Goal: Task Accomplishment & Management: Use online tool/utility

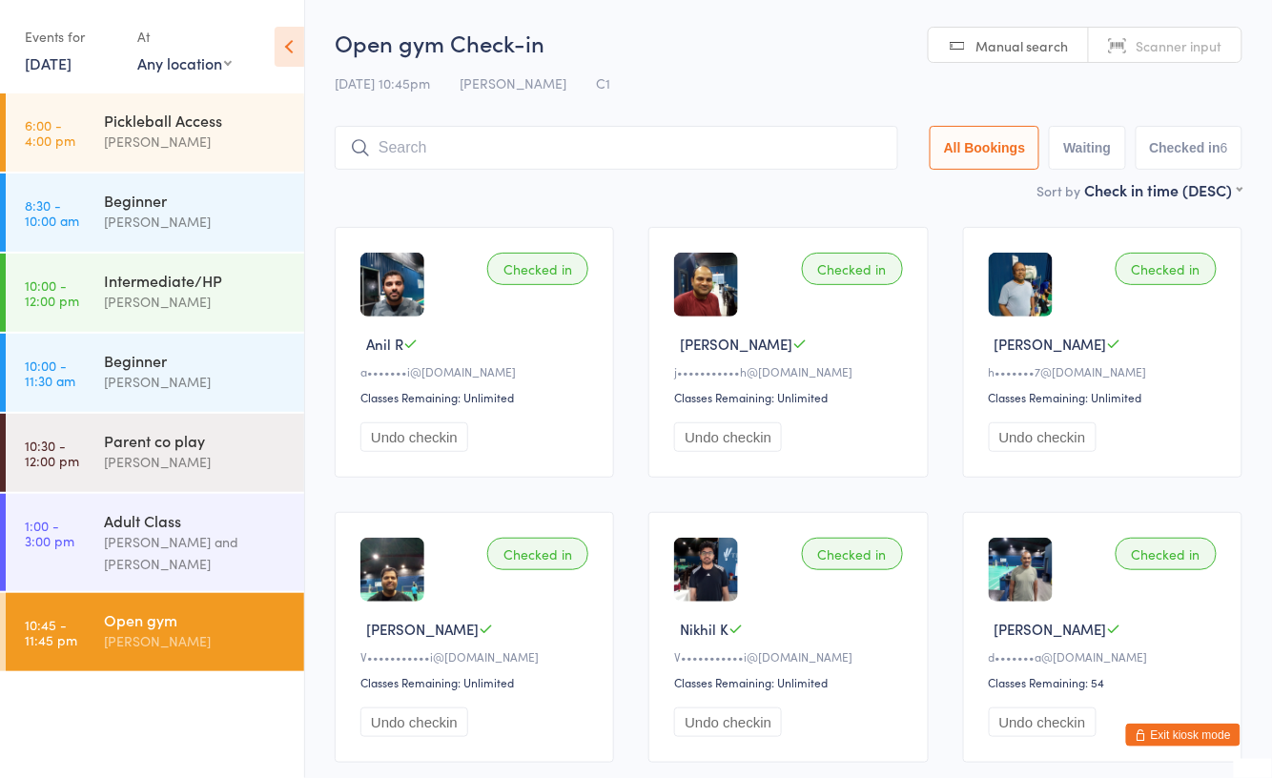
click at [200, 634] on div "[PERSON_NAME]" at bounding box center [196, 641] width 184 height 22
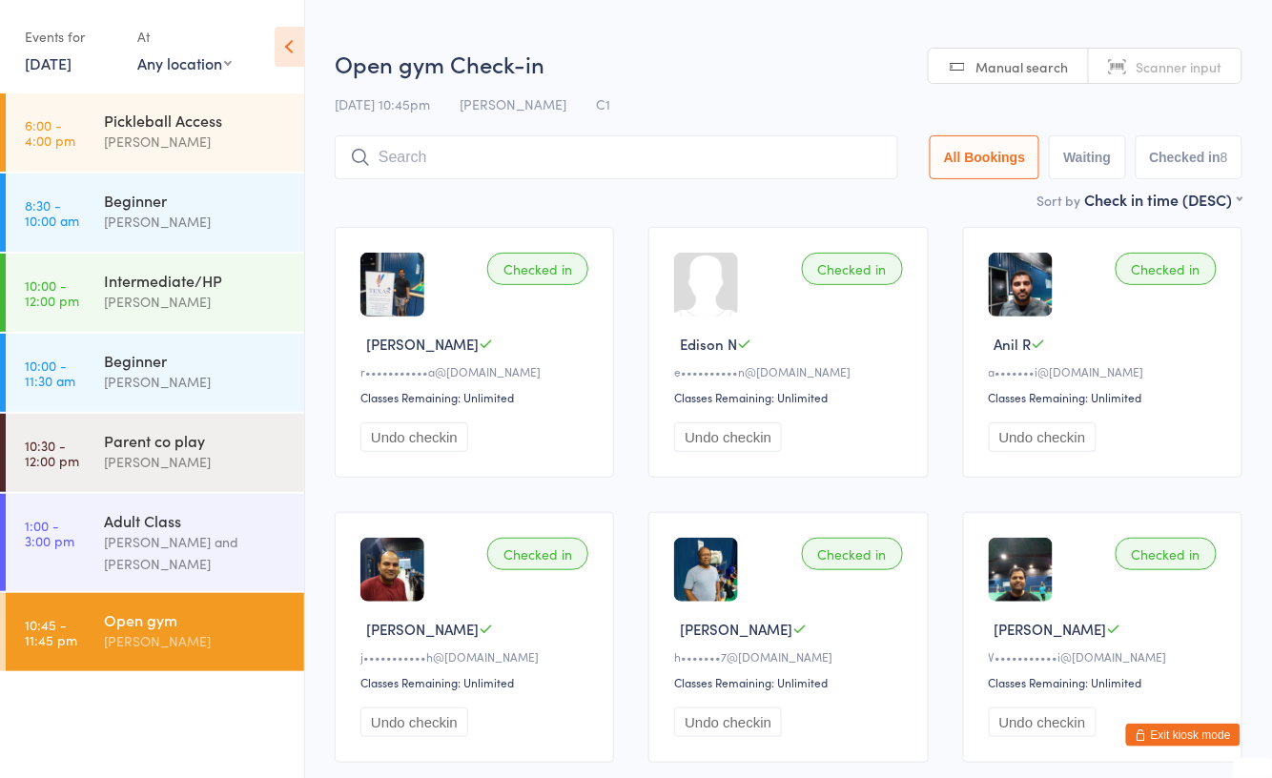
click at [528, 158] on input "search" at bounding box center [616, 157] width 563 height 44
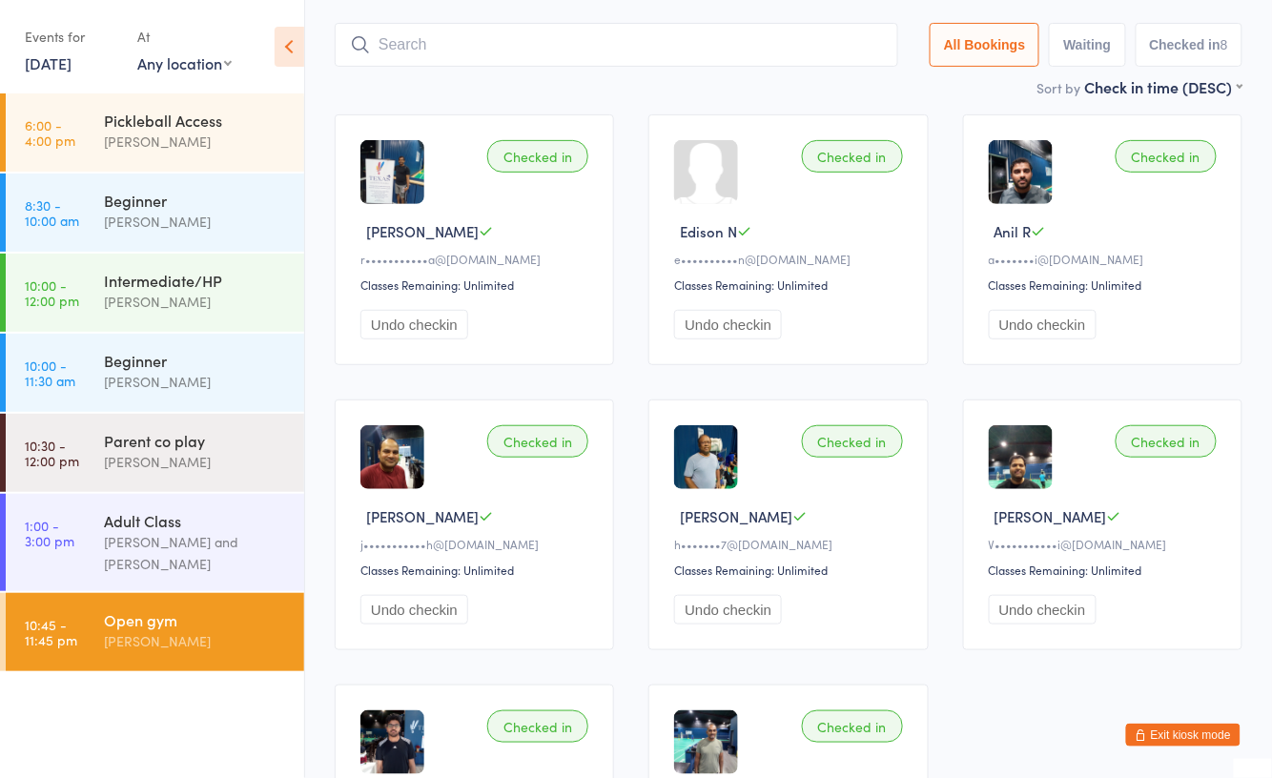
scroll to position [135, 0]
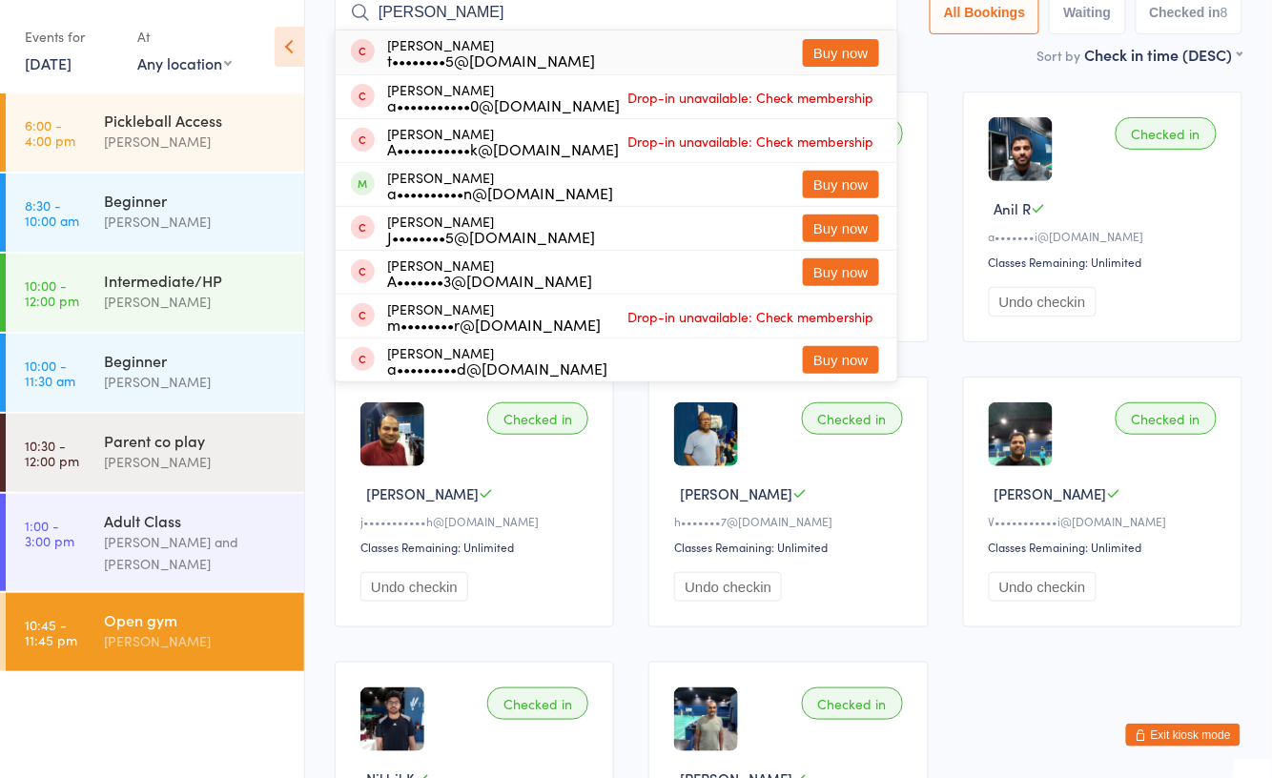
type input "amy"
click at [526, 63] on div "t••••••••5@gmail.com" at bounding box center [491, 59] width 208 height 15
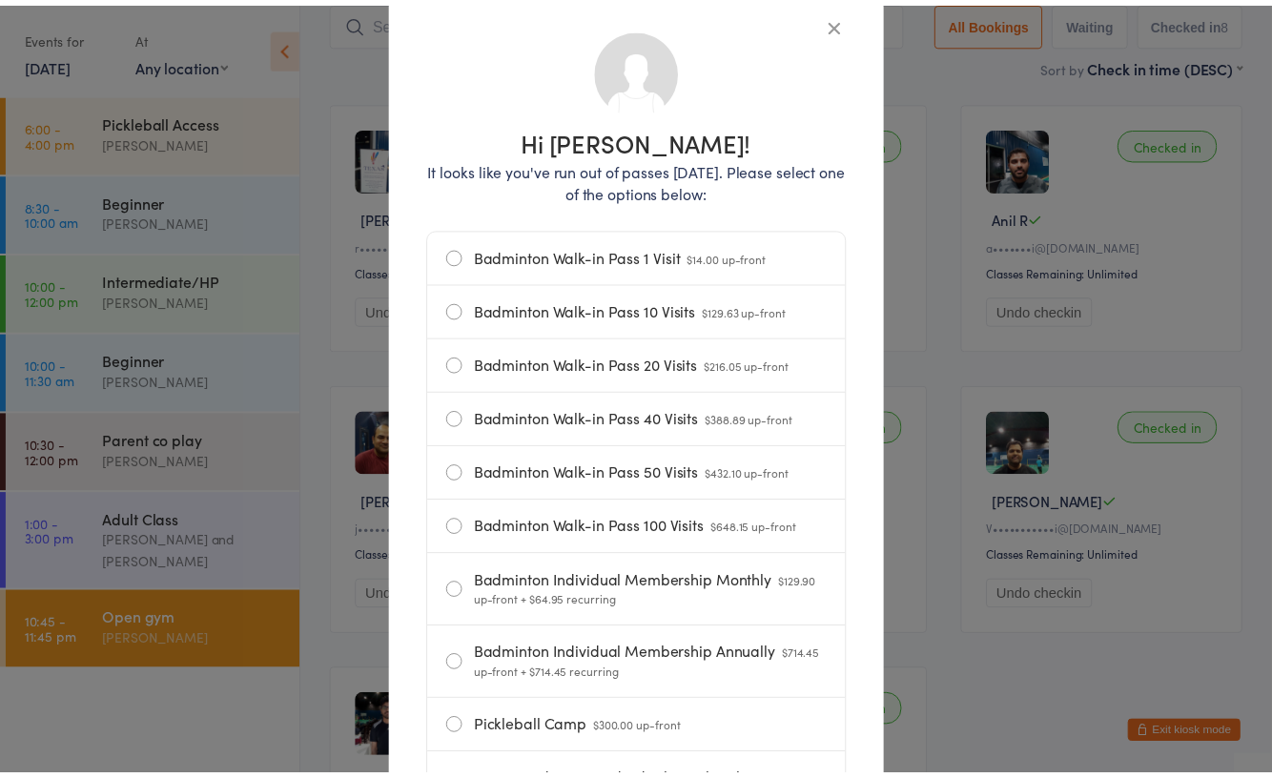
scroll to position [0, 0]
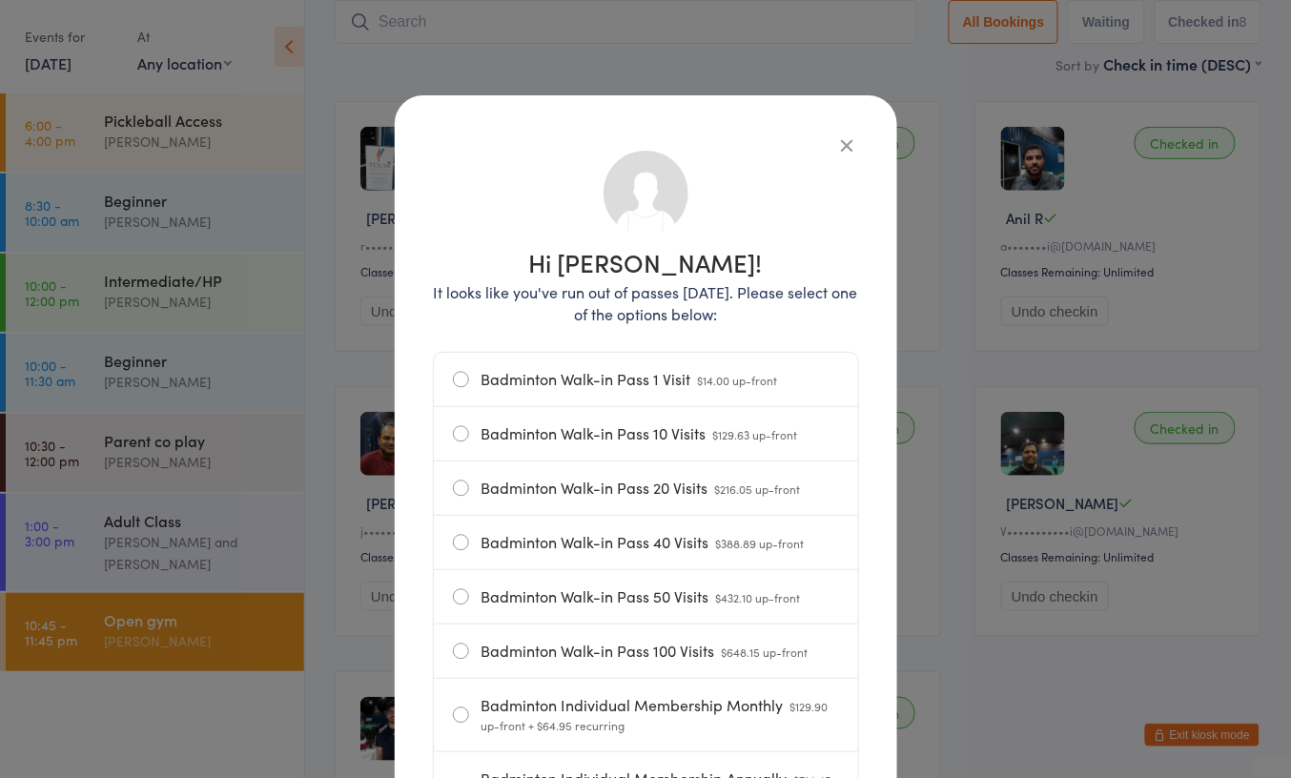
click at [837, 138] on icon "button" at bounding box center [847, 144] width 21 height 21
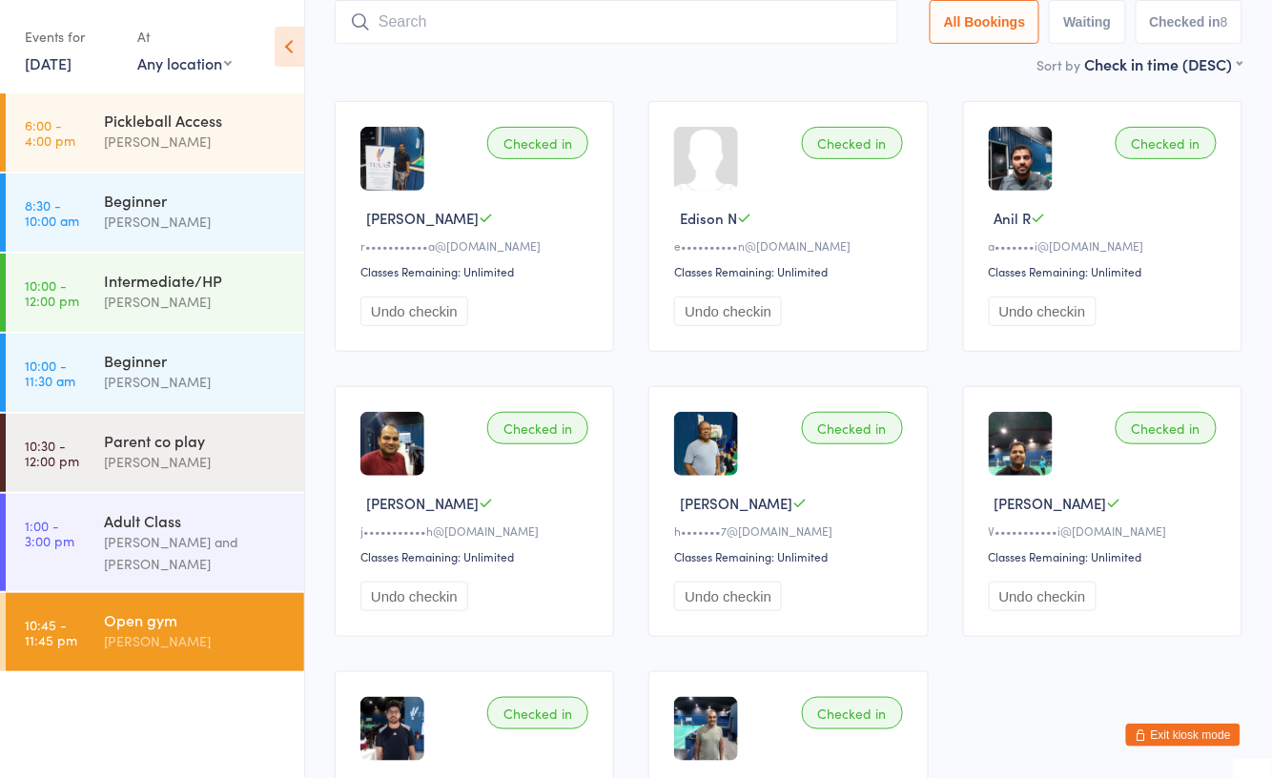
click at [1196, 726] on button "Exit kiosk mode" at bounding box center [1183, 735] width 114 height 23
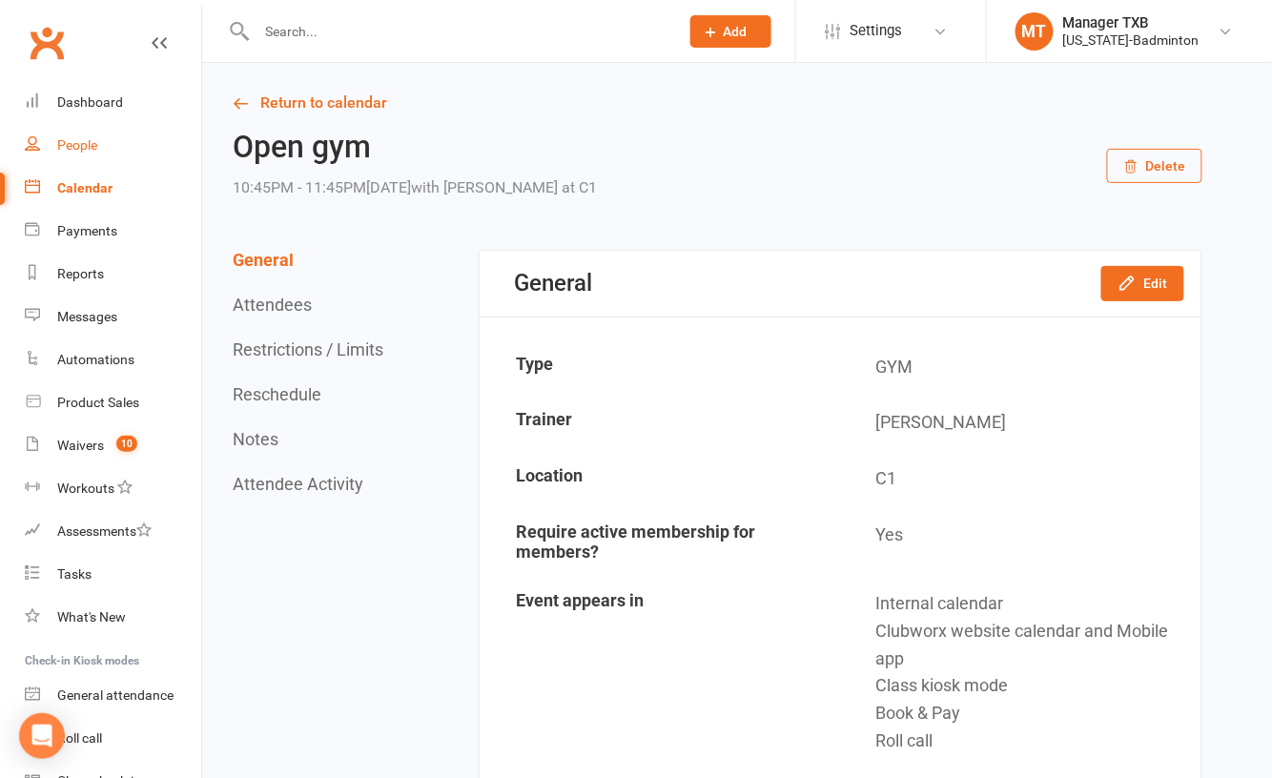
click at [88, 142] on div "People" at bounding box center [77, 144] width 40 height 15
select select "100"
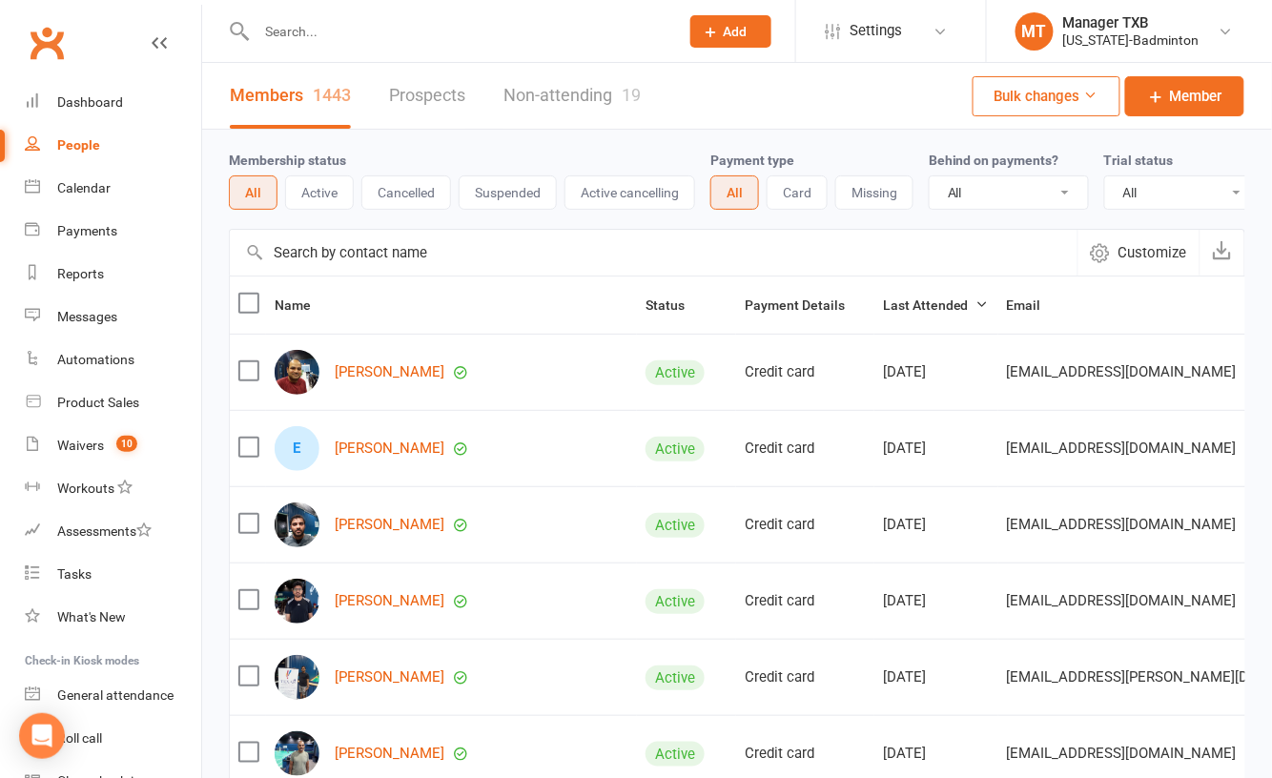
click at [355, 39] on input "text" at bounding box center [458, 31] width 415 height 27
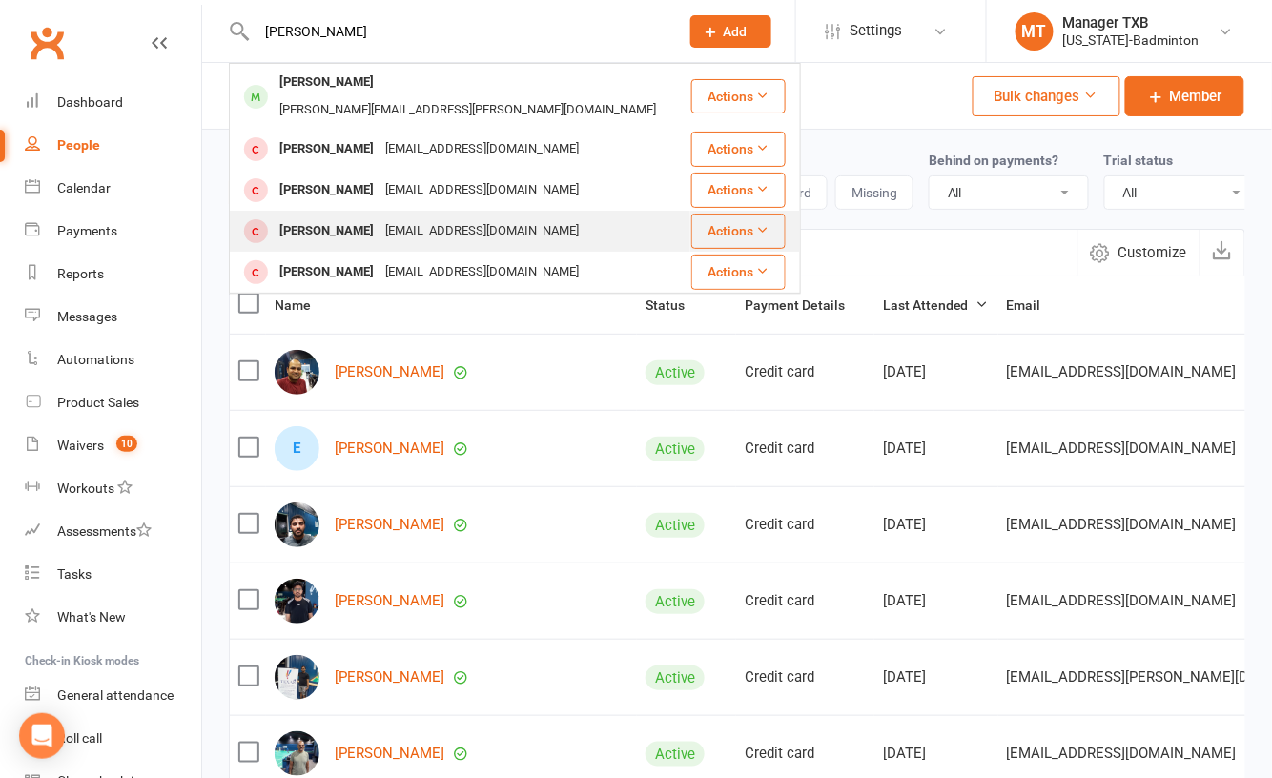
type input "[PERSON_NAME]"
click at [379, 217] on div "[EMAIL_ADDRESS][DOMAIN_NAME]" at bounding box center [481, 231] width 205 height 28
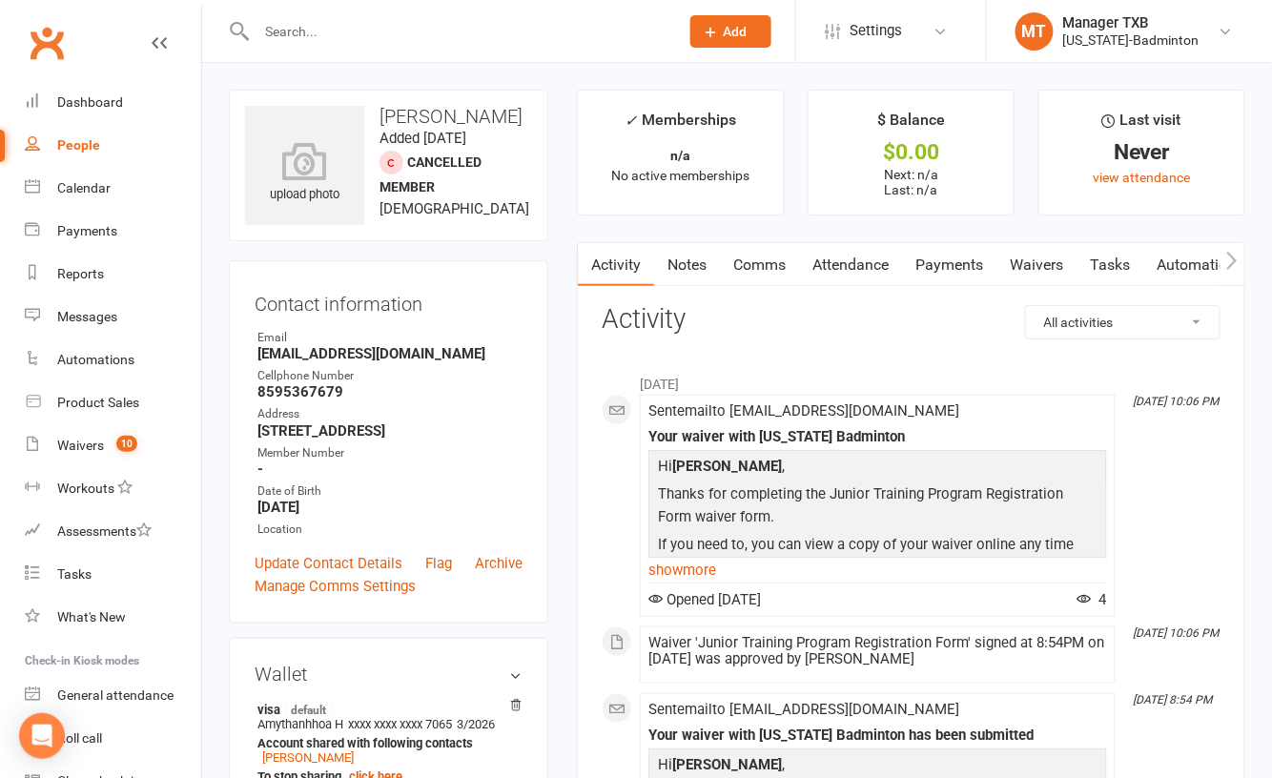
click at [334, 39] on input "text" at bounding box center [458, 31] width 415 height 27
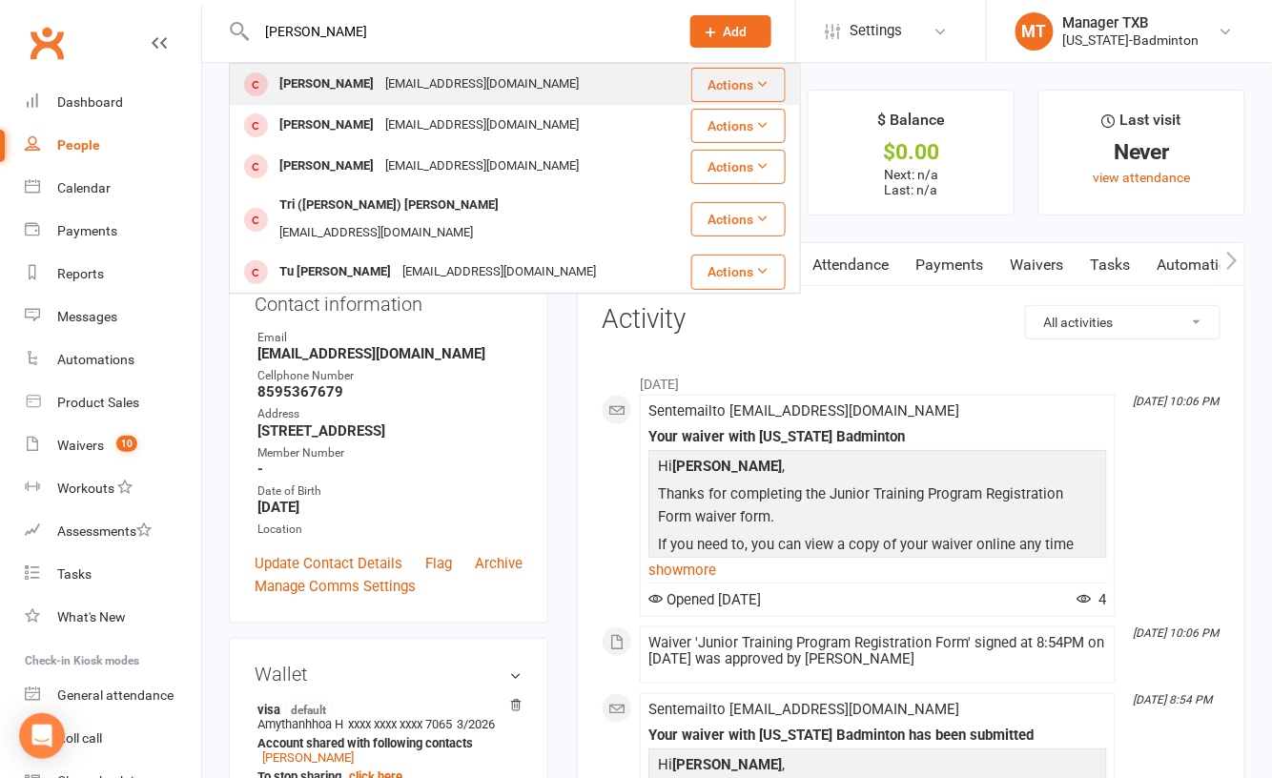
type input "bui"
click at [379, 80] on div "[EMAIL_ADDRESS][DOMAIN_NAME]" at bounding box center [481, 85] width 205 height 28
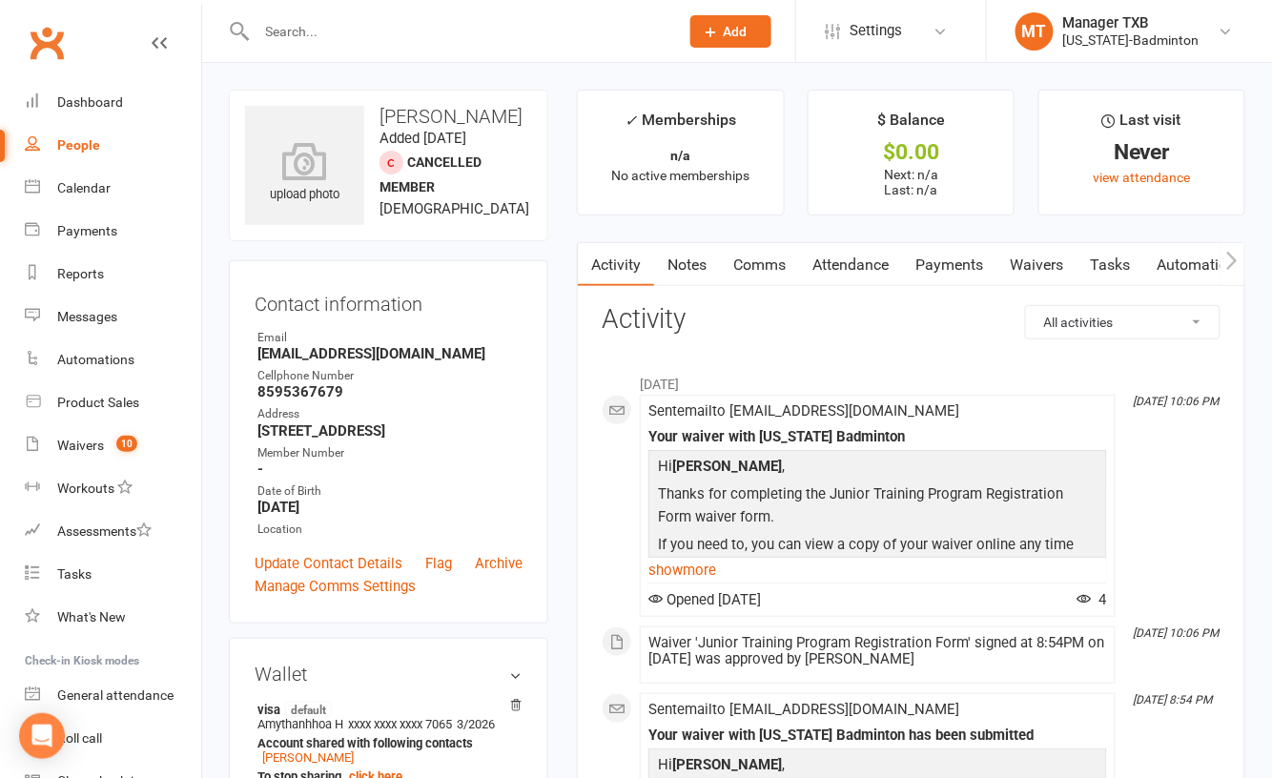
click at [981, 264] on link "Payments" at bounding box center [949, 265] width 94 height 44
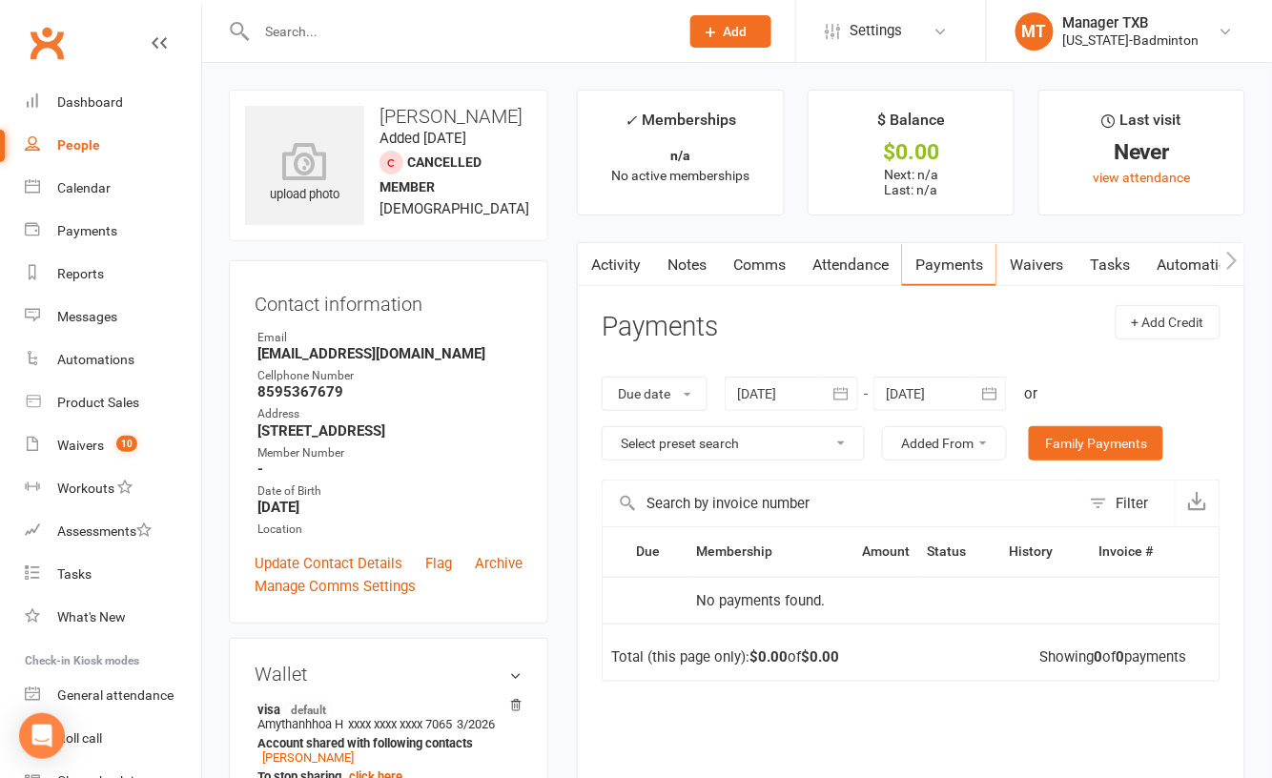
click at [614, 269] on link "Activity" at bounding box center [616, 265] width 76 height 44
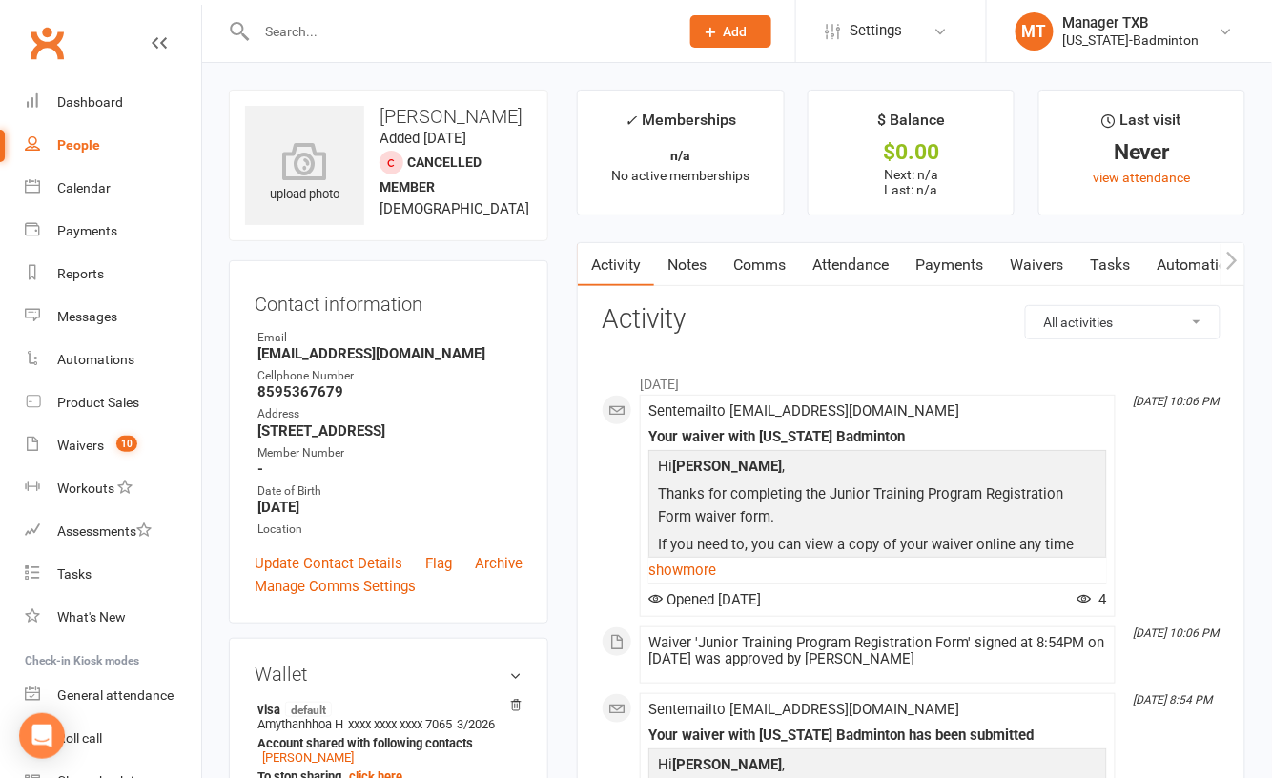
click at [950, 261] on link "Payments" at bounding box center [949, 265] width 94 height 44
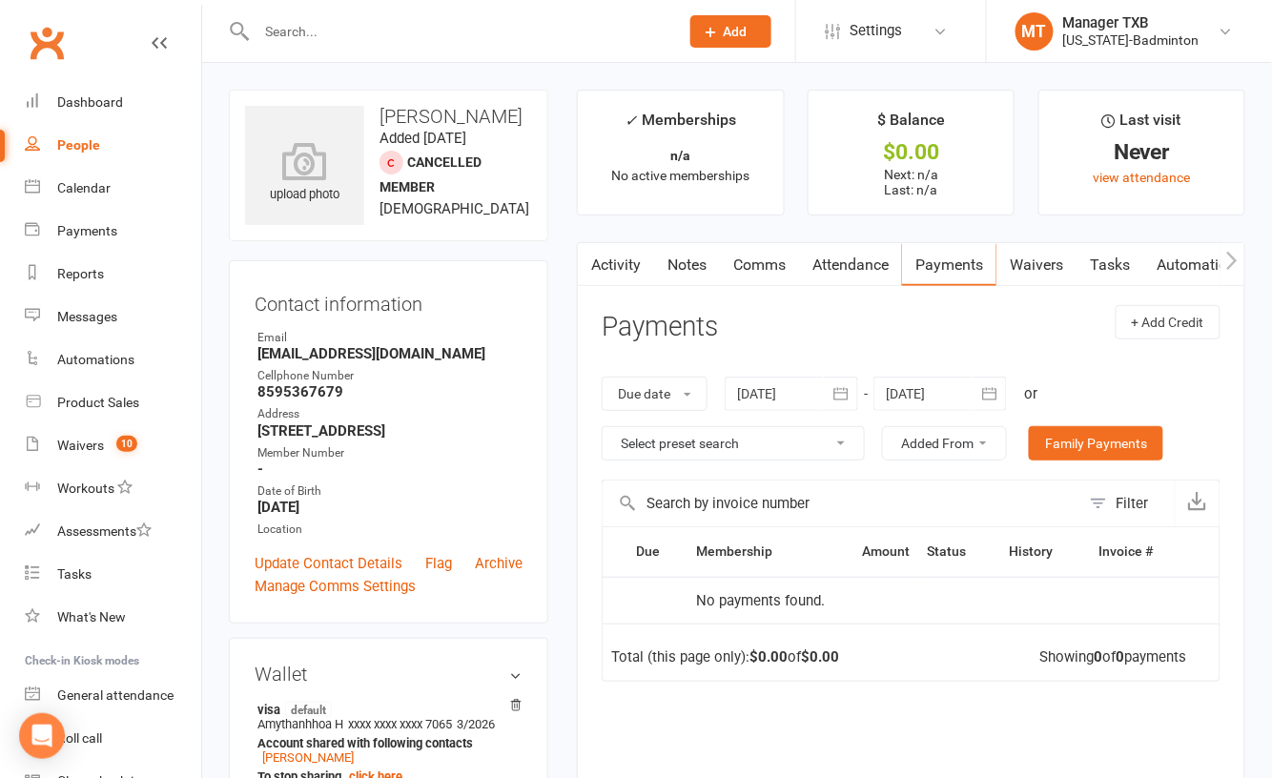
click at [840, 395] on icon "button" at bounding box center [840, 393] width 19 height 19
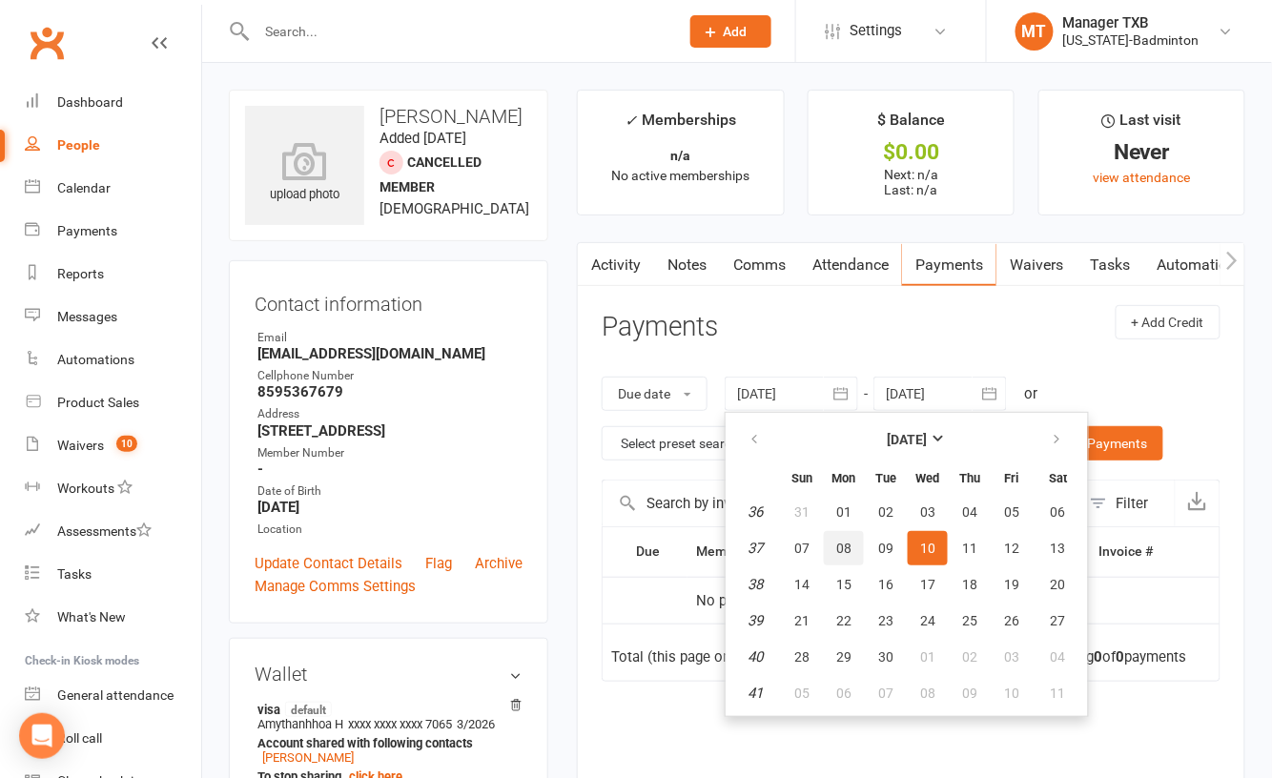
click at [848, 542] on span "08" at bounding box center [843, 548] width 15 height 15
type input "08 Sep 2025"
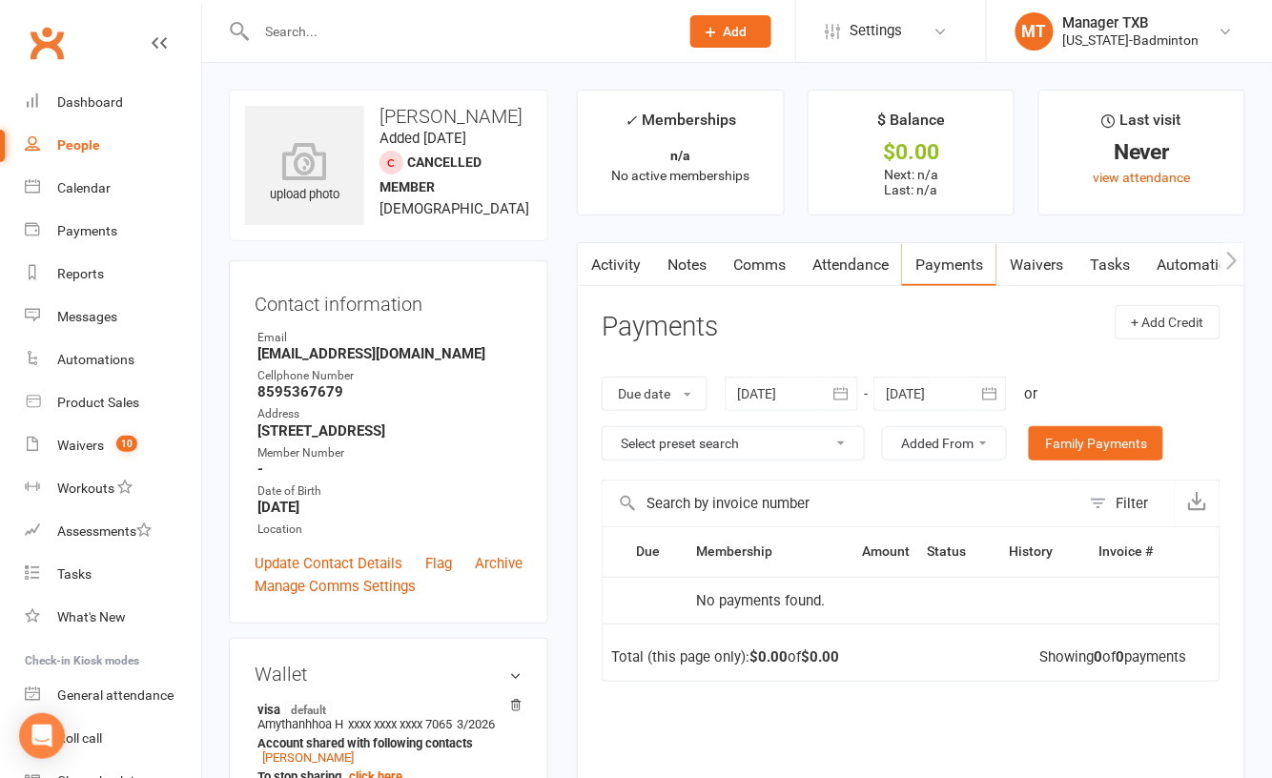
click at [991, 398] on icon "button" at bounding box center [989, 393] width 19 height 19
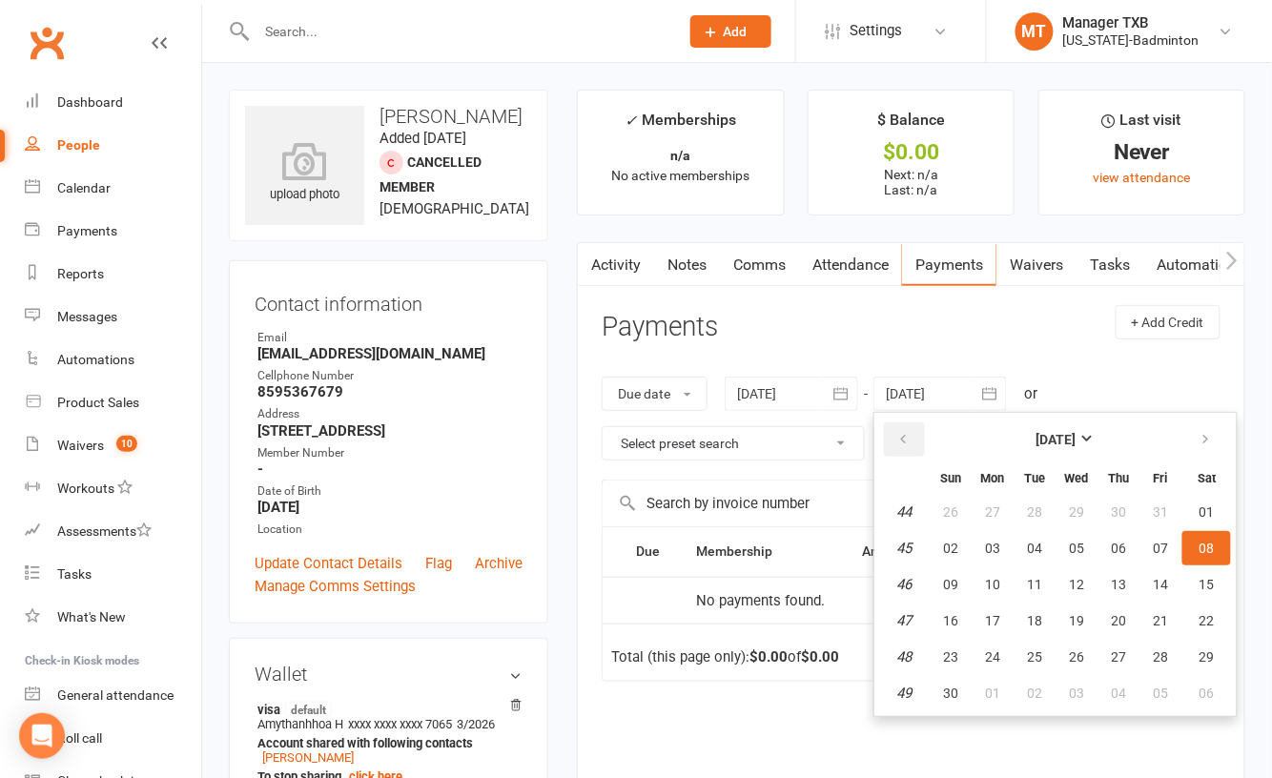
click at [908, 428] on button "button" at bounding box center [904, 439] width 41 height 34
click at [1005, 578] on button "13" at bounding box center [992, 584] width 40 height 34
type input "13 Oct 2025"
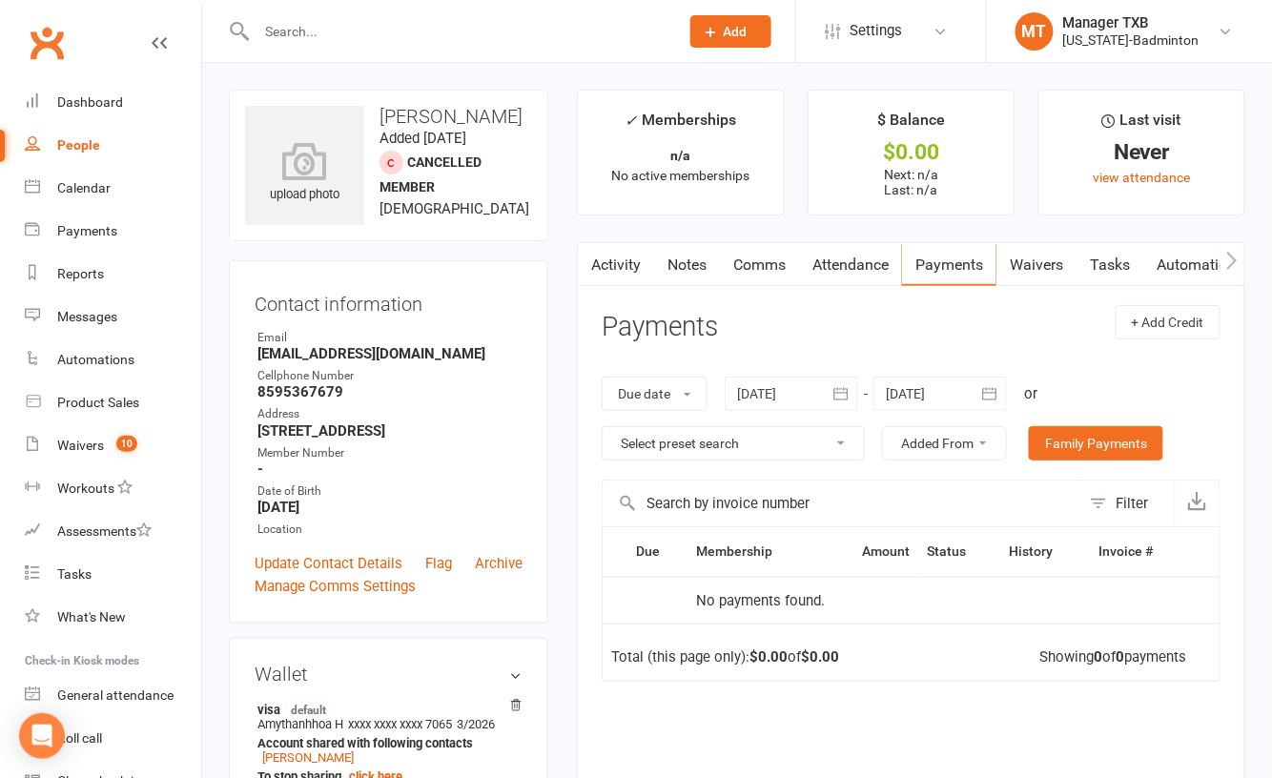
click at [844, 390] on icon "button" at bounding box center [840, 393] width 14 height 12
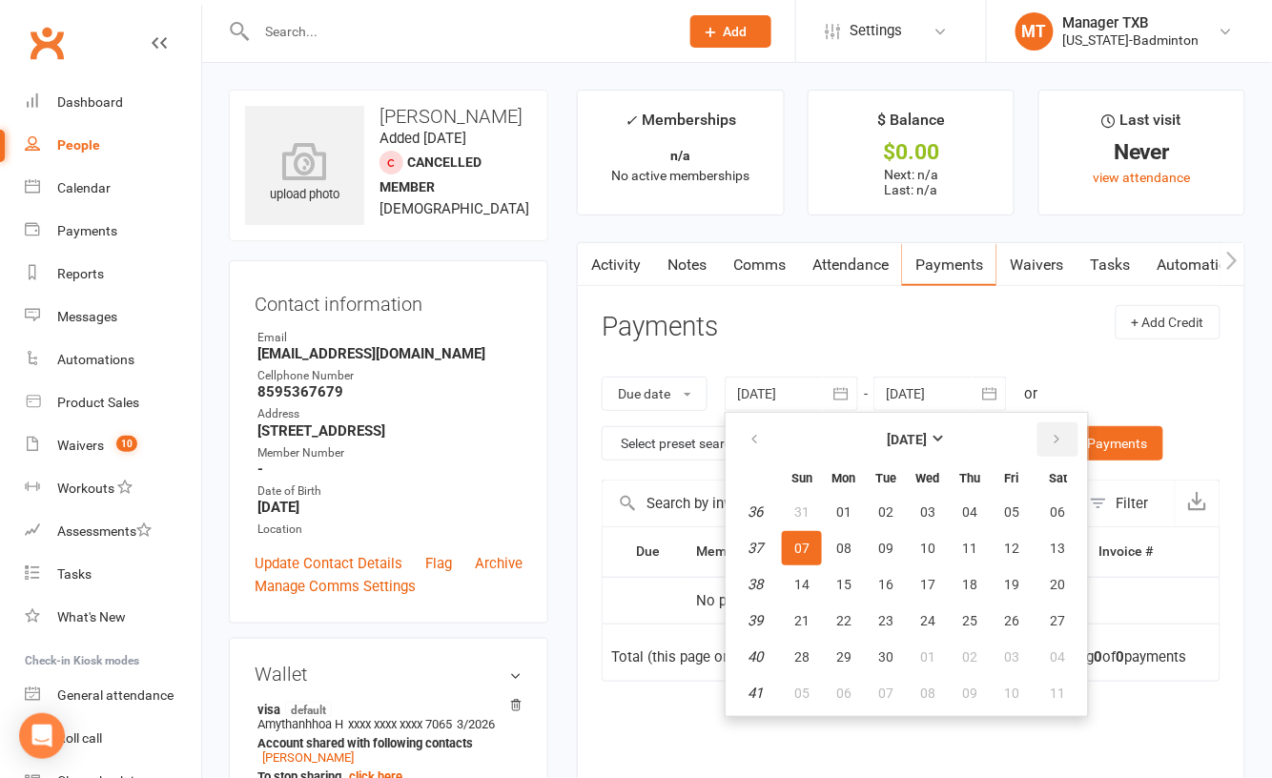
click at [1050, 439] on icon "button" at bounding box center [1056, 439] width 13 height 15
click at [1062, 541] on span "11" at bounding box center [1058, 548] width 15 height 15
type input "11 Oct 2025"
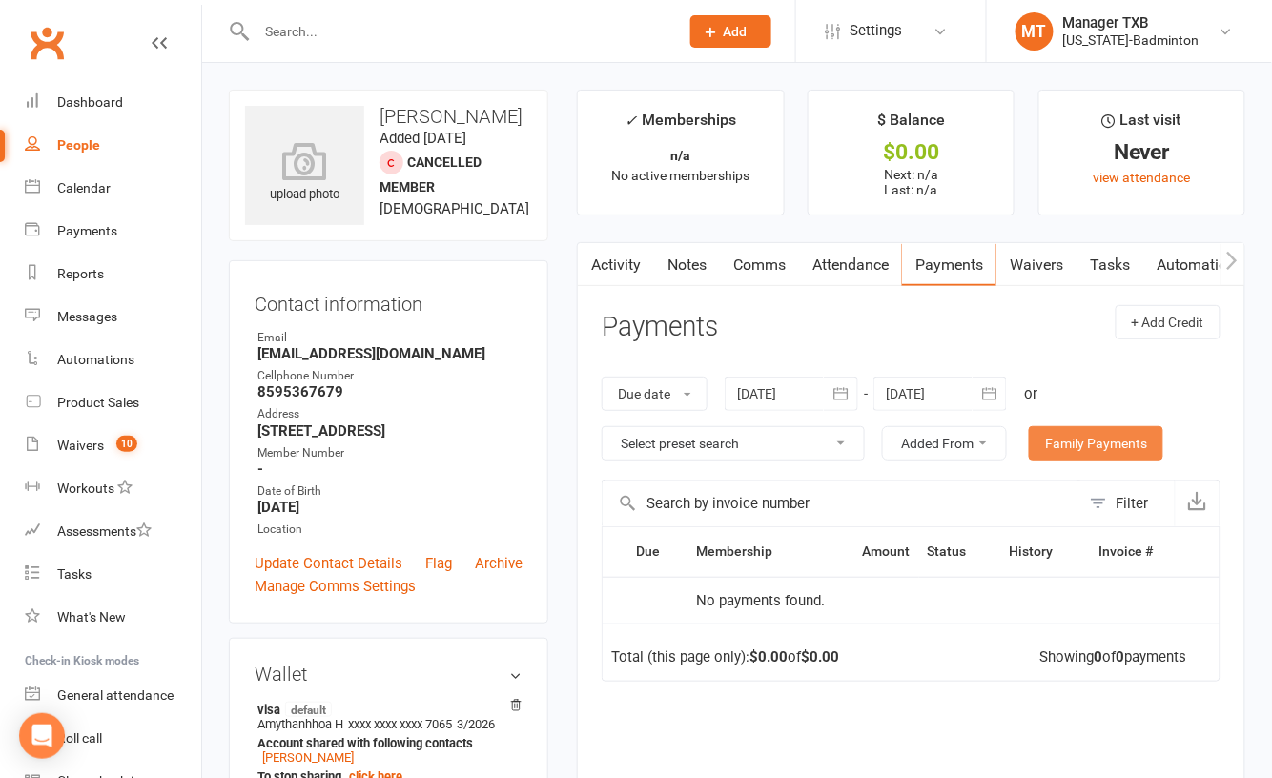
click at [1103, 439] on link "Family Payments" at bounding box center [1096, 443] width 134 height 34
click at [828, 273] on link "Attendance" at bounding box center [850, 265] width 103 height 44
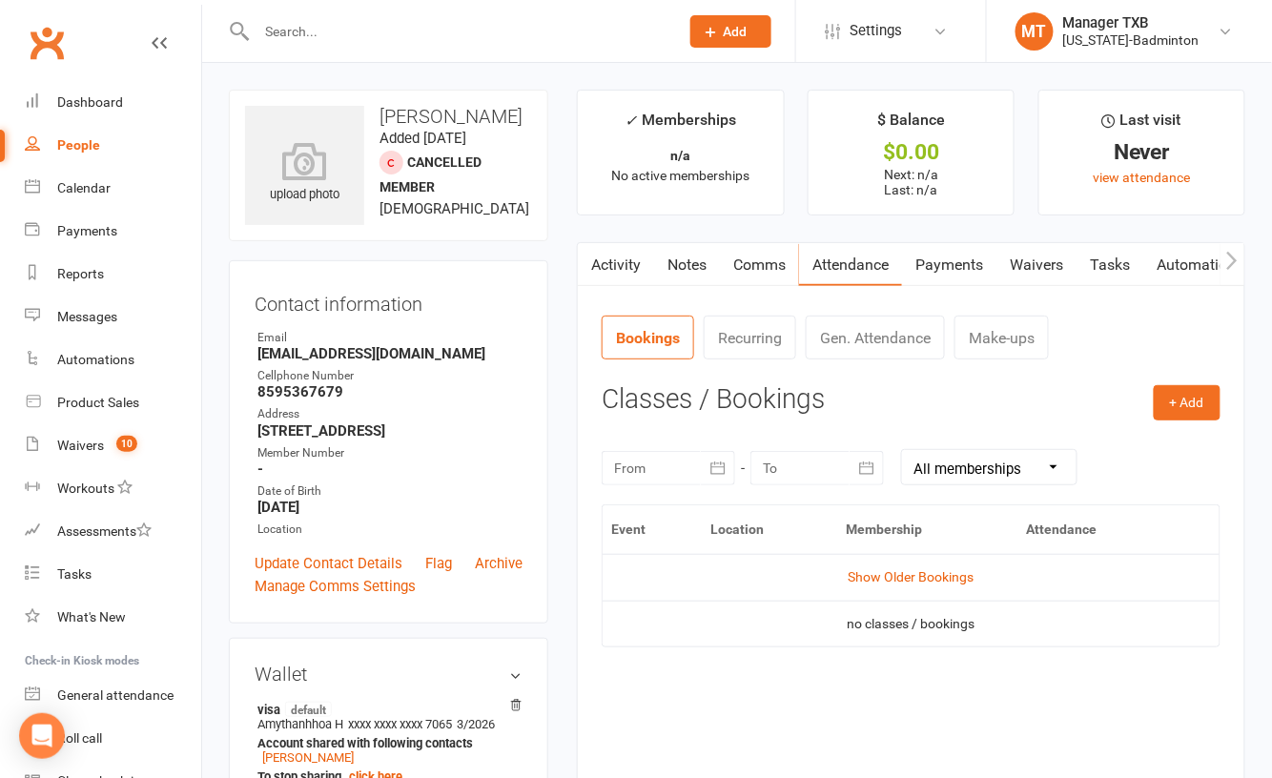
click at [741, 261] on link "Comms" at bounding box center [759, 265] width 79 height 44
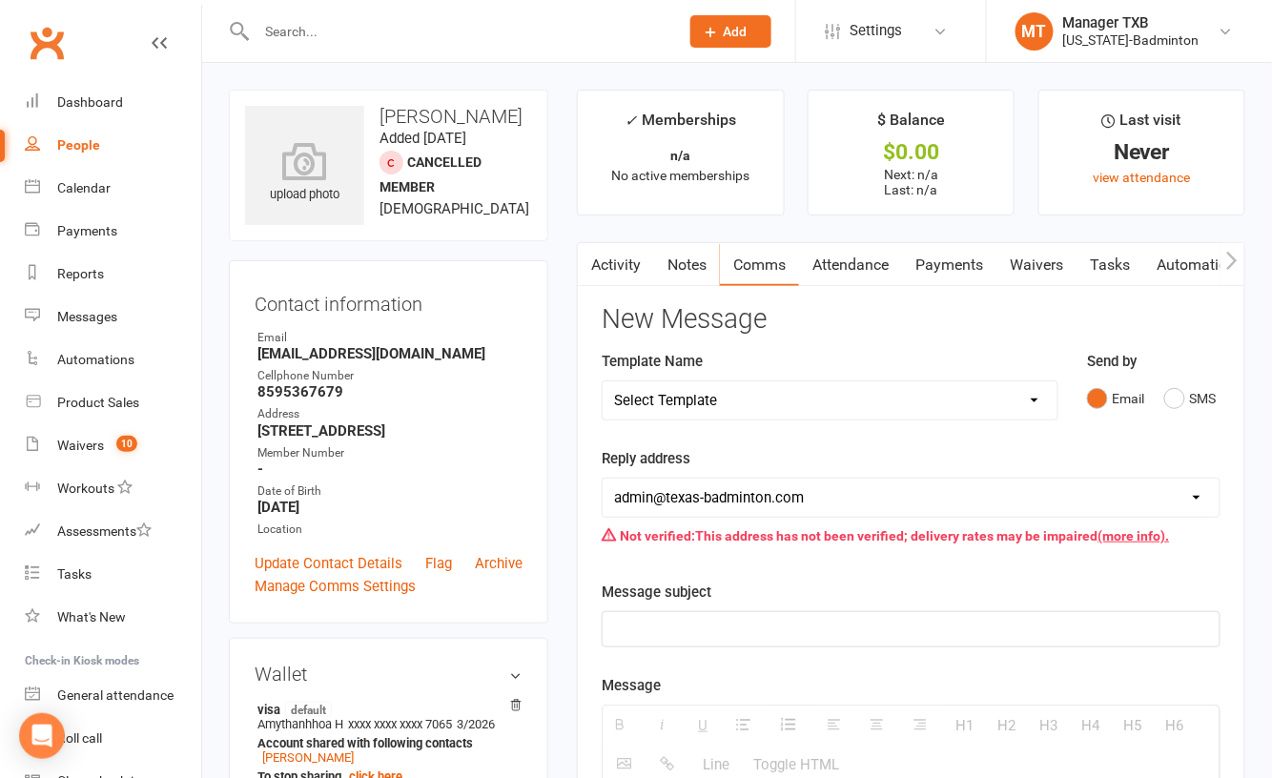
click at [627, 261] on link "Activity" at bounding box center [616, 265] width 76 height 44
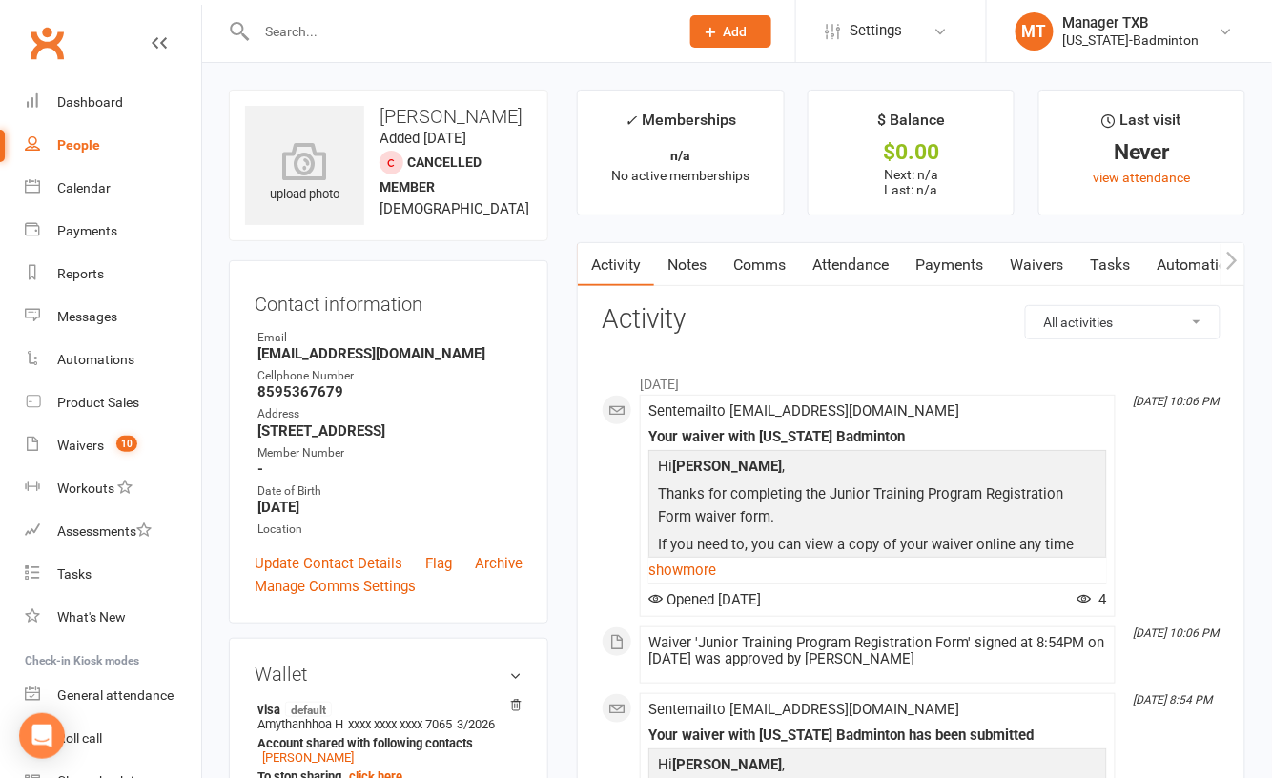
click at [382, 34] on input "text" at bounding box center [458, 31] width 415 height 27
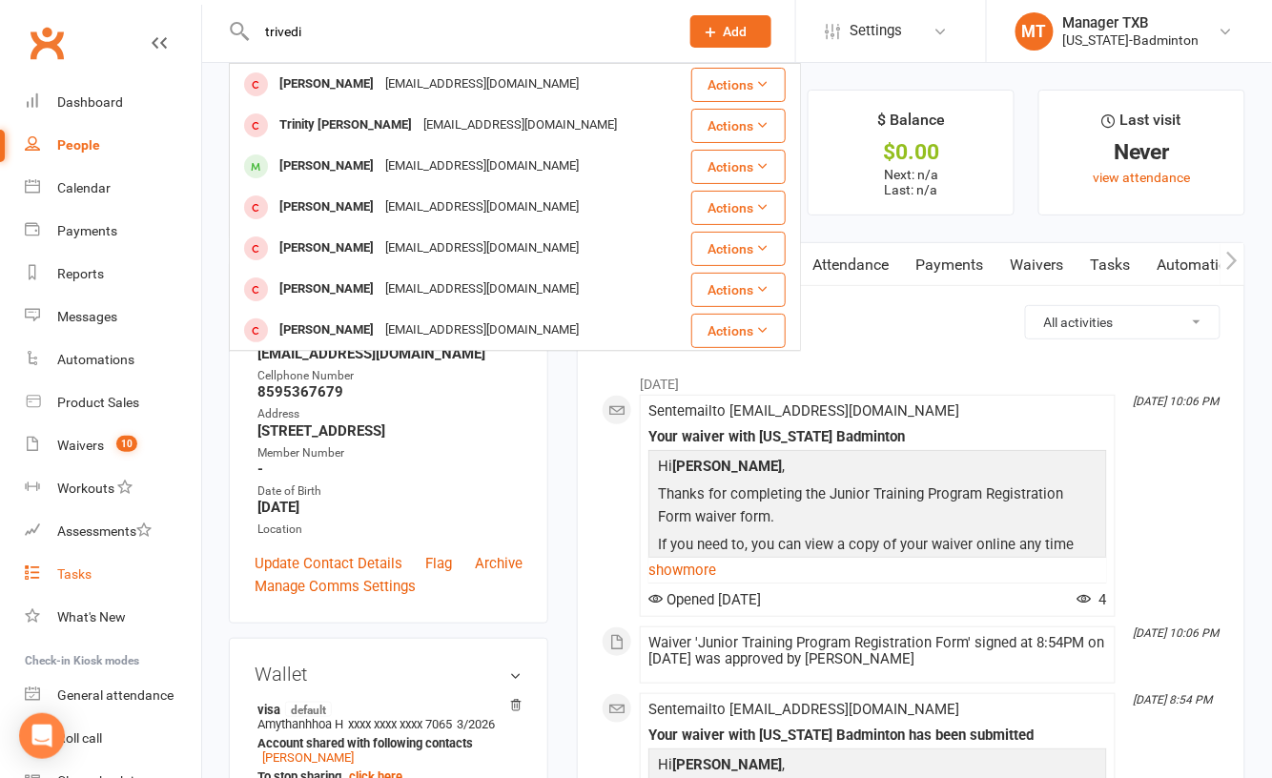
scroll to position [96, 0]
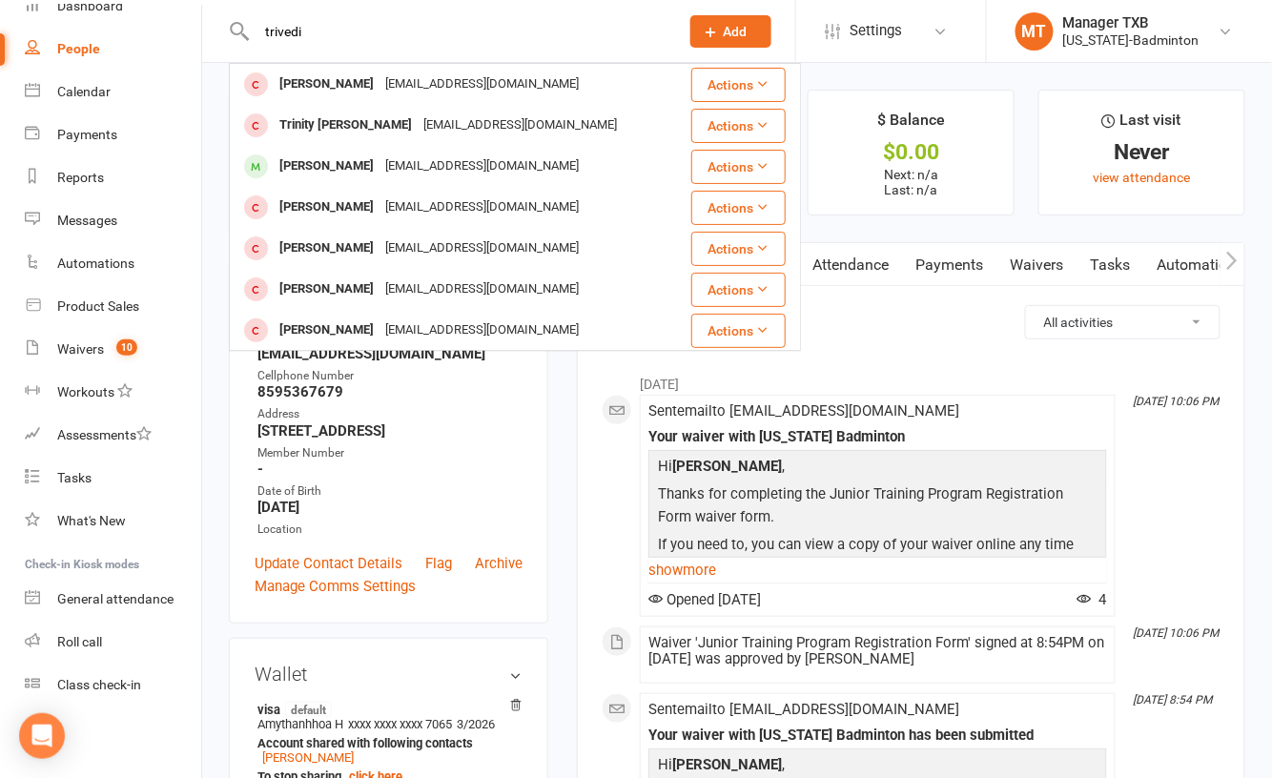
type input "trivedi"
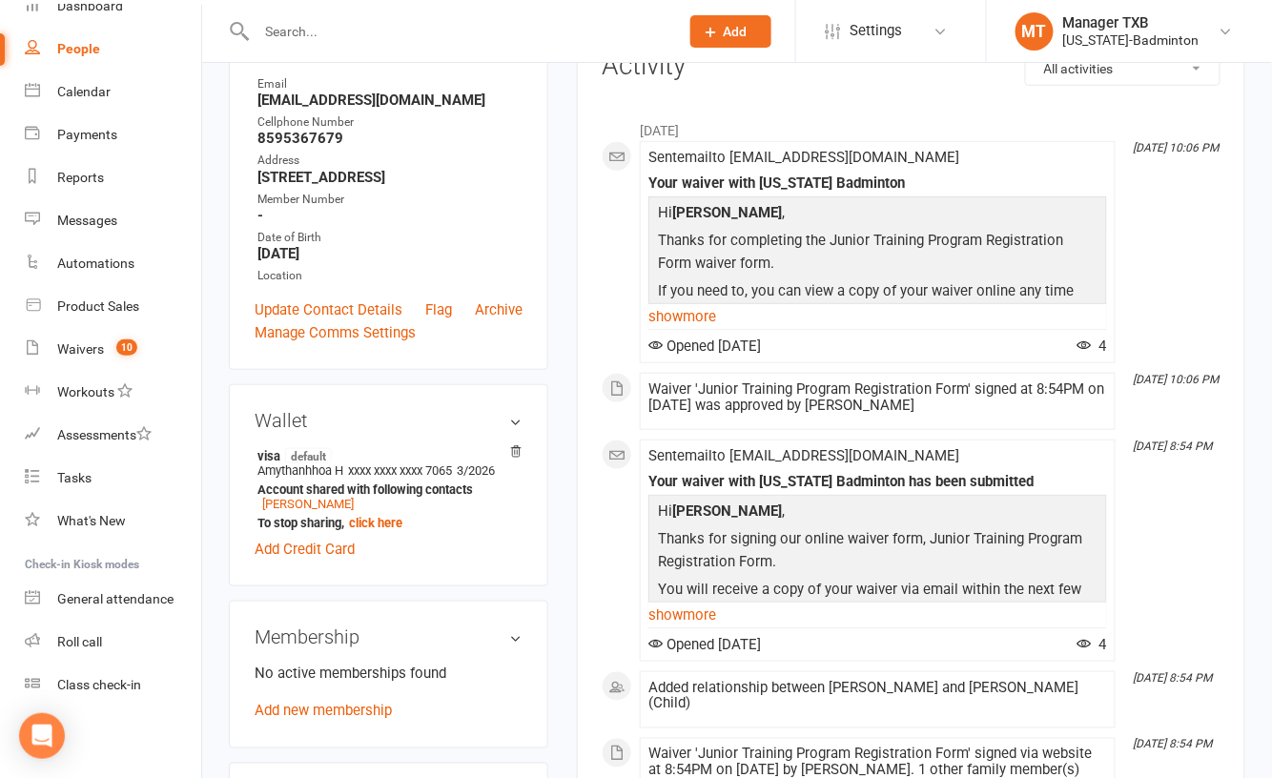
scroll to position [127, 0]
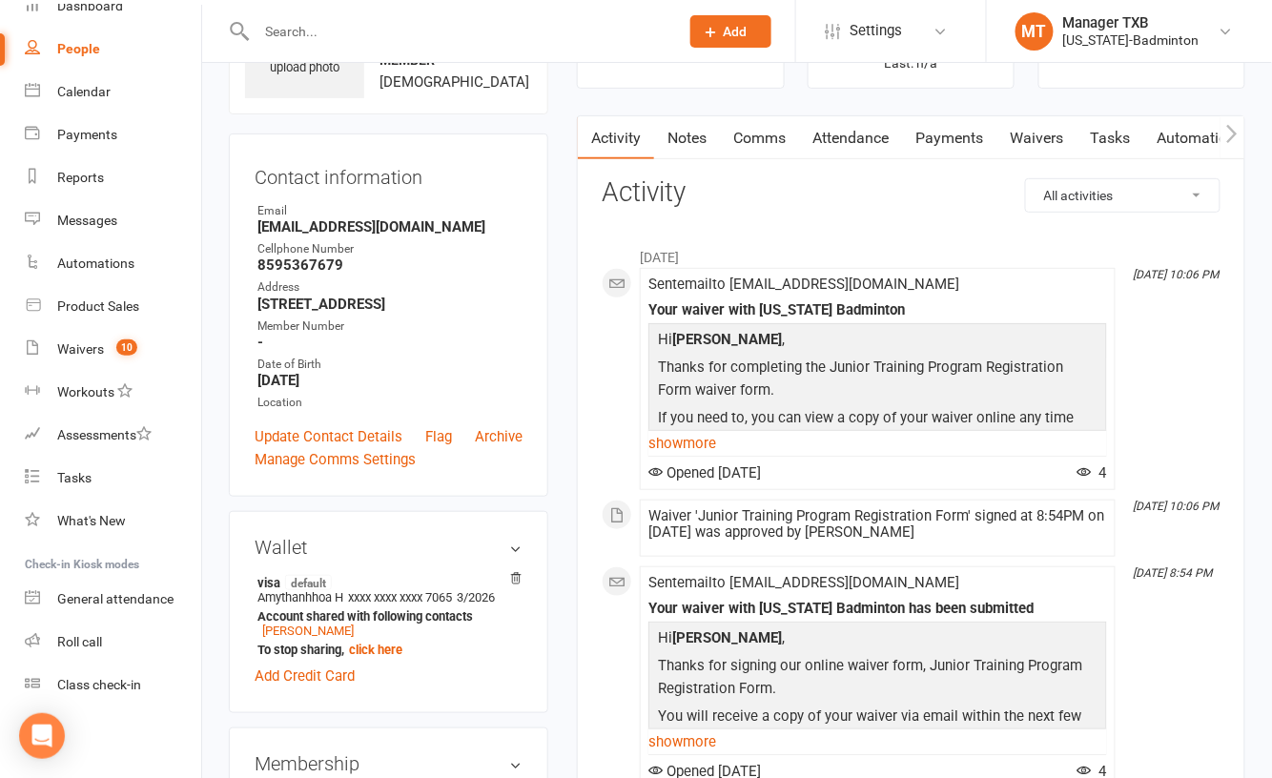
click at [1150, 202] on select "All activities Bookings / Attendances Communications Notes Failed SMSes Grading…" at bounding box center [1123, 195] width 194 height 32
click at [1149, 202] on select "All activities Bookings / Attendances Communications Notes Failed SMSes Grading…" at bounding box center [1123, 195] width 194 height 32
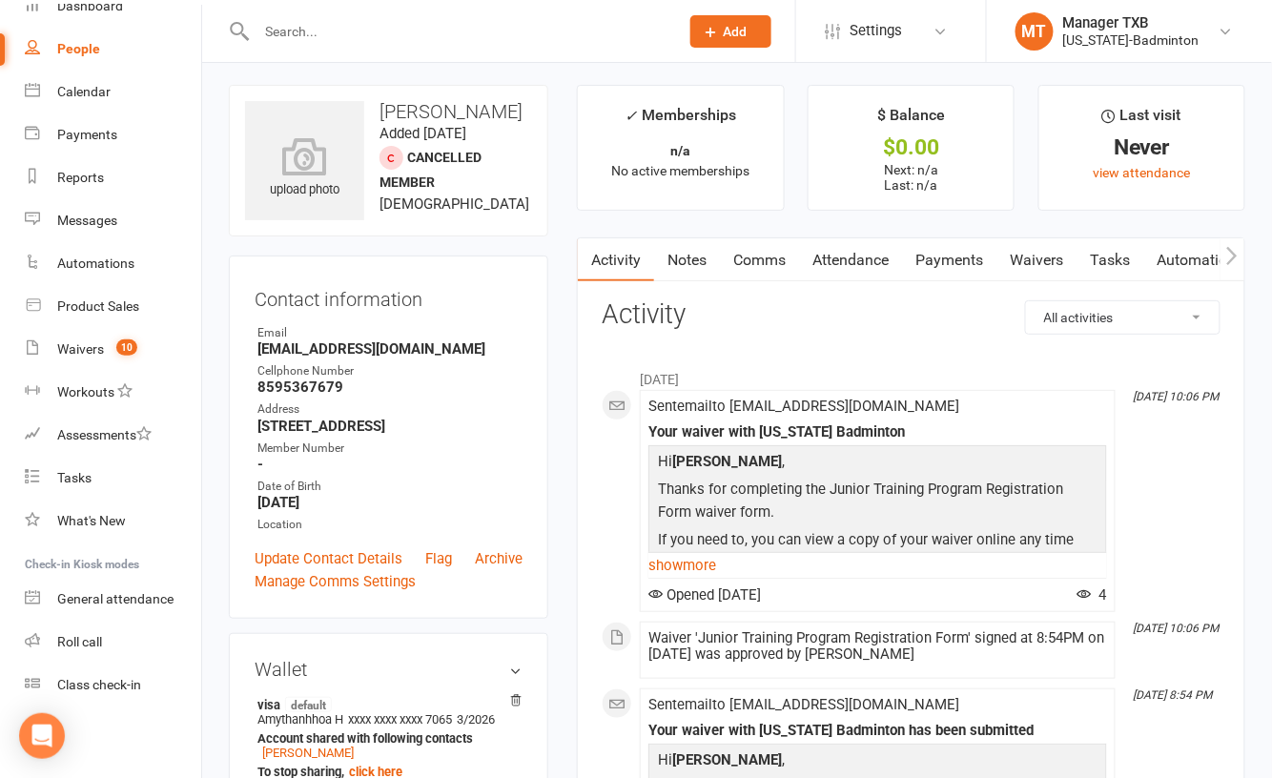
scroll to position [0, 0]
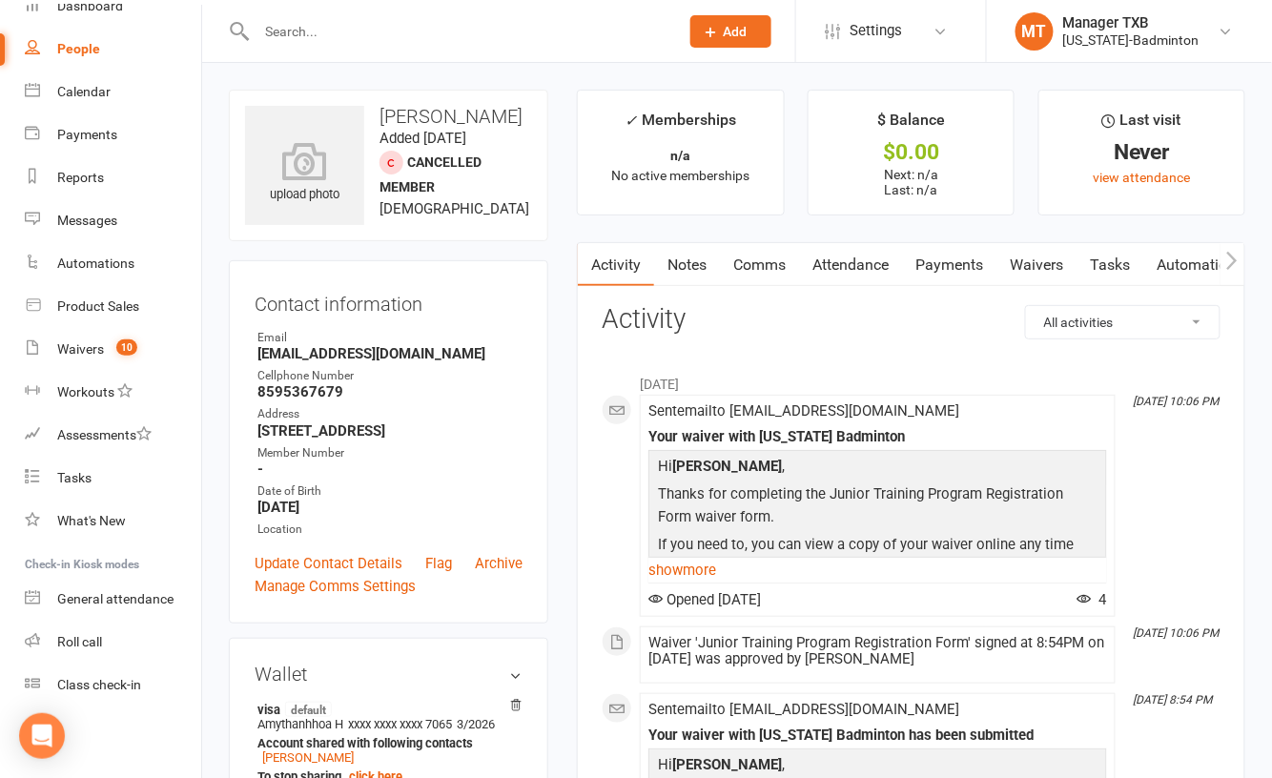
click at [698, 259] on link "Notes" at bounding box center [687, 265] width 66 height 44
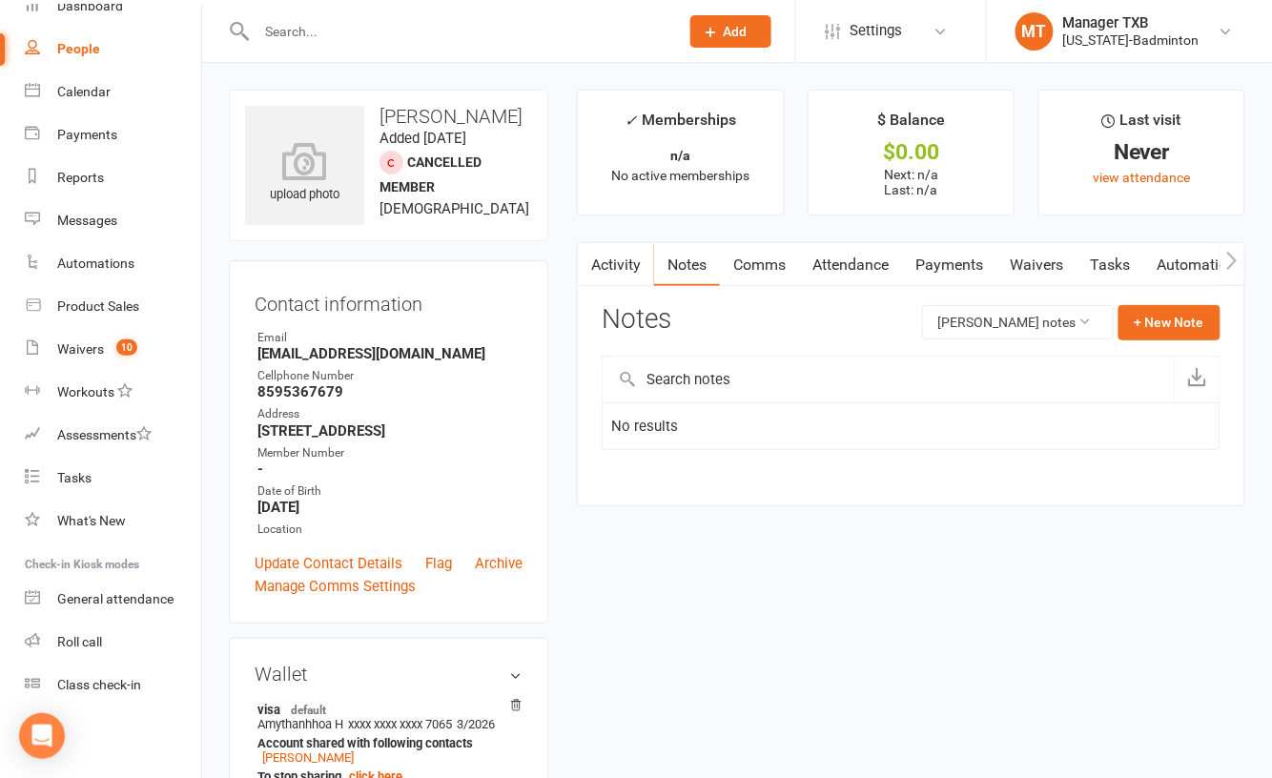
click at [768, 264] on link "Comms" at bounding box center [759, 265] width 79 height 44
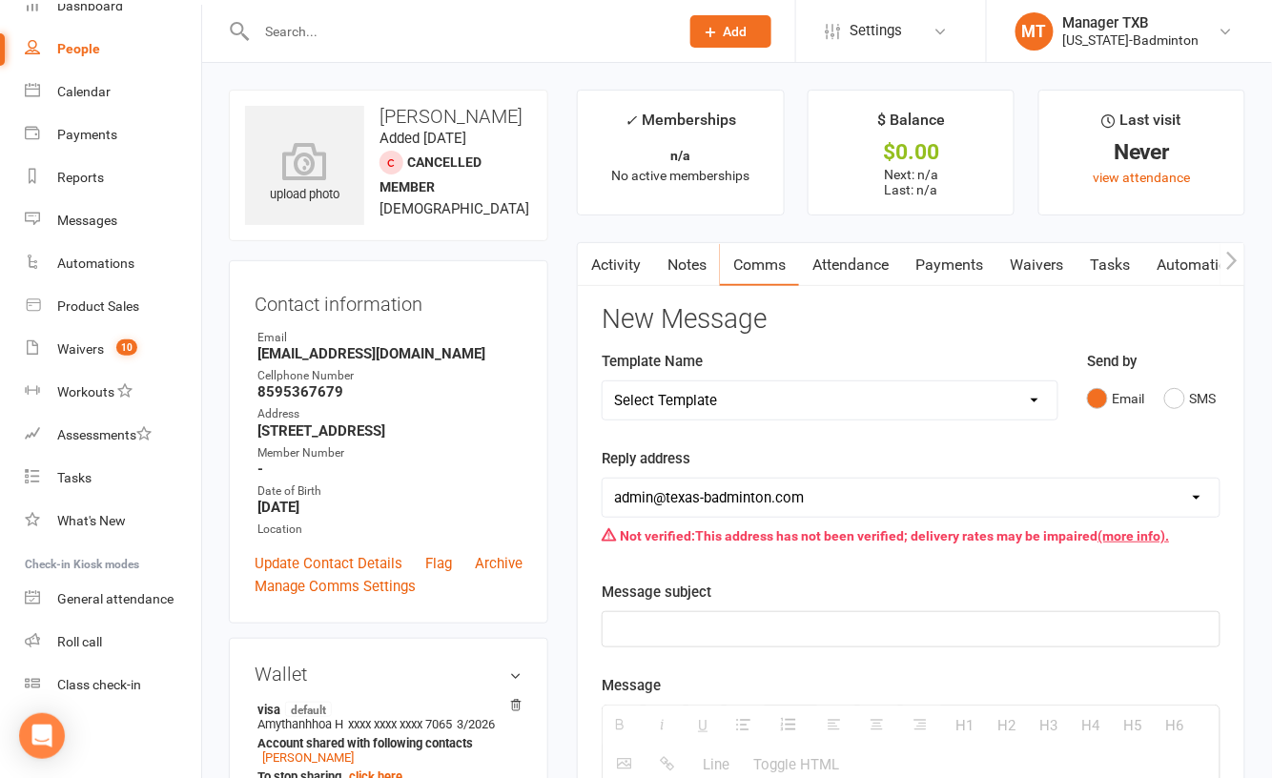
click at [859, 267] on link "Attendance" at bounding box center [850, 265] width 103 height 44
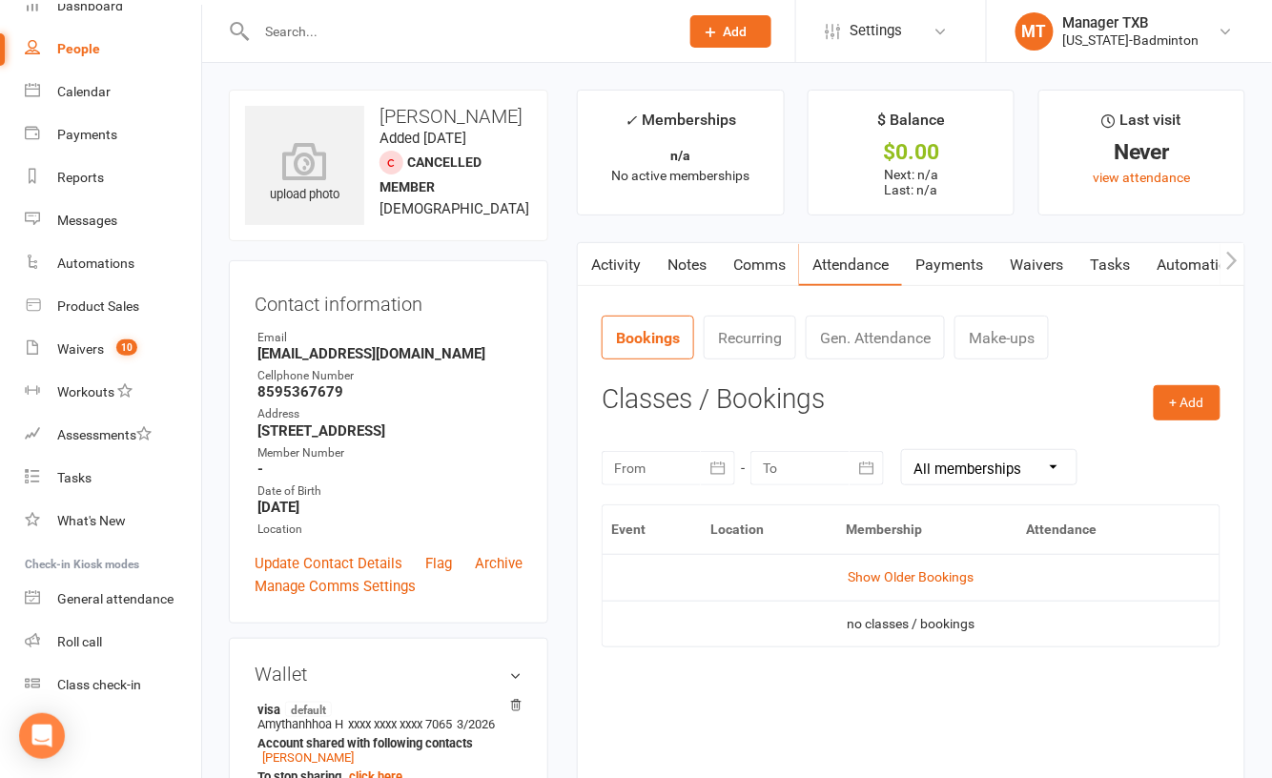
click at [954, 271] on link "Payments" at bounding box center [949, 265] width 94 height 44
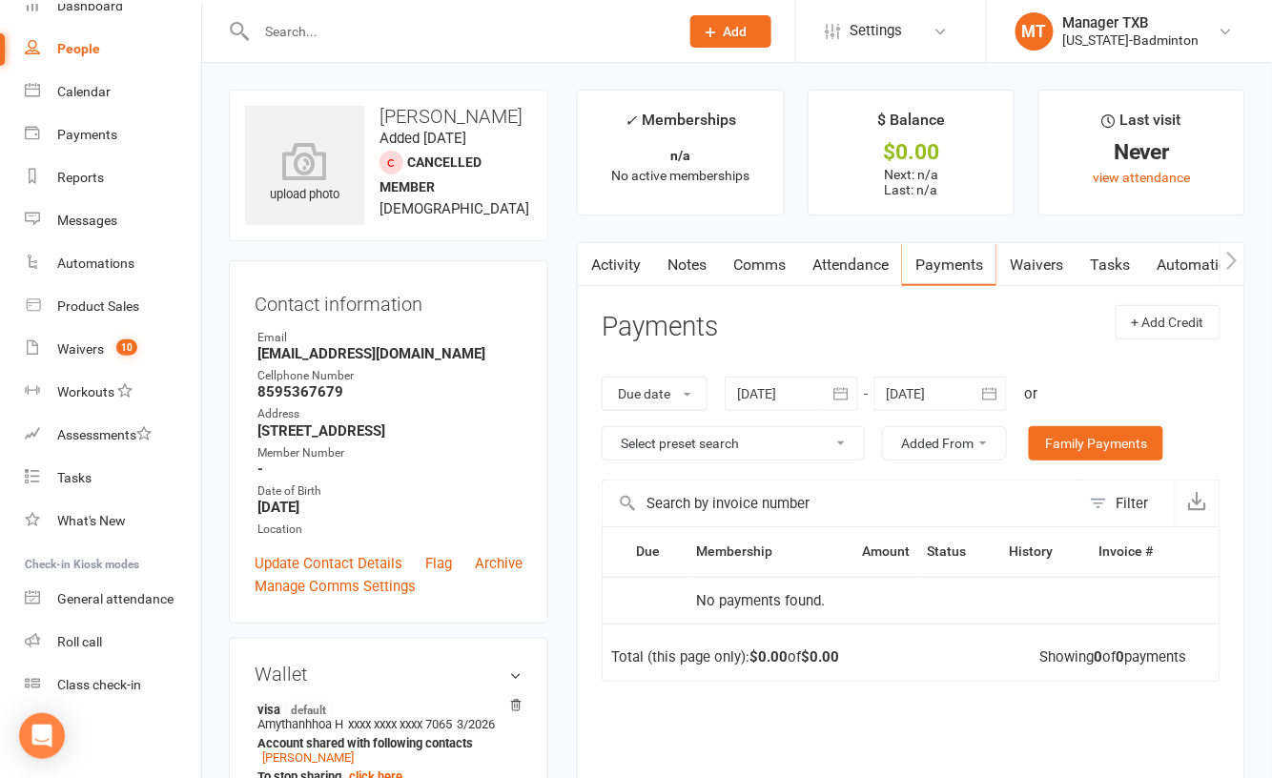
click at [1053, 268] on link "Waivers" at bounding box center [1036, 265] width 80 height 44
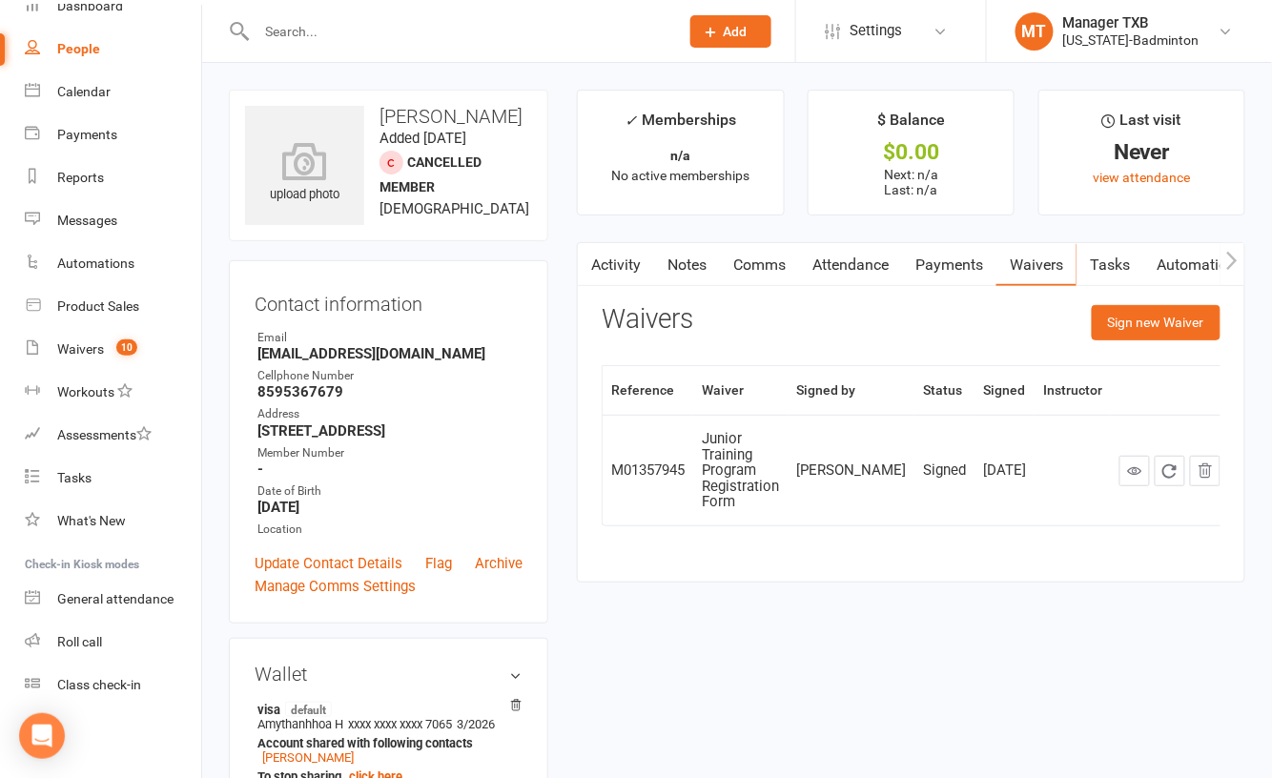
click at [1072, 481] on td at bounding box center [1072, 470] width 76 height 111
click at [1122, 259] on link "Tasks" at bounding box center [1109, 265] width 67 height 44
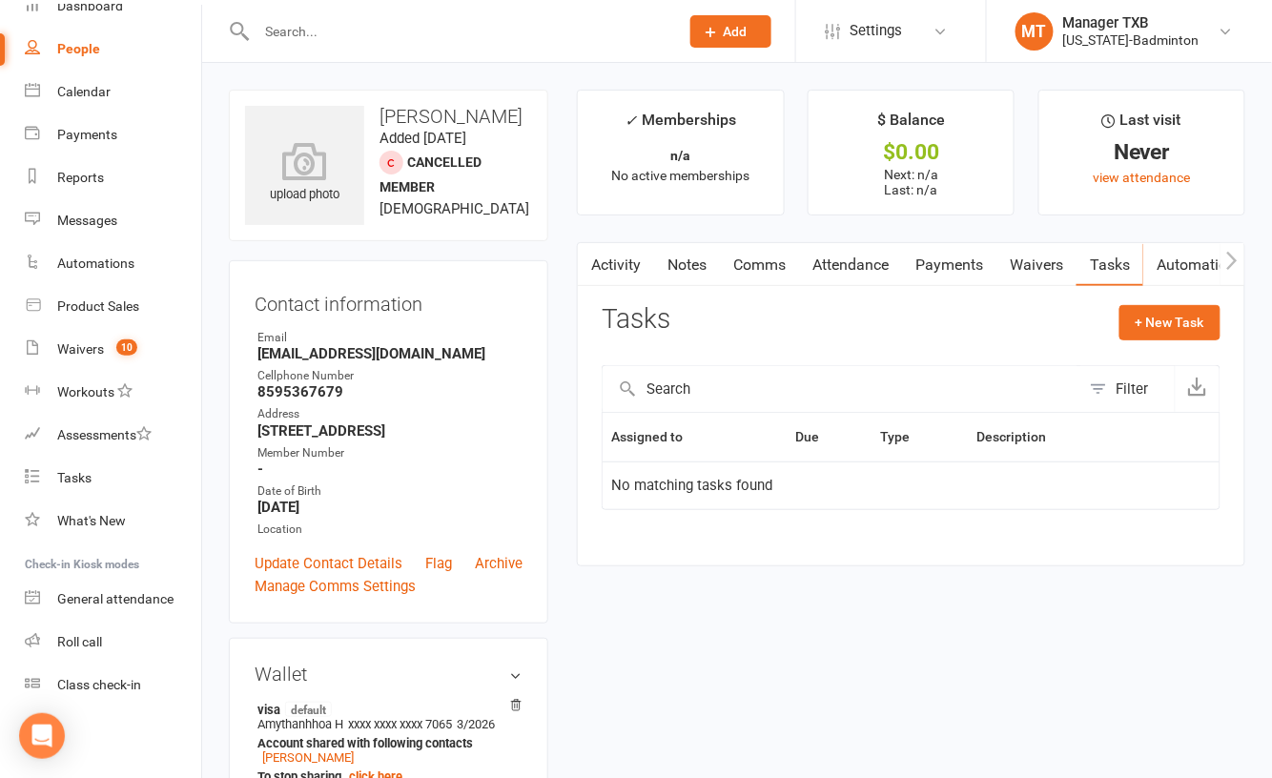
click at [1201, 260] on link "Automations" at bounding box center [1199, 265] width 113 height 44
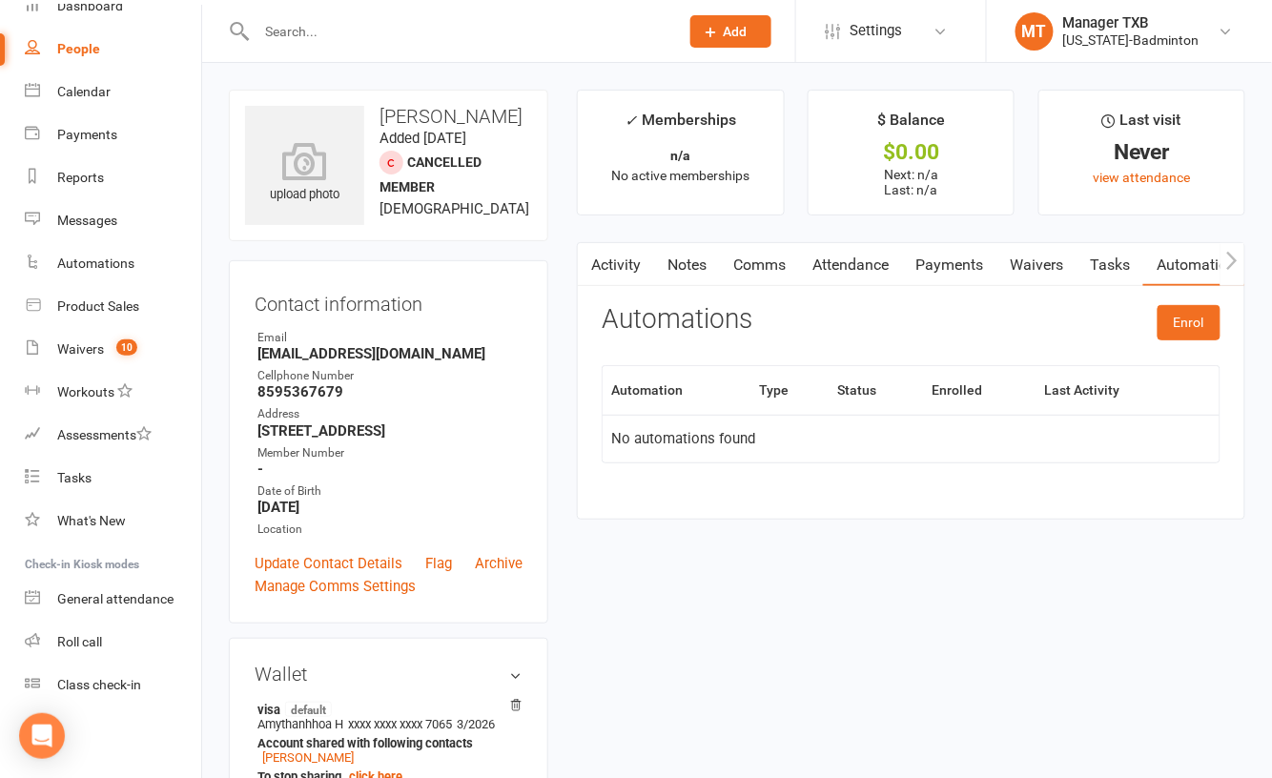
click at [1236, 255] on icon "button" at bounding box center [1231, 261] width 11 height 20
click at [1234, 255] on icon "button" at bounding box center [1231, 261] width 11 height 20
click at [1194, 257] on link "Credit balance" at bounding box center [1182, 265] width 123 height 44
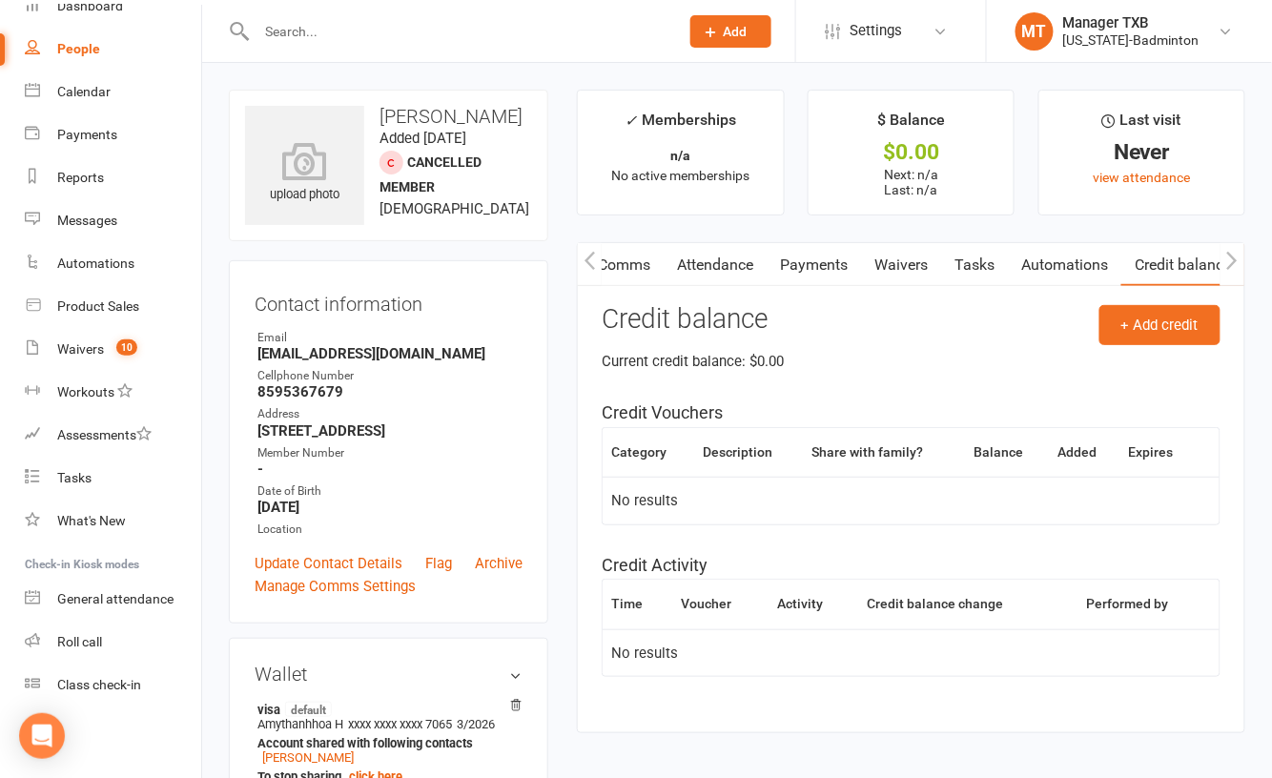
click at [1232, 259] on icon "button" at bounding box center [1231, 261] width 11 height 20
drag, startPoint x: 1106, startPoint y: 259, endPoint x: 883, endPoint y: 248, distance: 223.4
click at [886, 248] on div "Activity Notes Comms Attendance Payments Waivers Tasks Automations Credit balan…" at bounding box center [843, 265] width 802 height 44
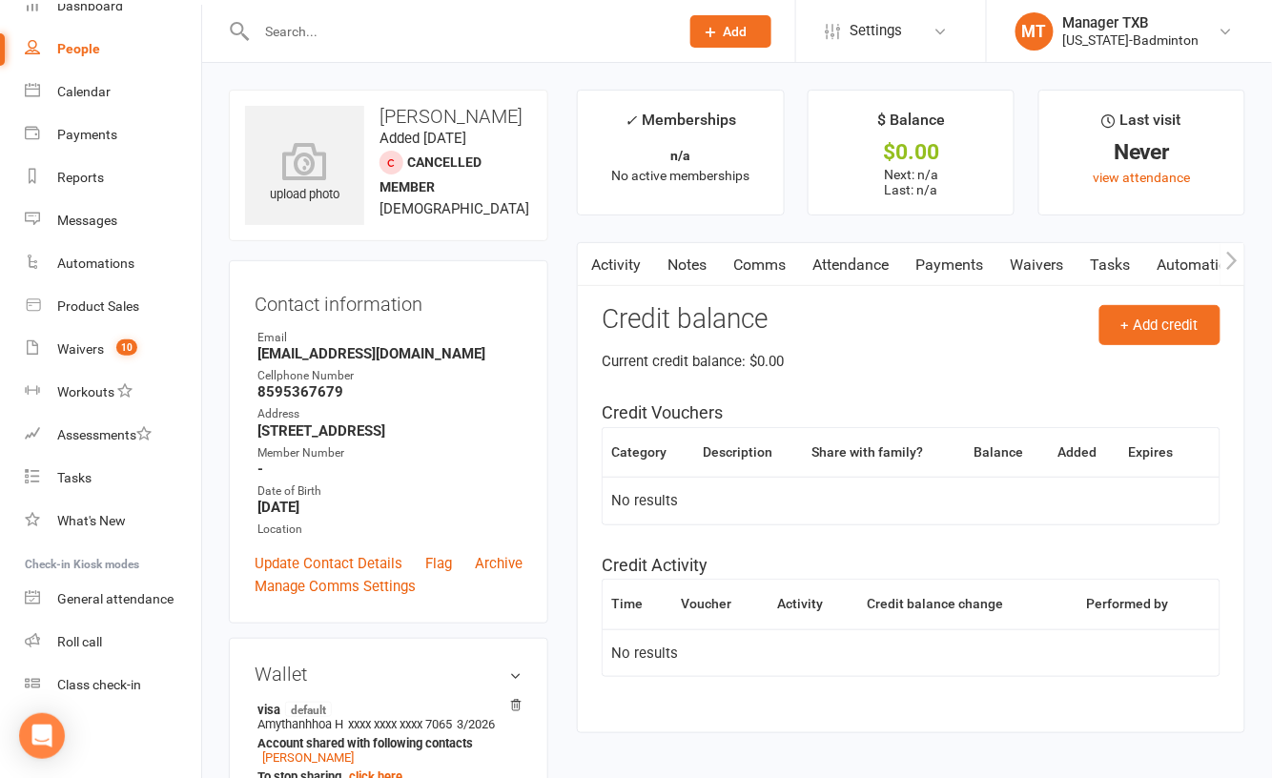
drag, startPoint x: 784, startPoint y: 267, endPoint x: 931, endPoint y: 269, distance: 147.8
click at [1244, 278] on div "Activity Notes Comms Attendance Payments Waivers Tasks Automations Credit balan…" at bounding box center [911, 488] width 668 height 492
click at [614, 263] on link "Activity" at bounding box center [615, 265] width 76 height 44
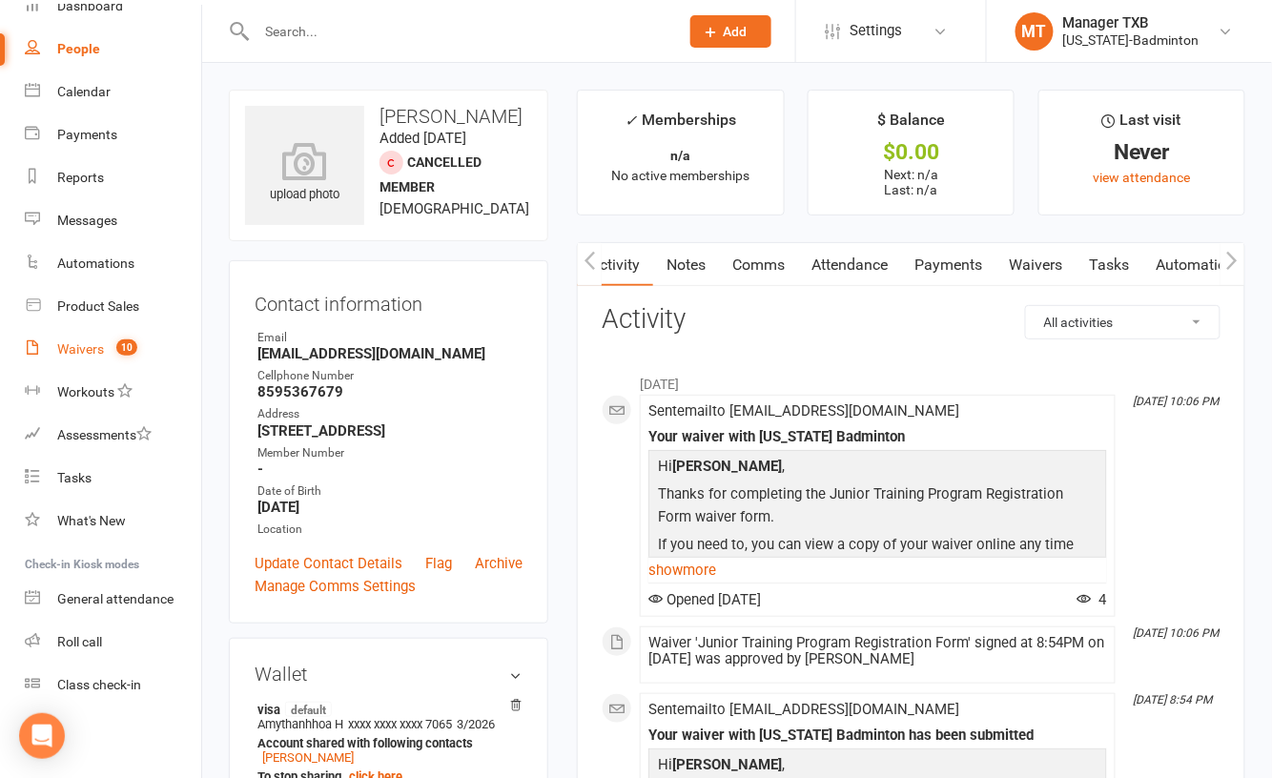
click at [88, 344] on div "Waivers" at bounding box center [80, 348] width 47 height 15
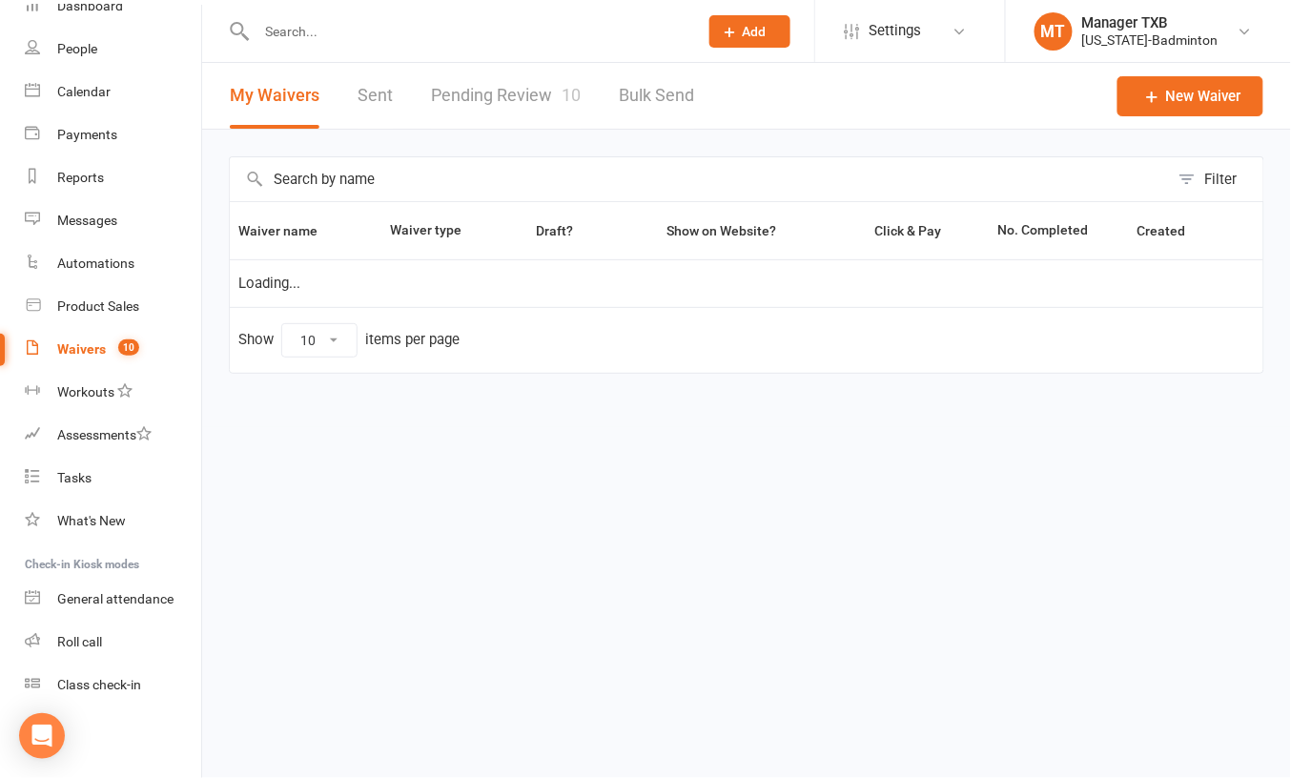
select select "100"
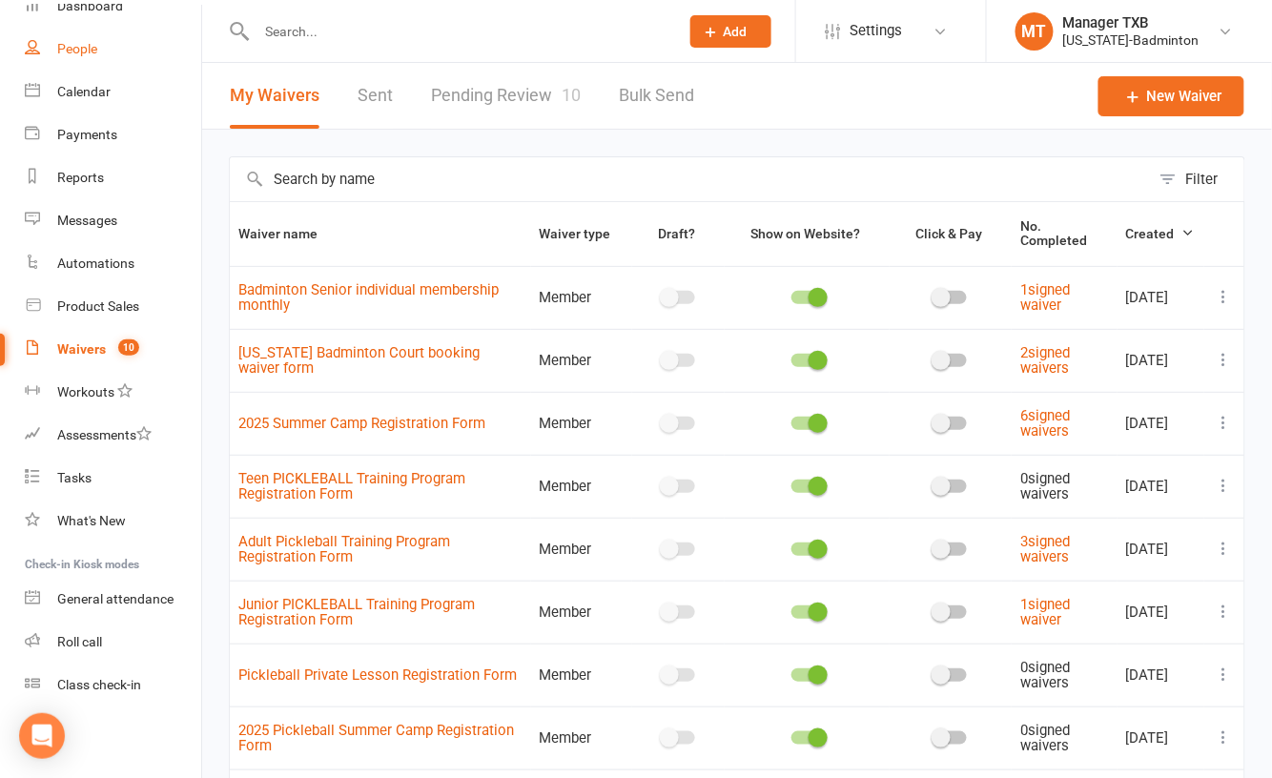
click at [77, 51] on div "People" at bounding box center [77, 48] width 40 height 15
select select "100"
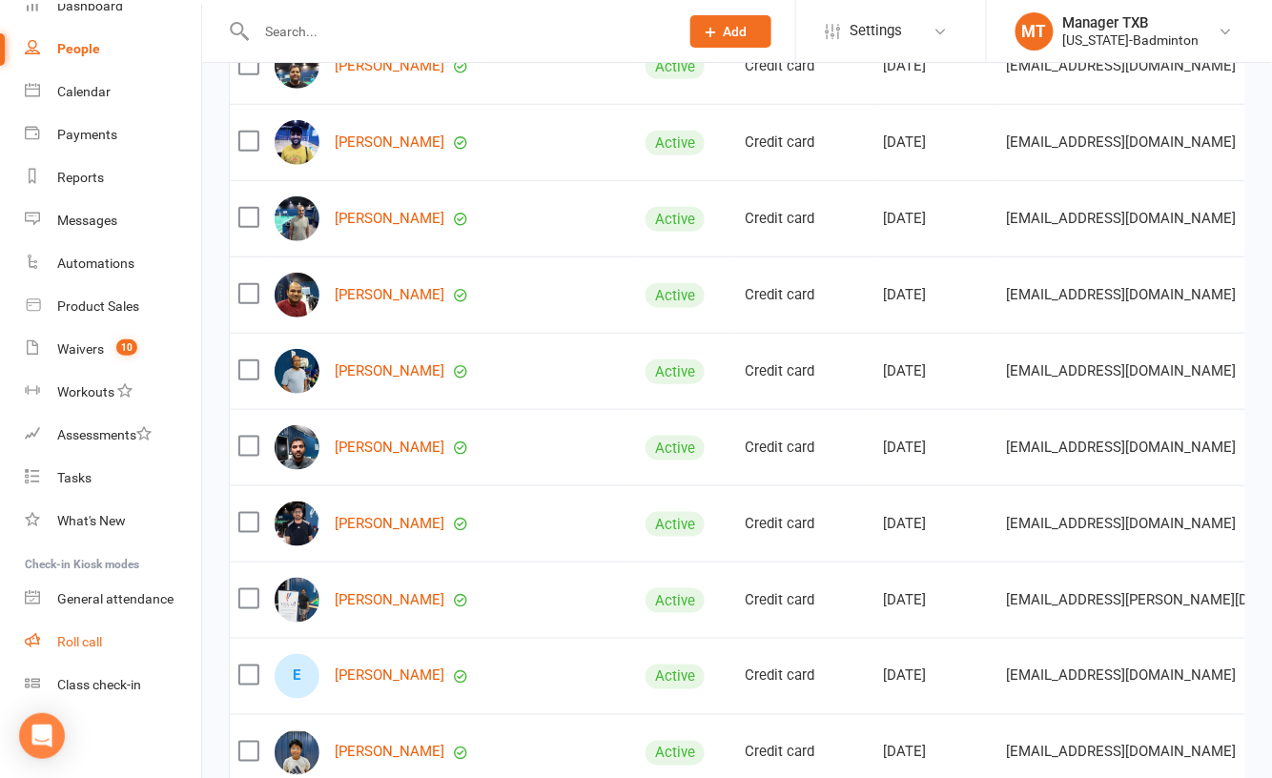
scroll to position [763, 0]
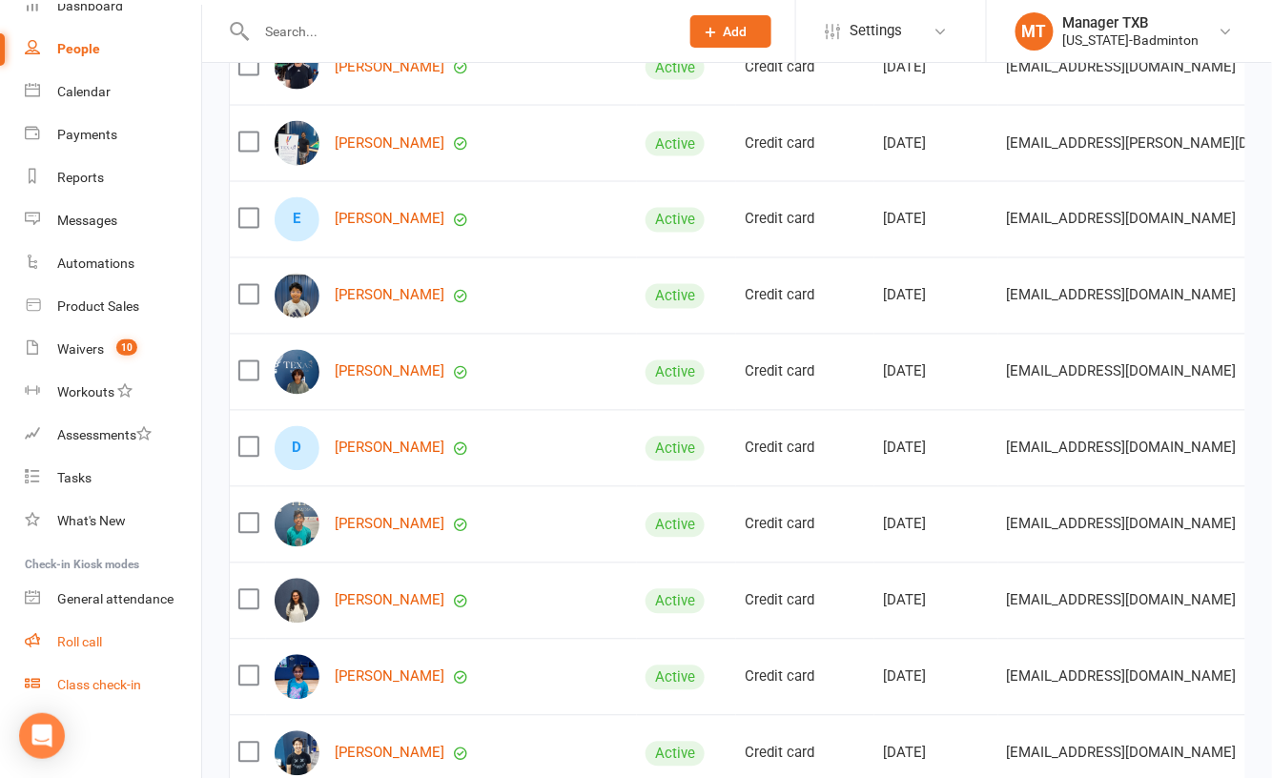
click at [92, 660] on link "Roll call" at bounding box center [113, 642] width 176 height 43
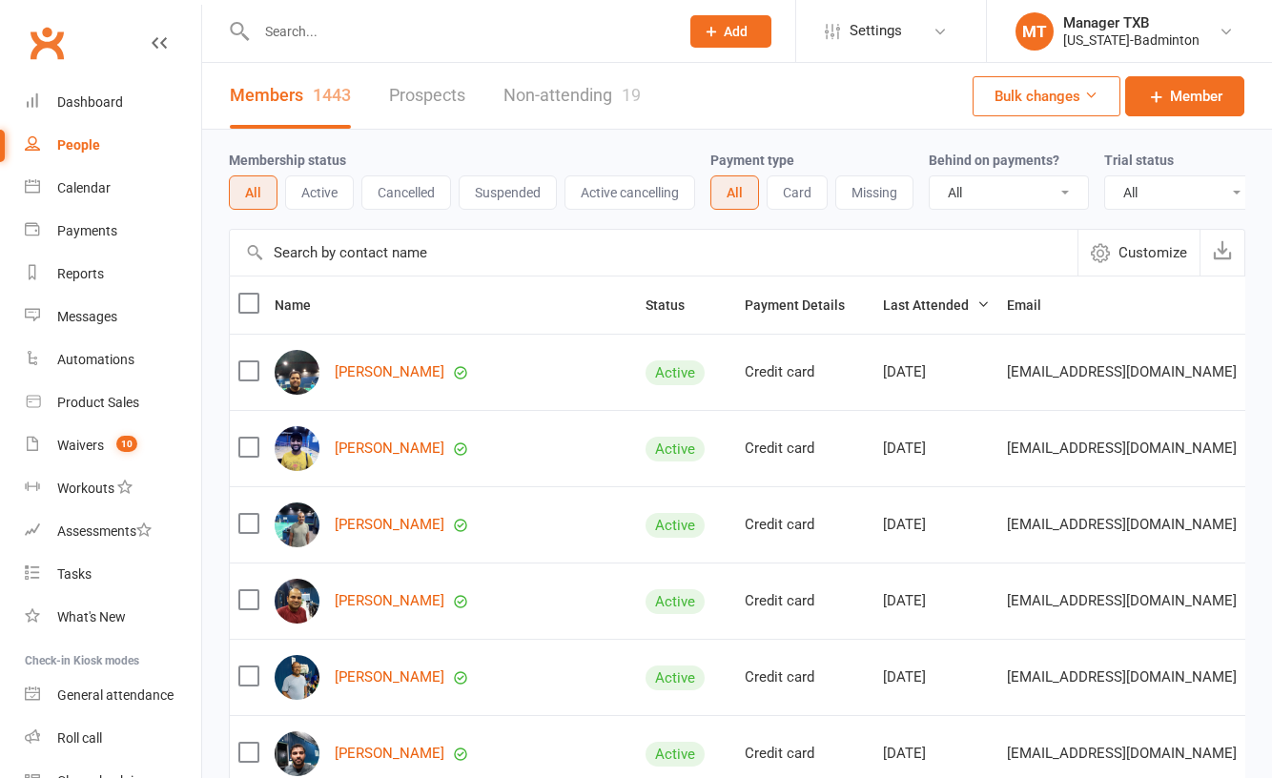
select select "100"
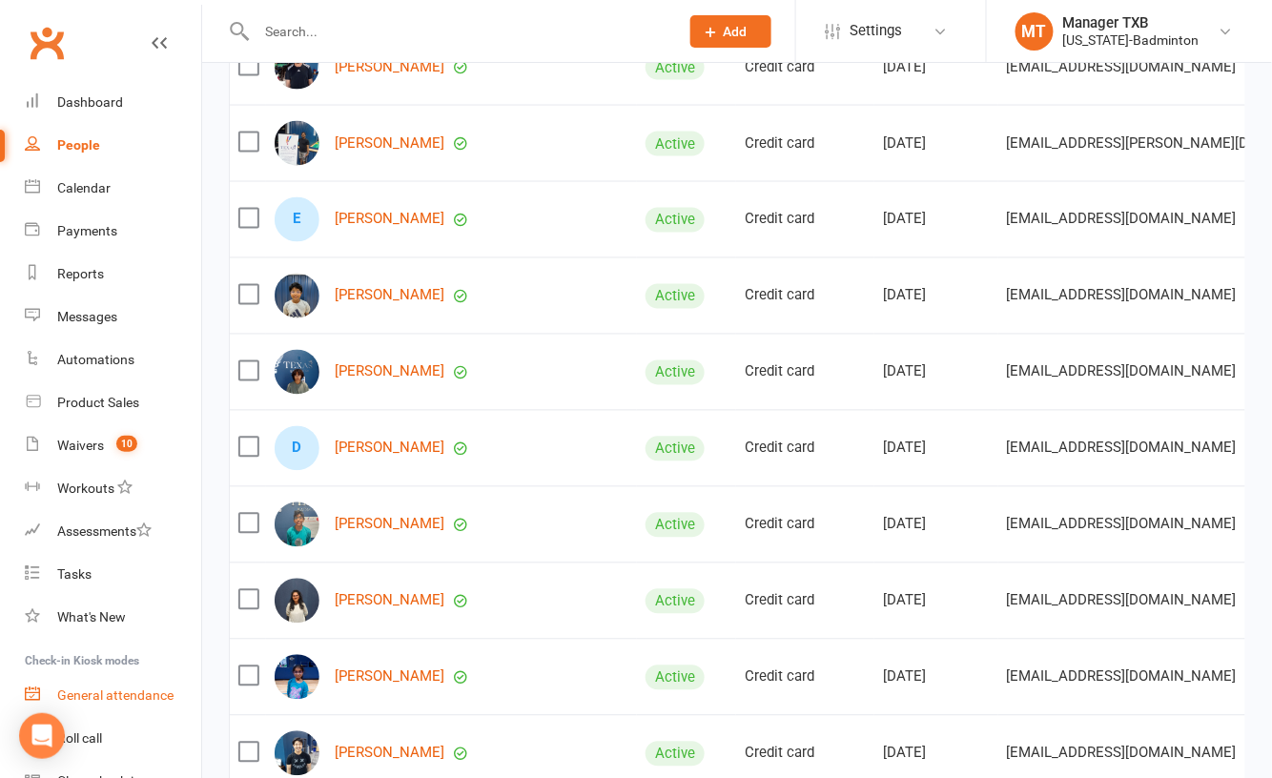
scroll to position [96, 0]
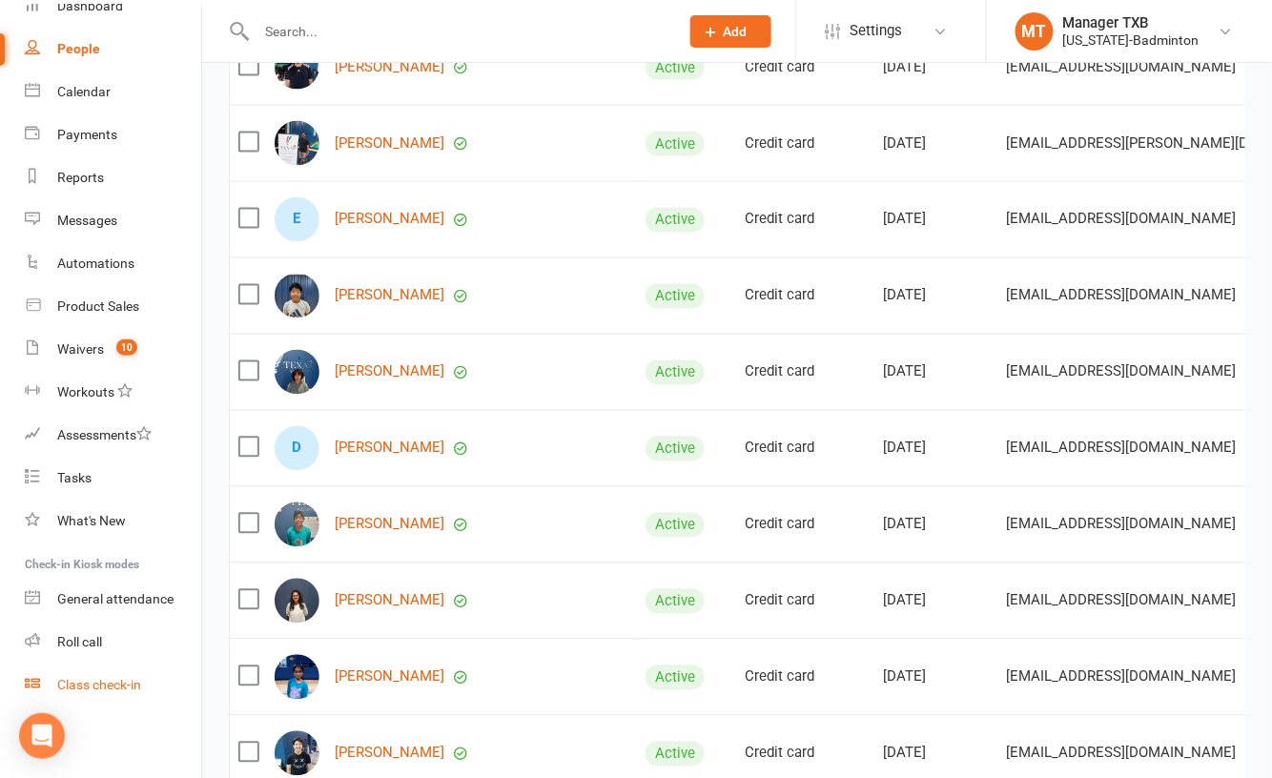
click at [108, 677] on div "Class check-in" at bounding box center [99, 684] width 84 height 15
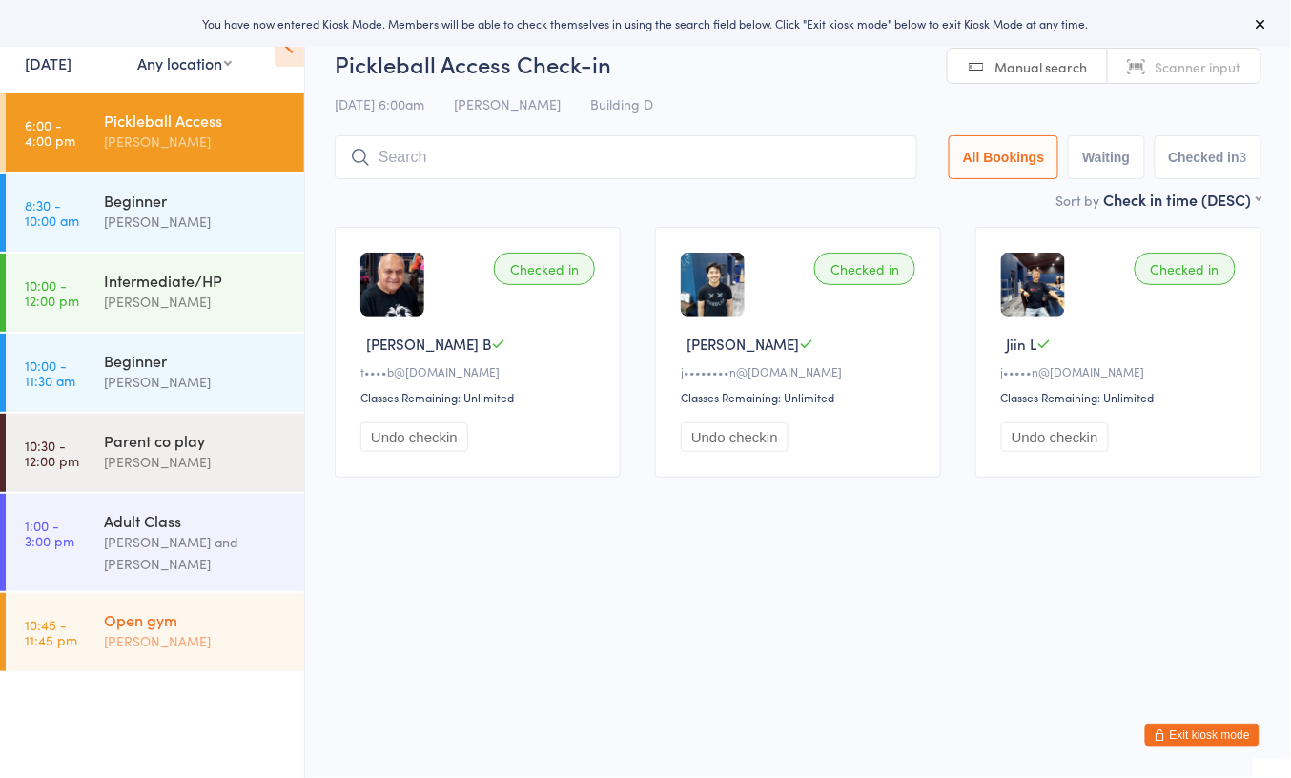
click at [175, 619] on div "Open gym" at bounding box center [196, 619] width 184 height 21
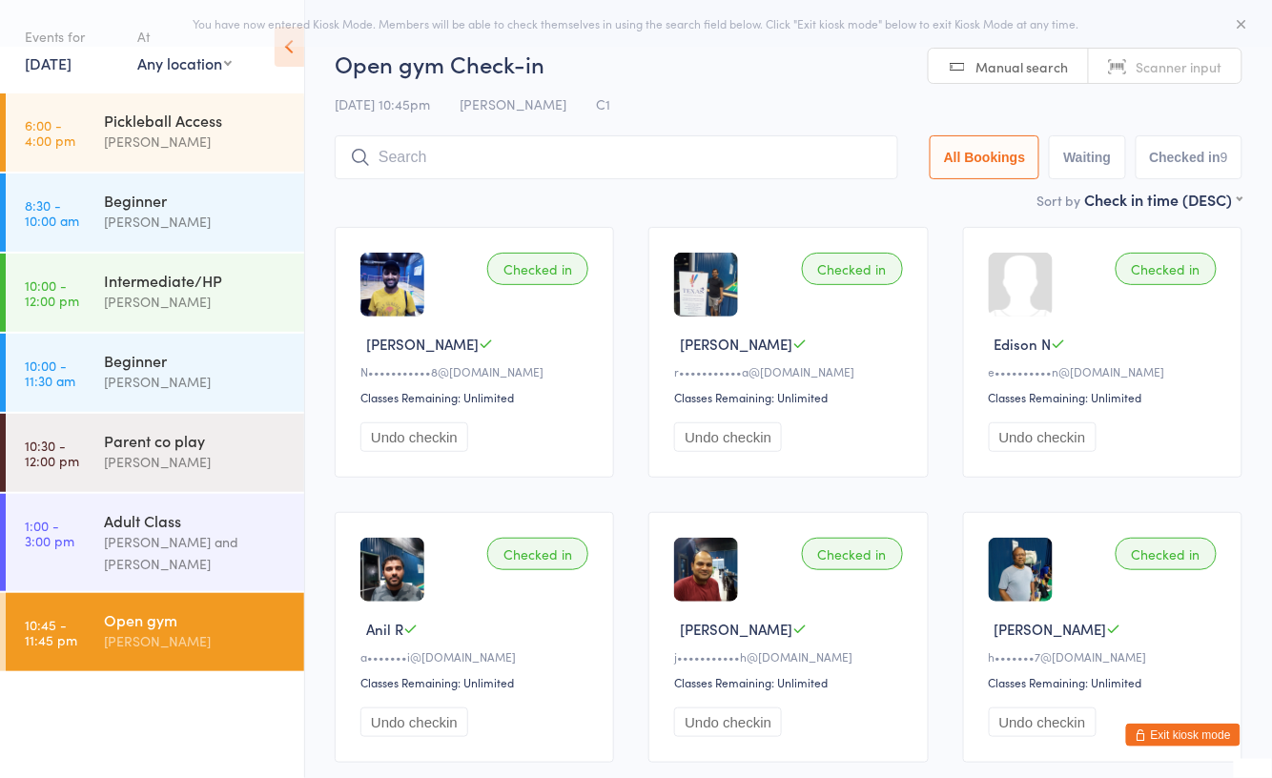
click at [417, 161] on input "search" at bounding box center [616, 157] width 563 height 44
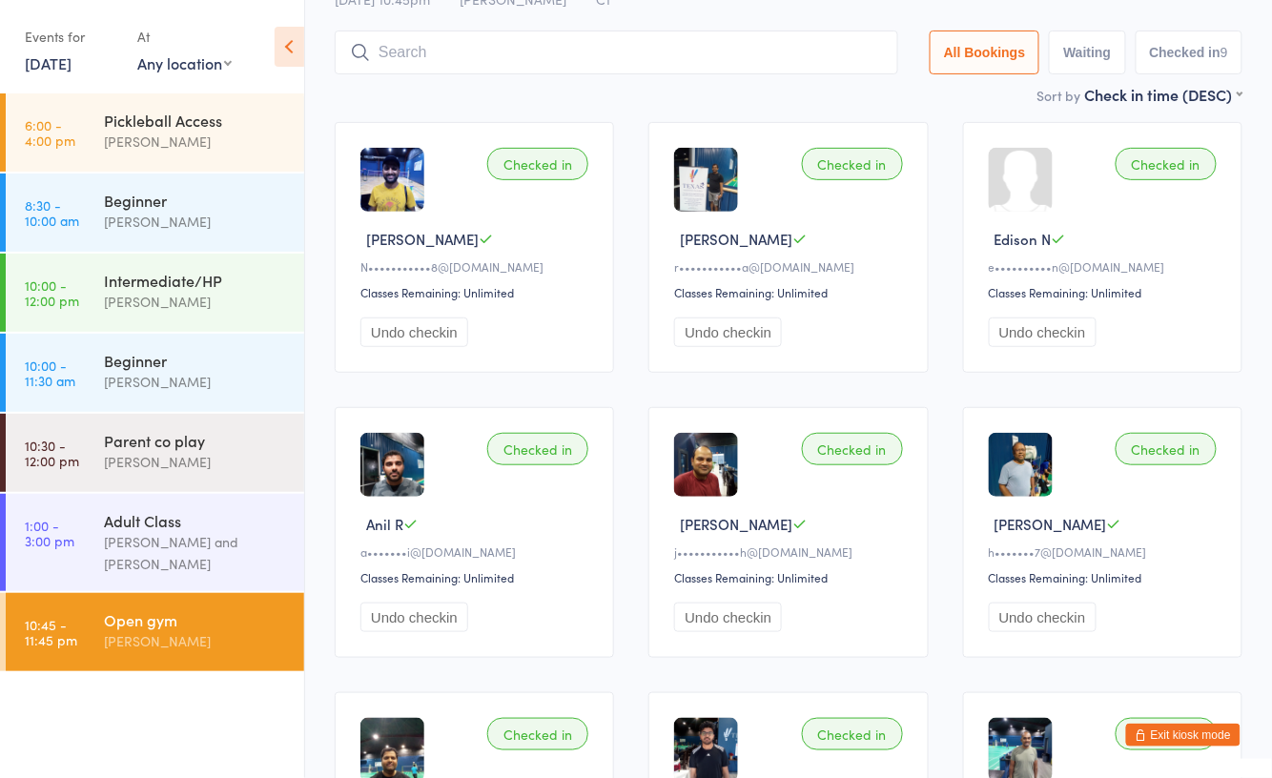
scroll to position [135, 0]
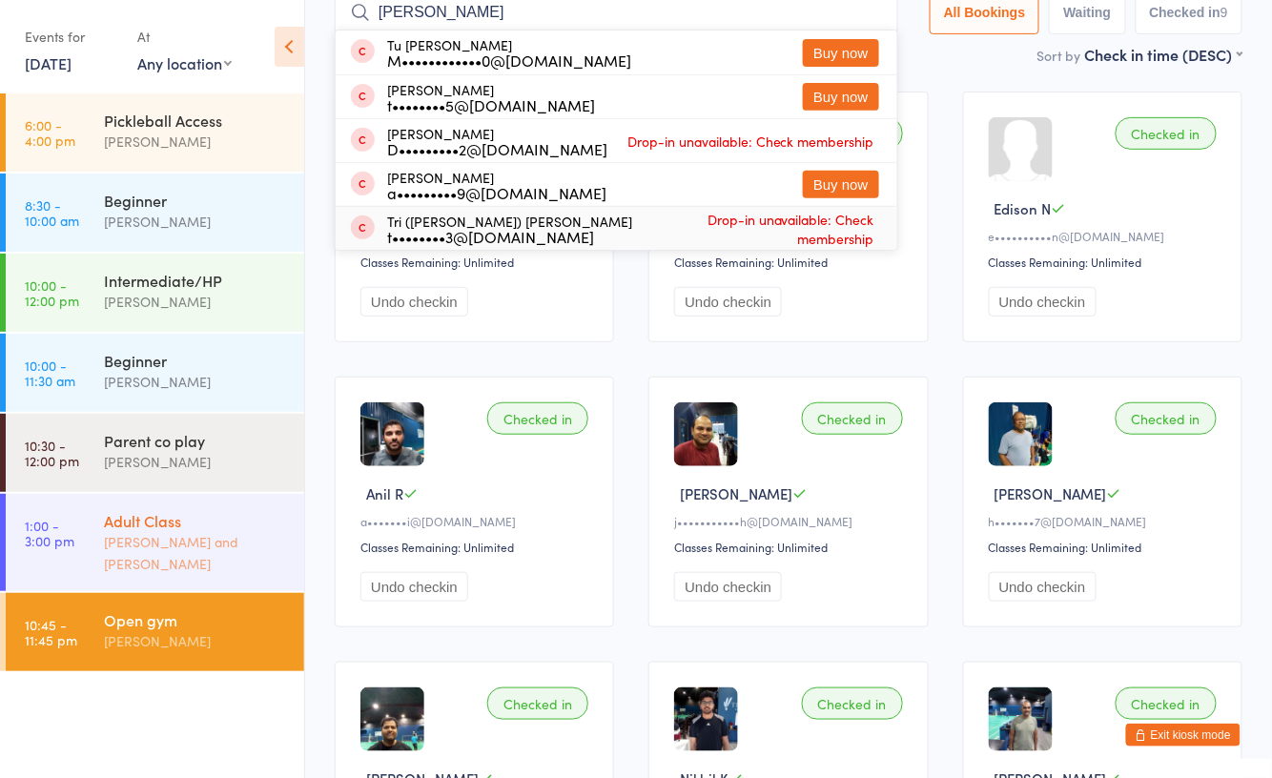
type input "bui"
click at [196, 576] on div "Adult Class Ayu Gary Luna and Danny Nguyen" at bounding box center [204, 542] width 200 height 97
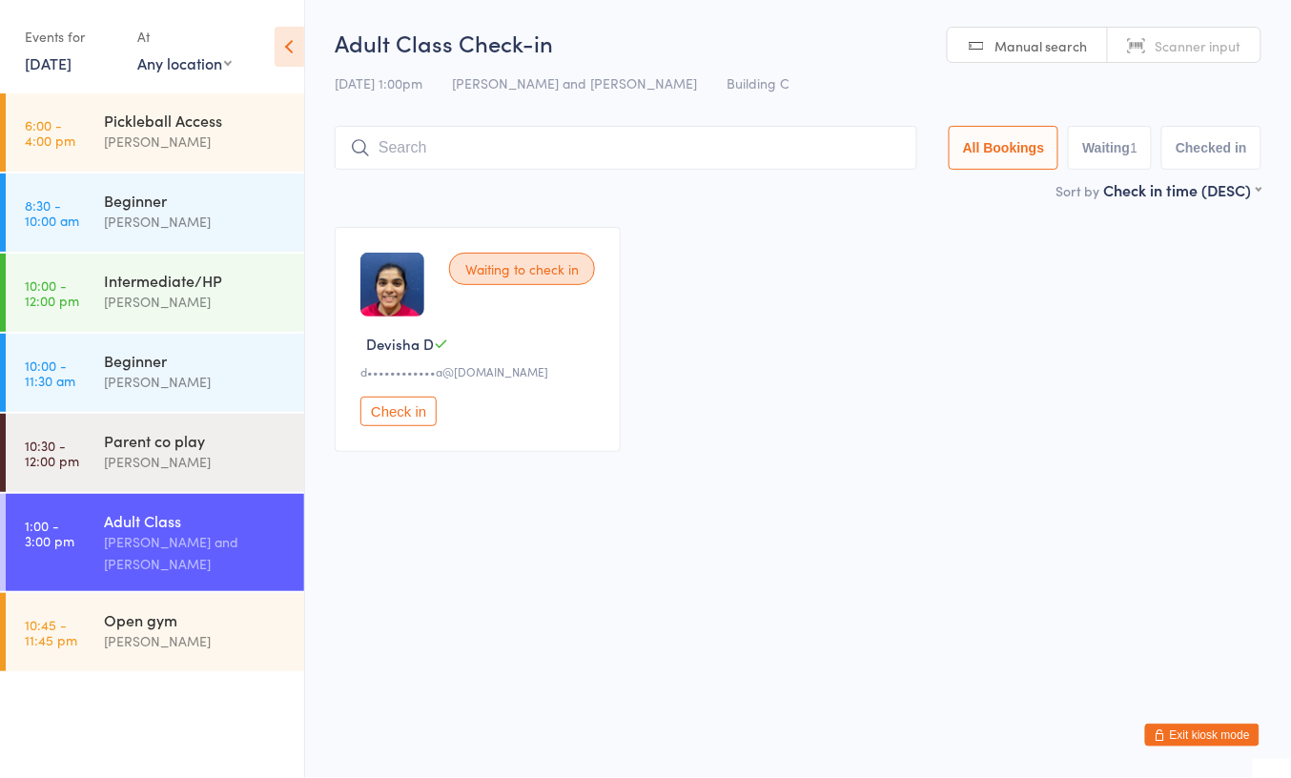
click at [559, 154] on input "search" at bounding box center [626, 148] width 582 height 44
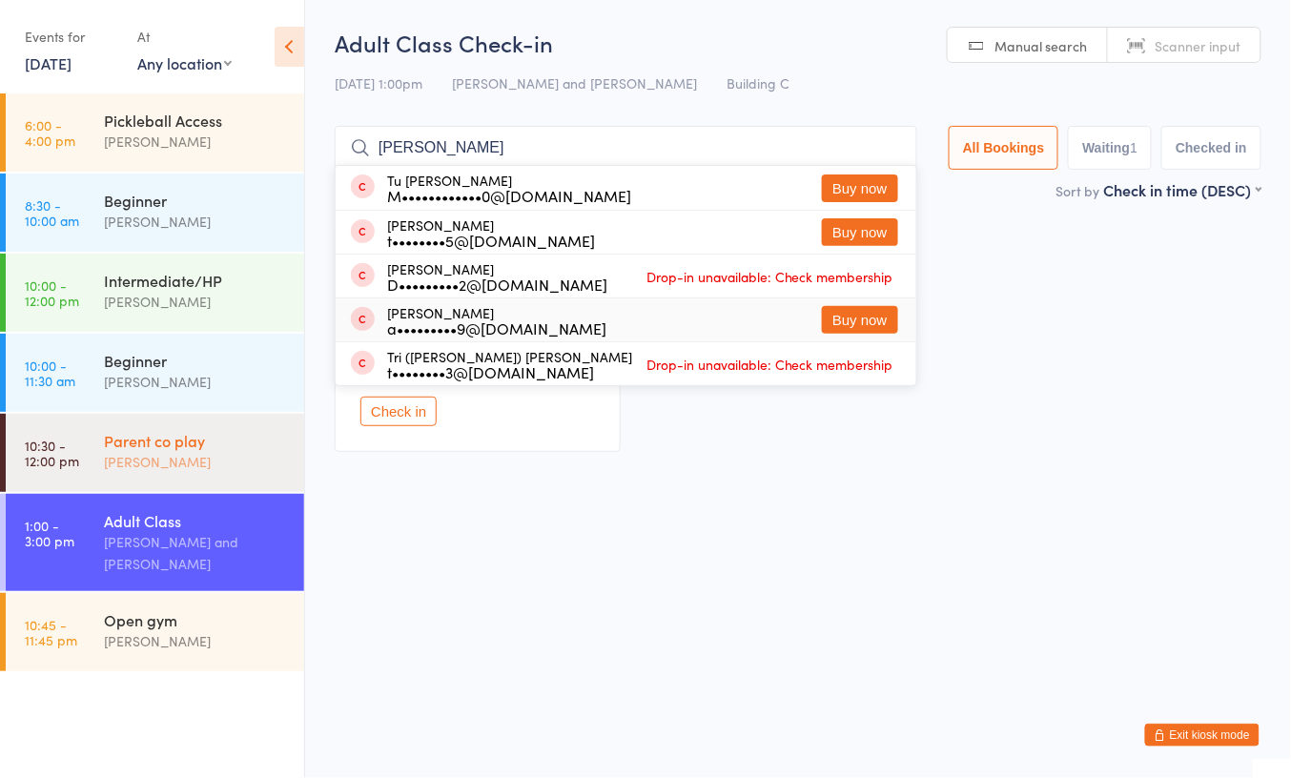
type input "bui"
click at [153, 451] on div "[PERSON_NAME]" at bounding box center [196, 462] width 184 height 22
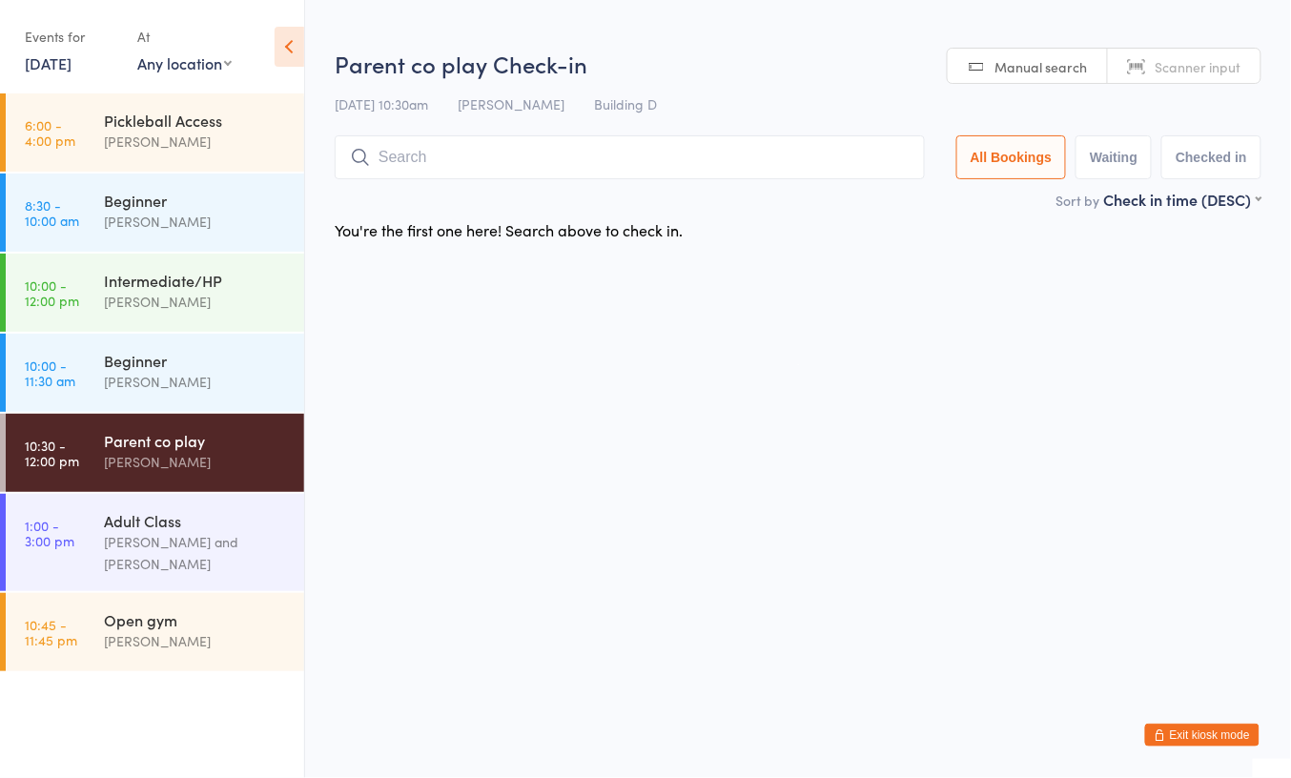
click at [454, 161] on input "search" at bounding box center [630, 157] width 590 height 44
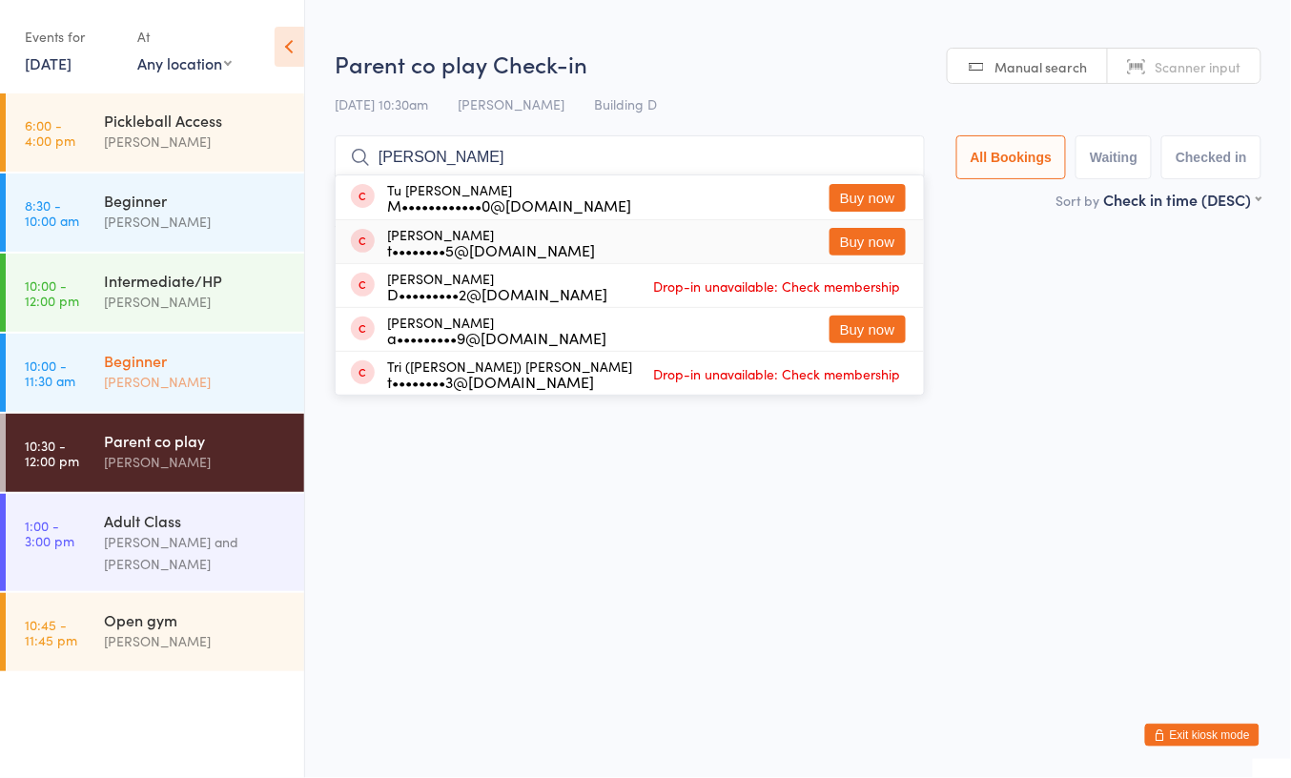
type input "bui"
click at [218, 366] on div "Beginner" at bounding box center [196, 360] width 184 height 21
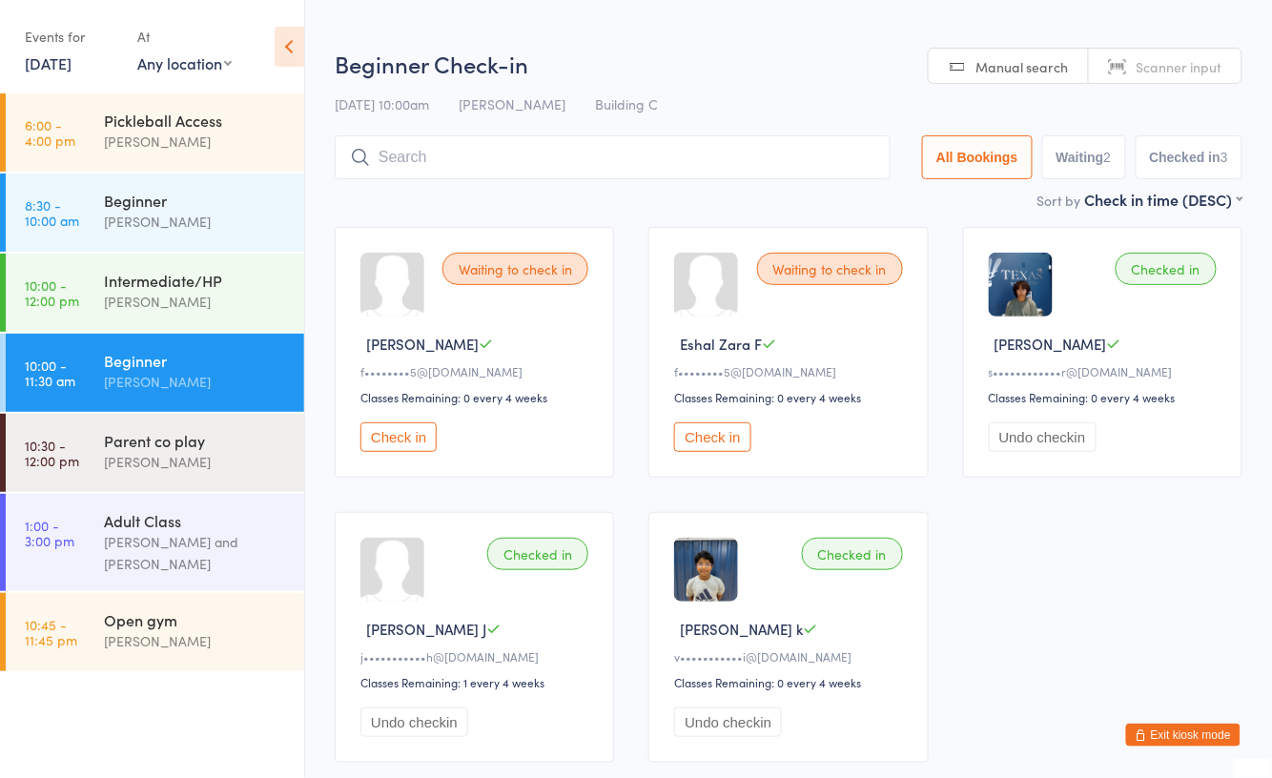
click at [475, 149] on input "search" at bounding box center [613, 157] width 556 height 44
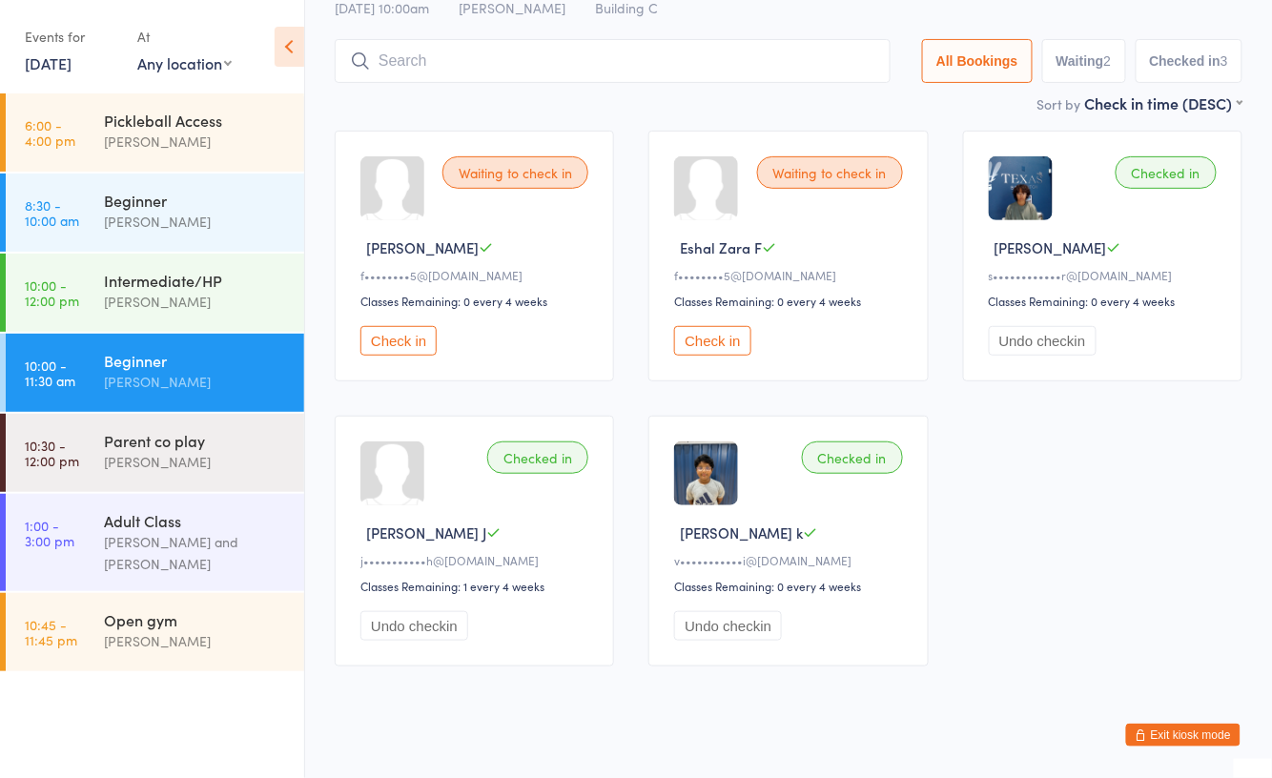
scroll to position [116, 0]
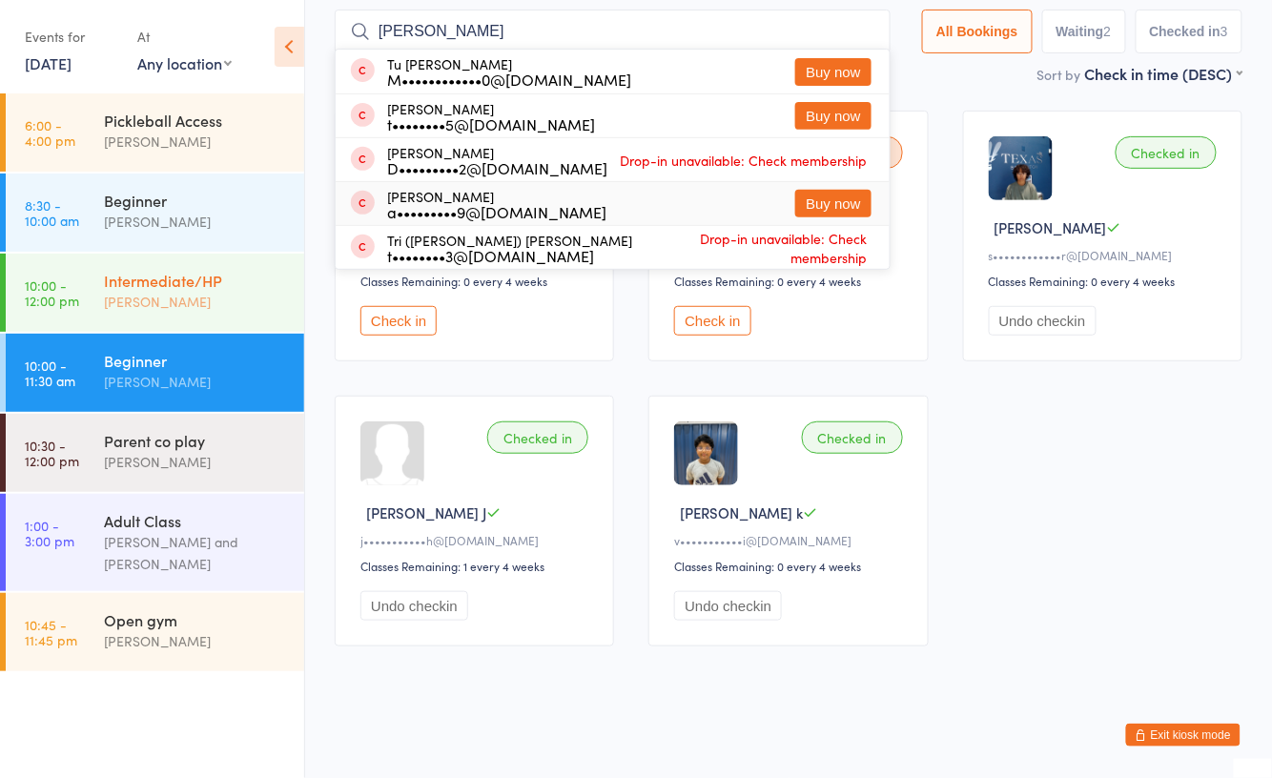
type input "bui"
click at [193, 295] on div "[PERSON_NAME]" at bounding box center [196, 302] width 184 height 22
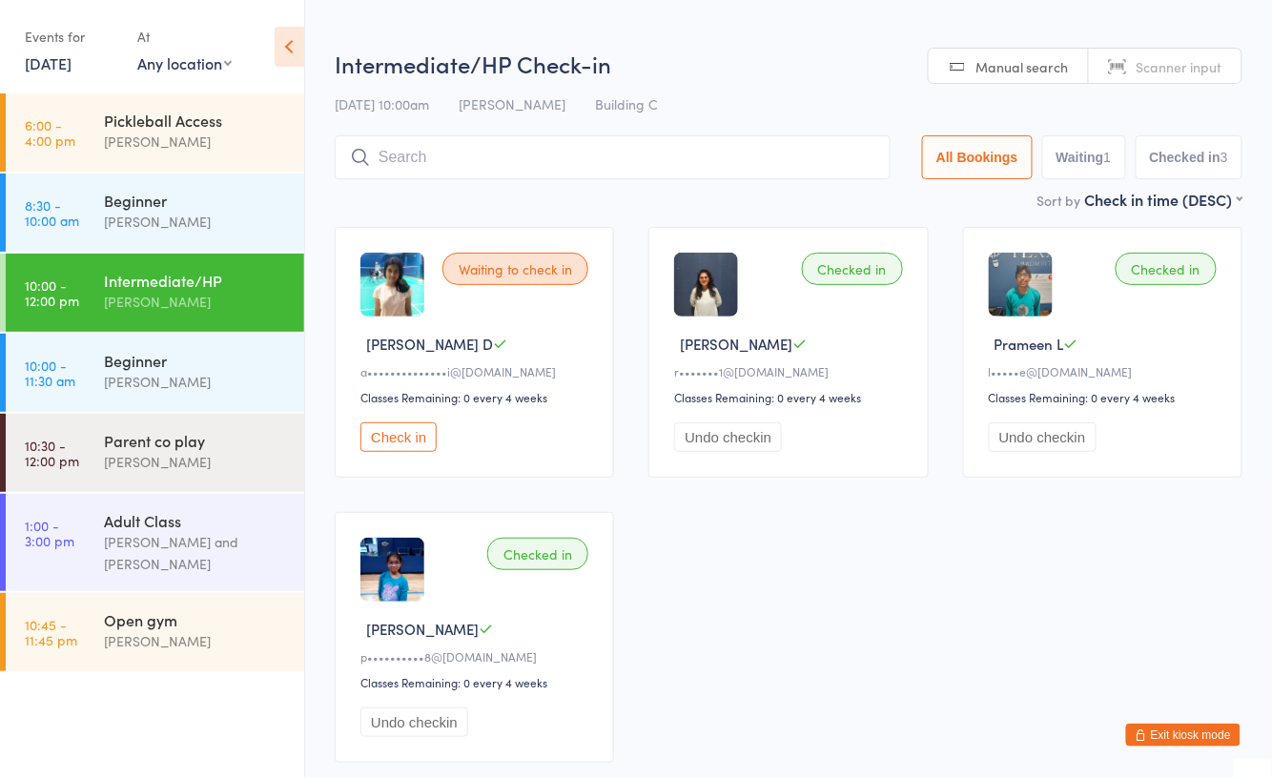
click at [454, 168] on input "search" at bounding box center [613, 157] width 556 height 44
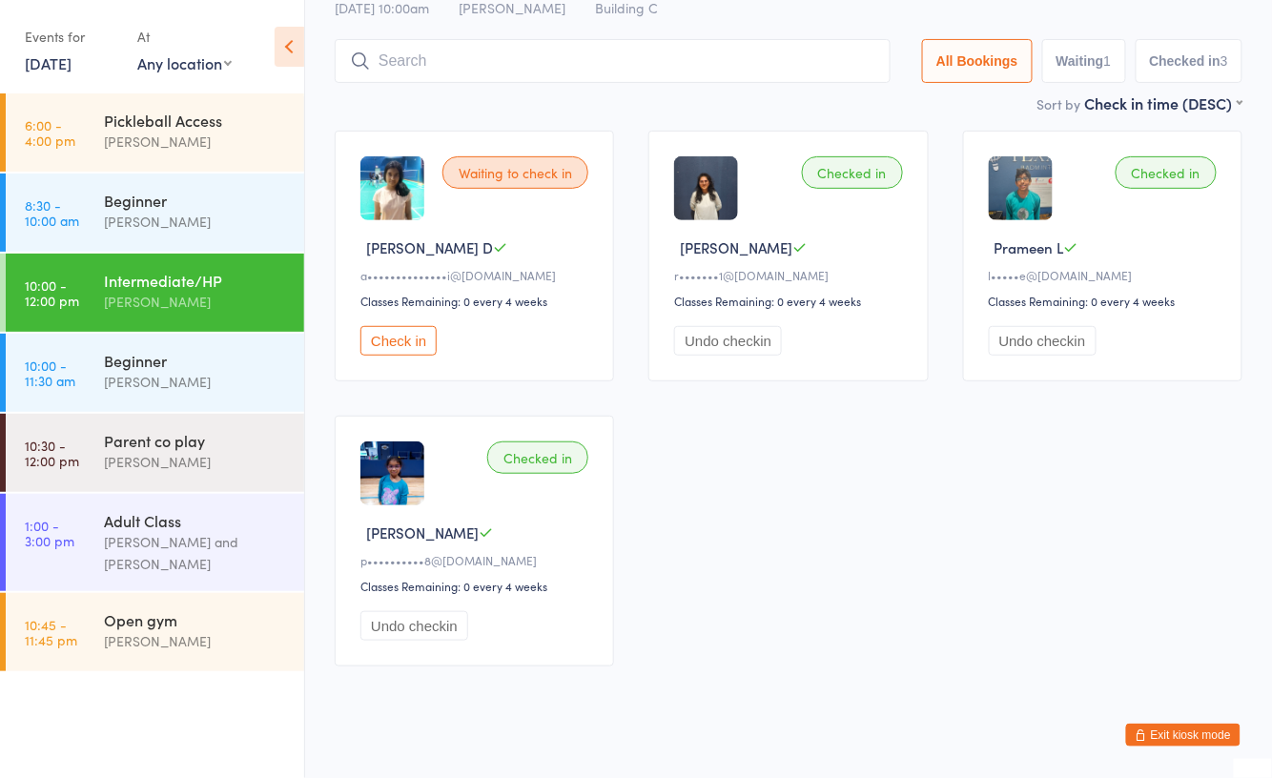
scroll to position [116, 0]
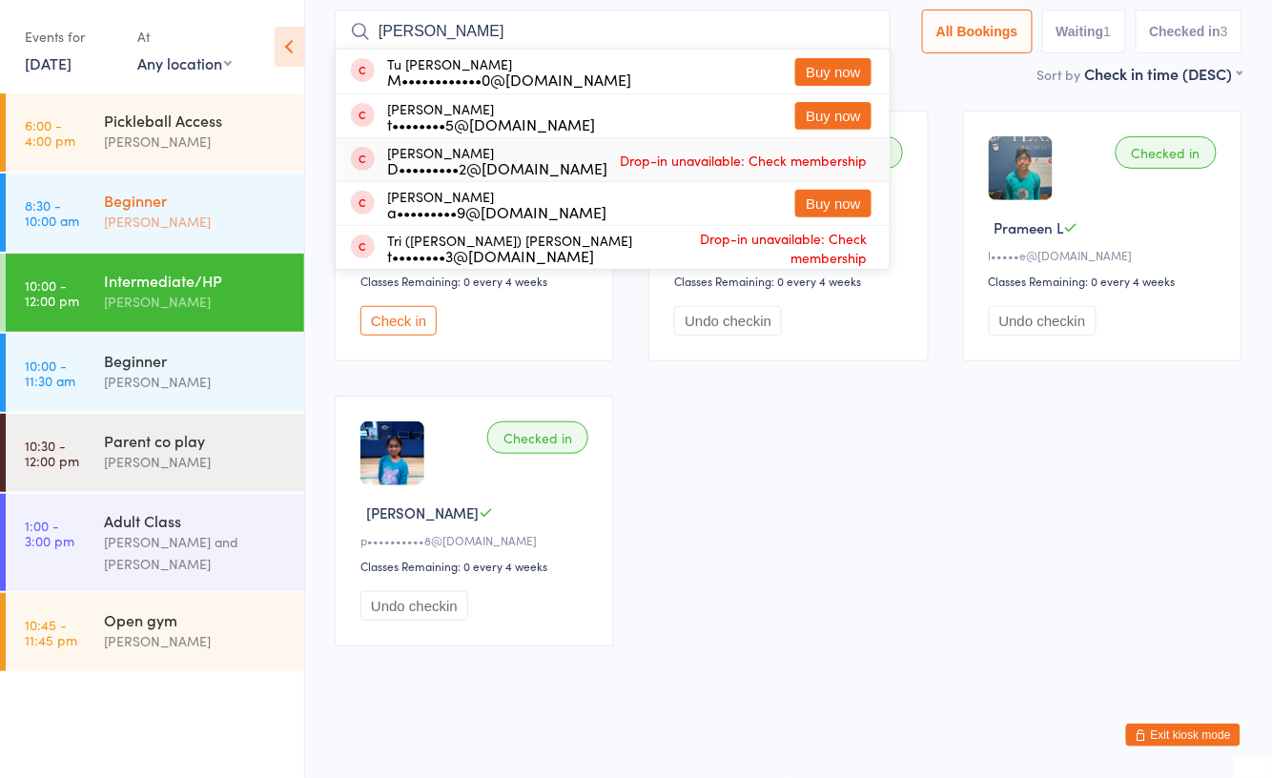
type input "bui"
click at [241, 187] on div "Beginner Ayu Gary Luna" at bounding box center [204, 211] width 200 height 75
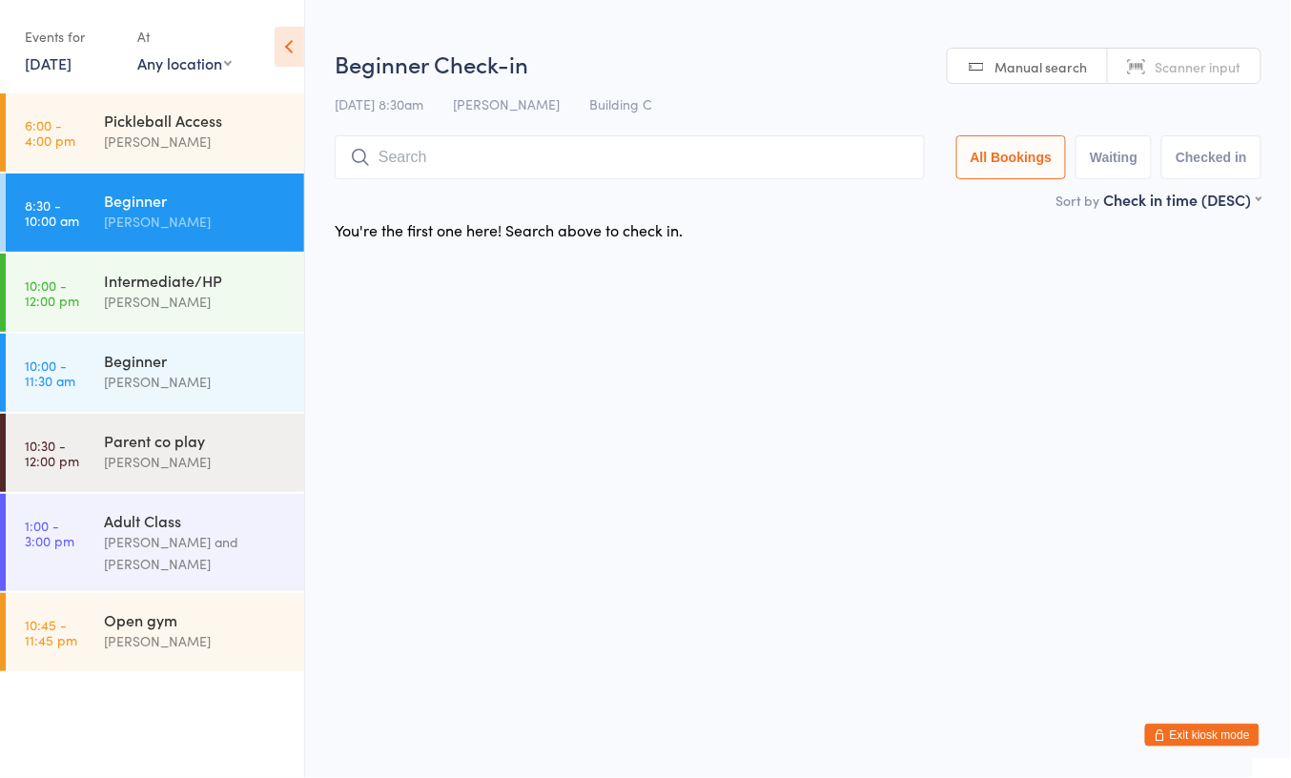
click at [471, 169] on input "search" at bounding box center [630, 157] width 590 height 44
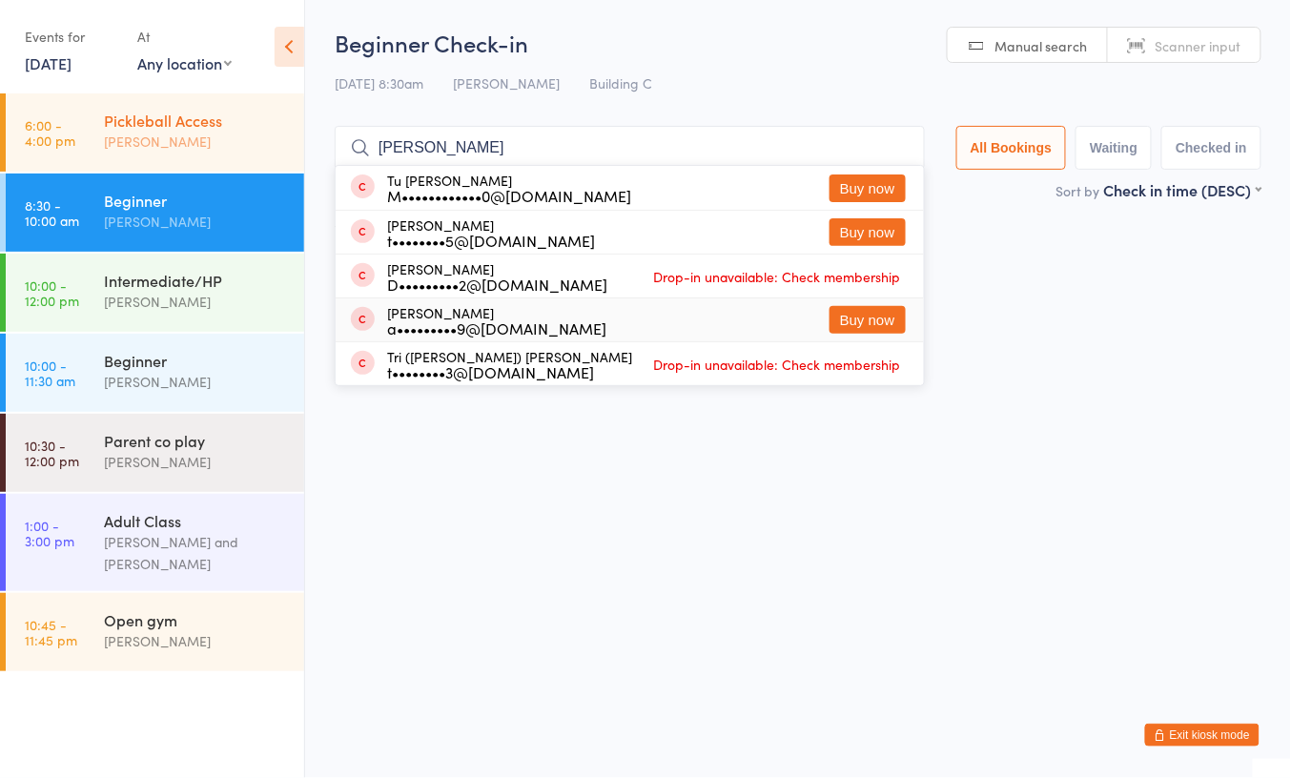
type input "bui"
click at [176, 132] on div "[PERSON_NAME]" at bounding box center [196, 142] width 184 height 22
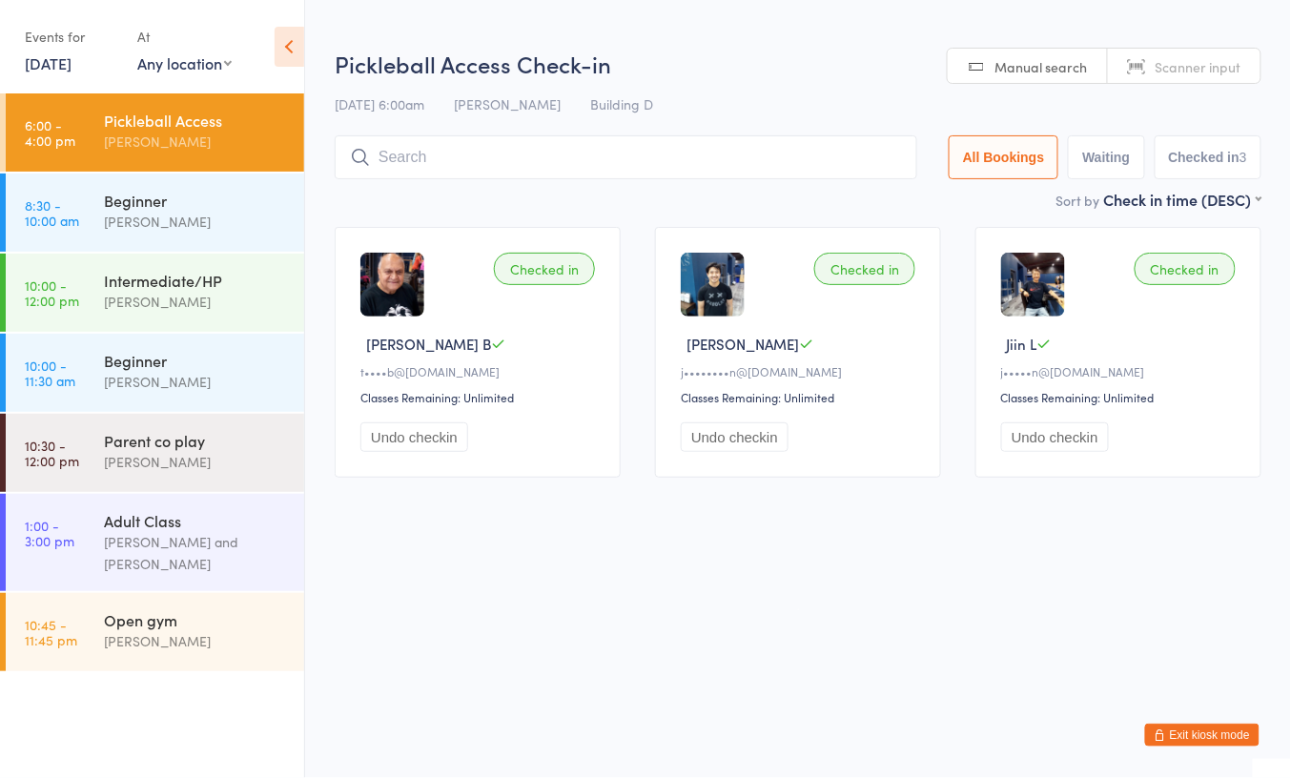
click at [440, 150] on input "search" at bounding box center [626, 157] width 582 height 44
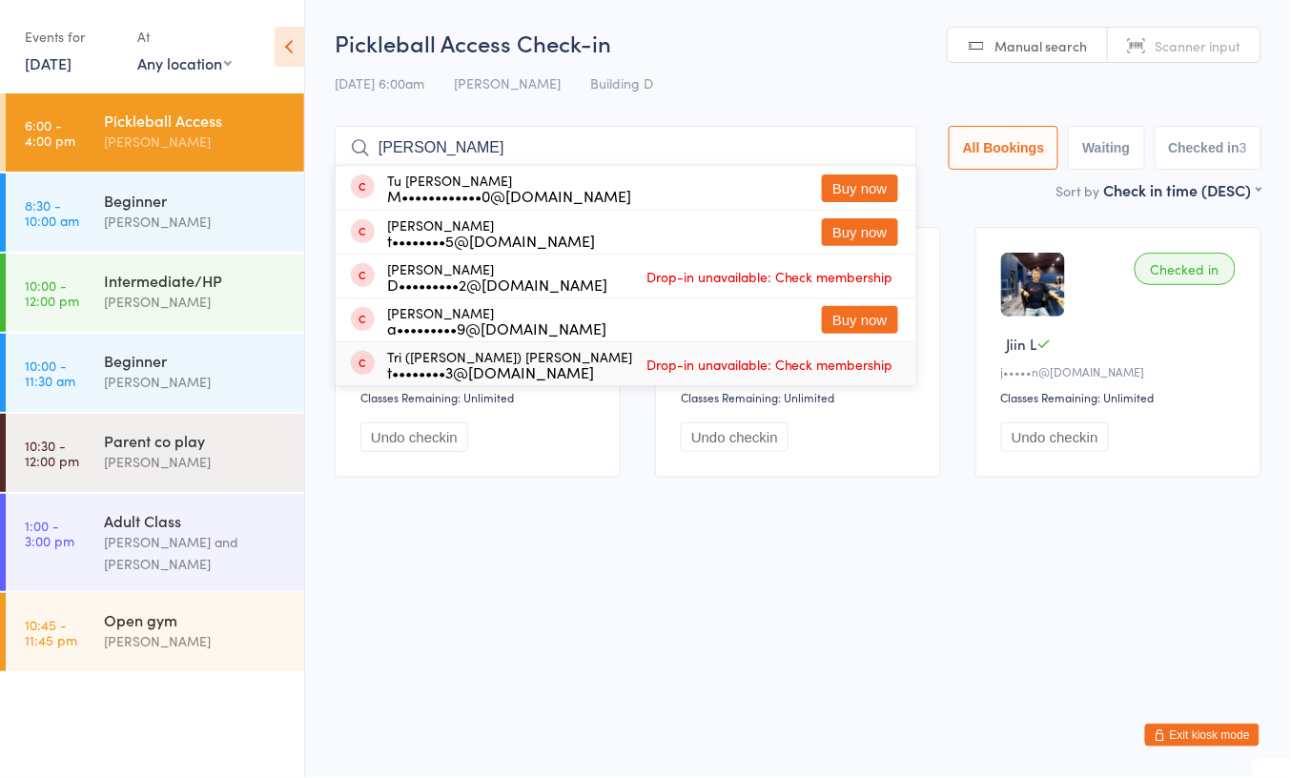
type input "bui"
drag, startPoint x: 561, startPoint y: 580, endPoint x: 429, endPoint y: 551, distance: 134.6
click at [547, 574] on html "You have now entered Kiosk Mode. Members will be able to check themselves in us…" at bounding box center [645, 389] width 1291 height 778
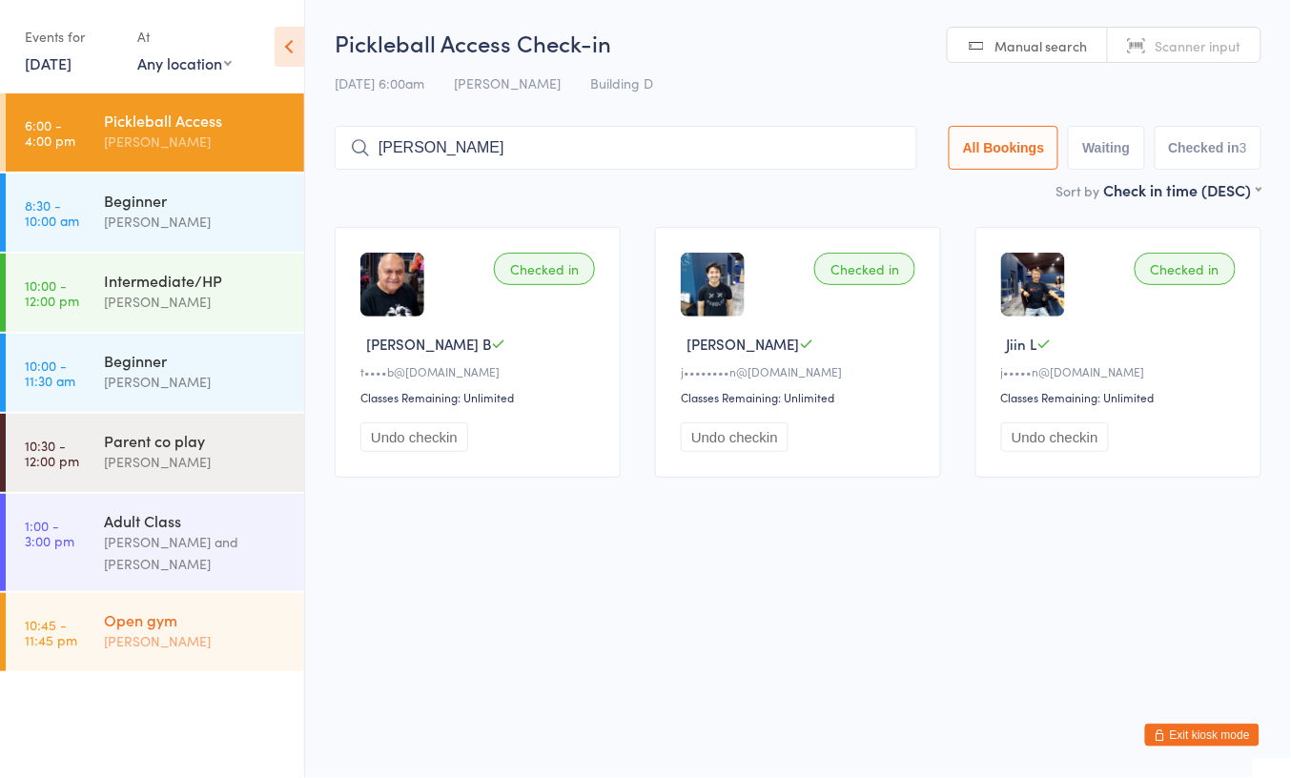
click at [166, 623] on div "Open gym" at bounding box center [196, 619] width 184 height 21
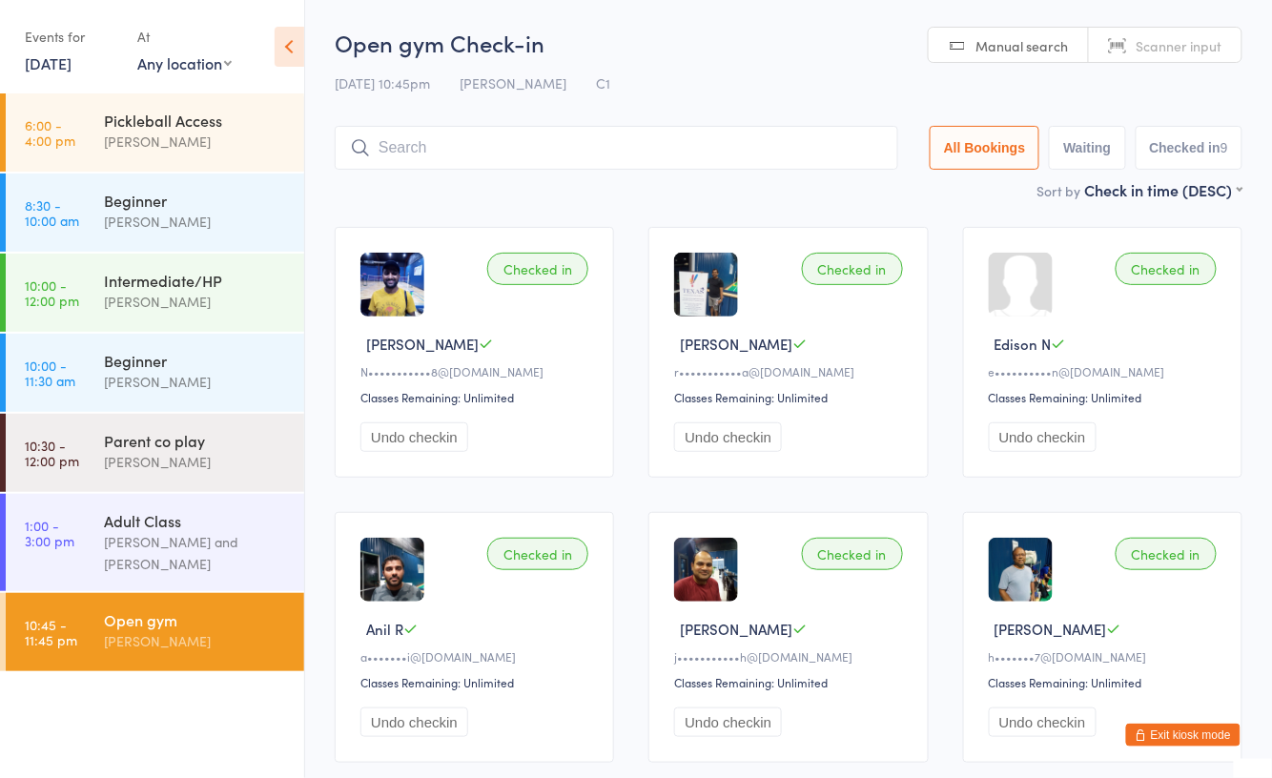
click at [1175, 726] on button "Exit kiosk mode" at bounding box center [1183, 735] width 114 height 23
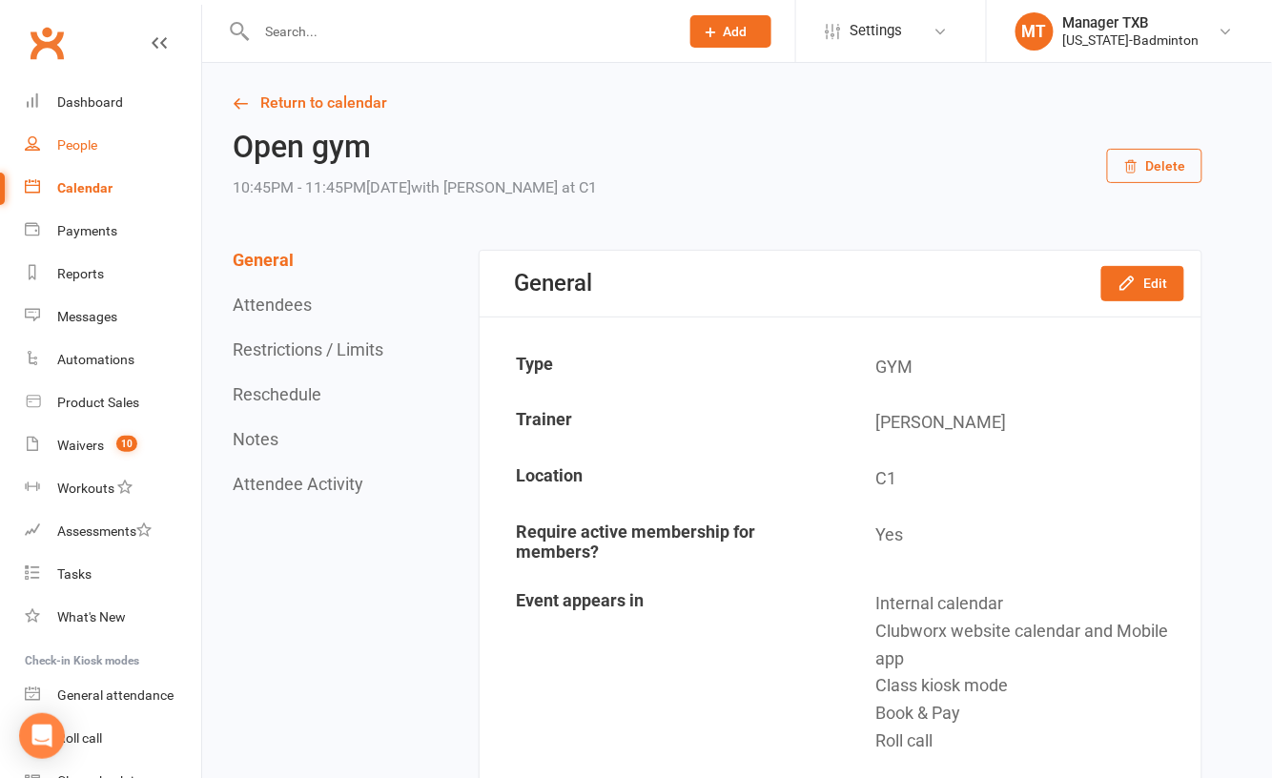
click at [89, 138] on div "People" at bounding box center [77, 144] width 40 height 15
select select "100"
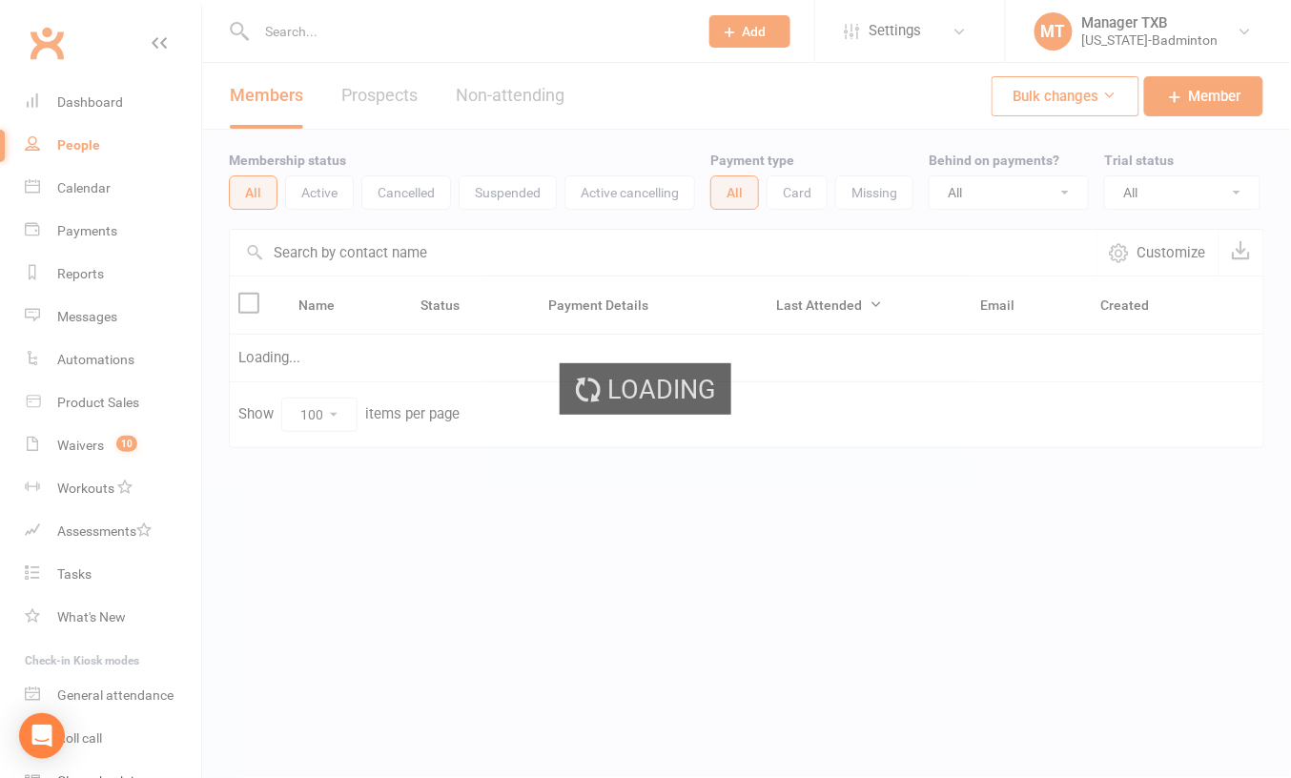
click at [95, 93] on div "Loading" at bounding box center [645, 389] width 1291 height 778
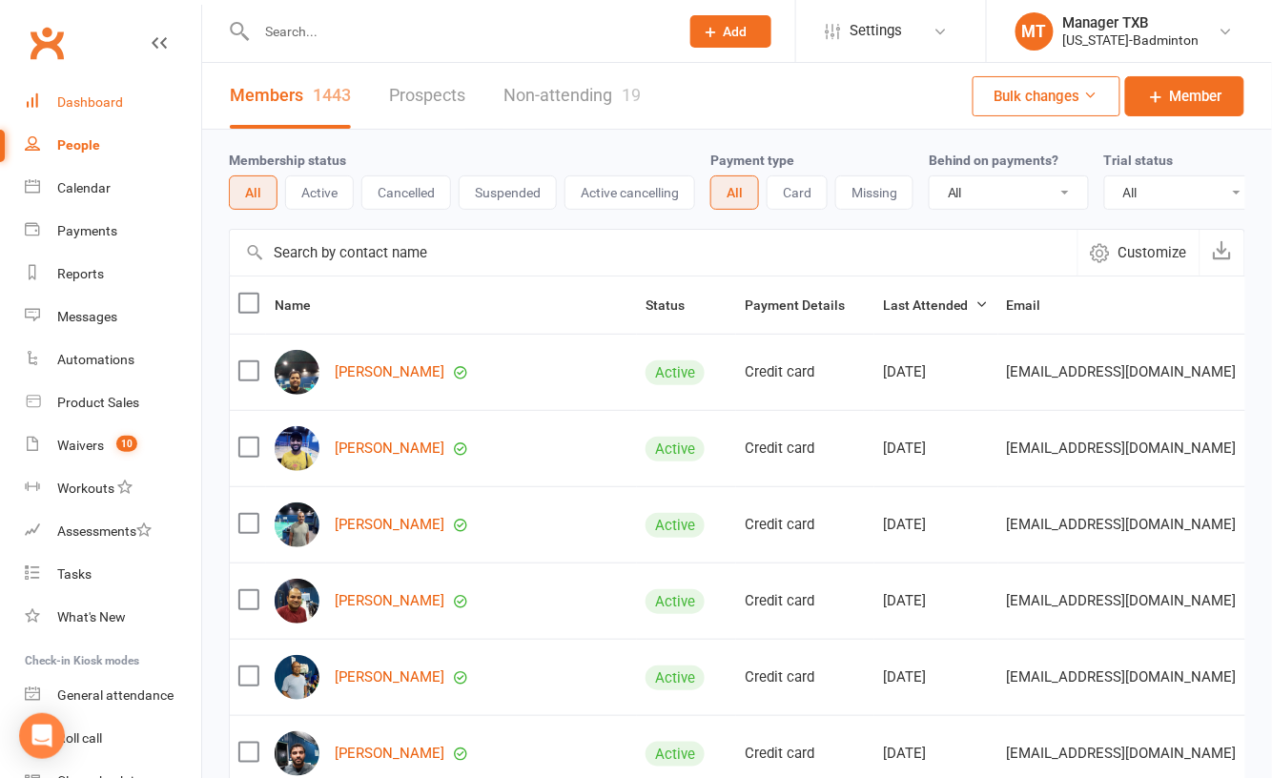
click at [95, 101] on div "Dashboard" at bounding box center [90, 101] width 66 height 15
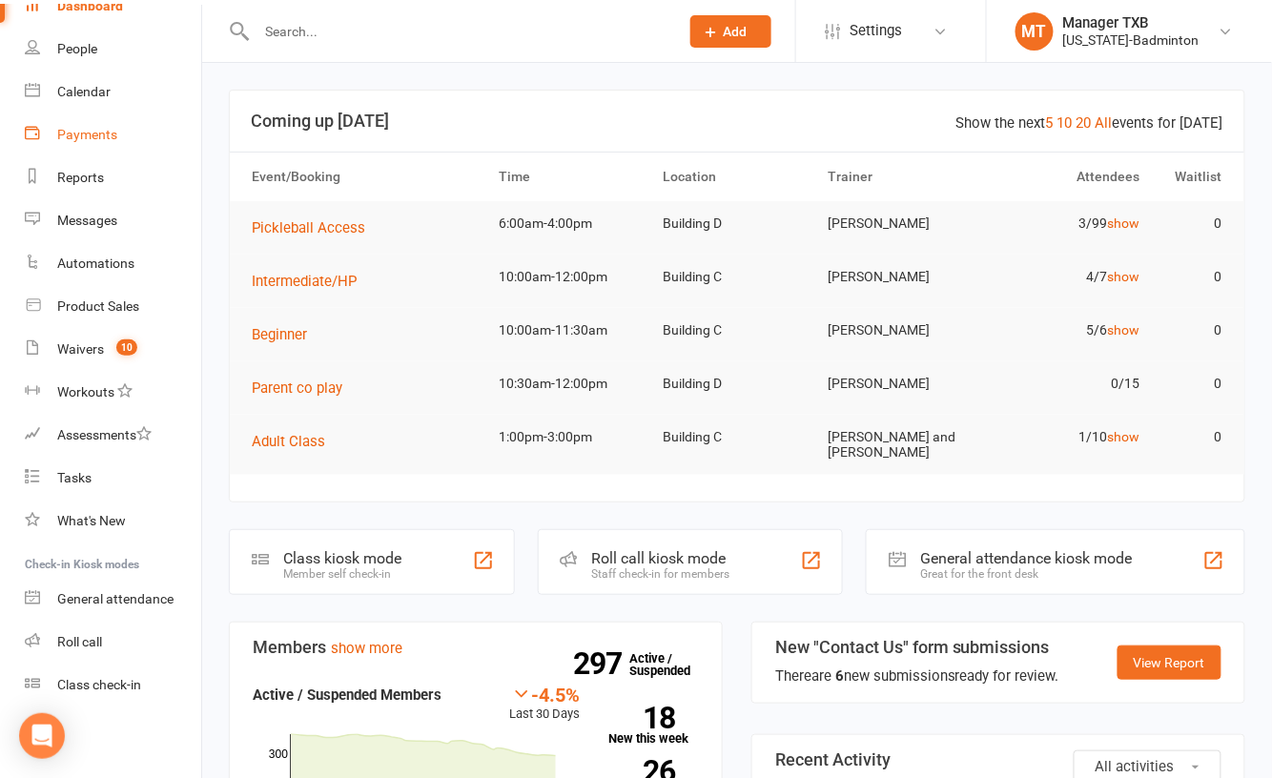
drag, startPoint x: 97, startPoint y: 128, endPoint x: 107, endPoint y: 132, distance: 10.3
click at [97, 128] on div "Payments" at bounding box center [87, 134] width 60 height 15
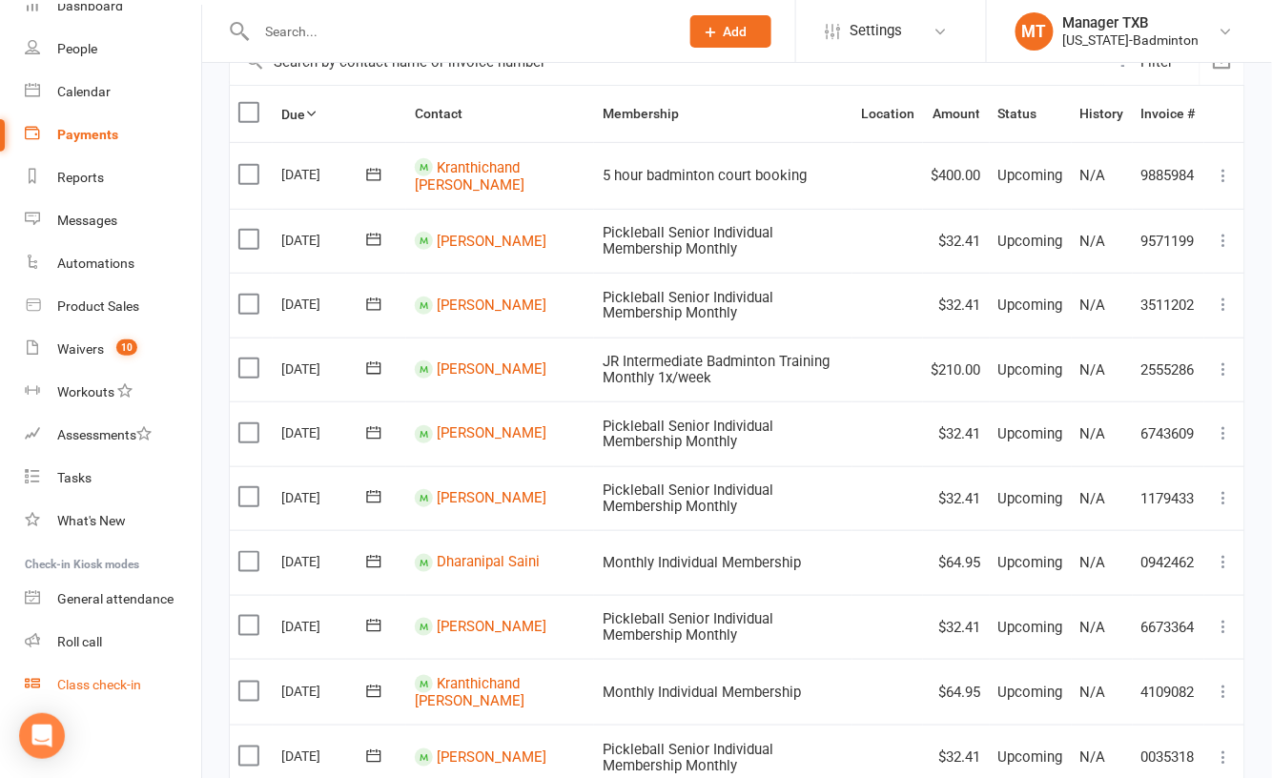
scroll to position [381, 0]
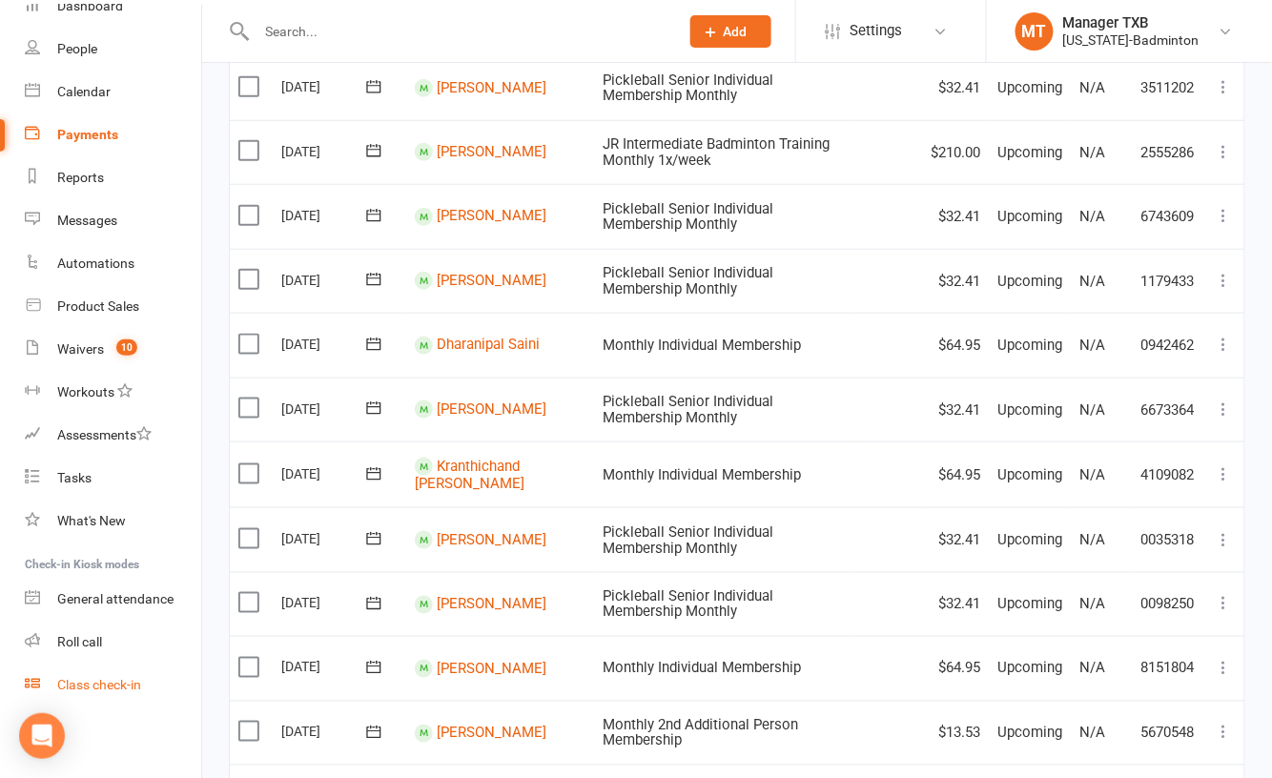
click at [100, 680] on div "Class check-in" at bounding box center [99, 684] width 84 height 15
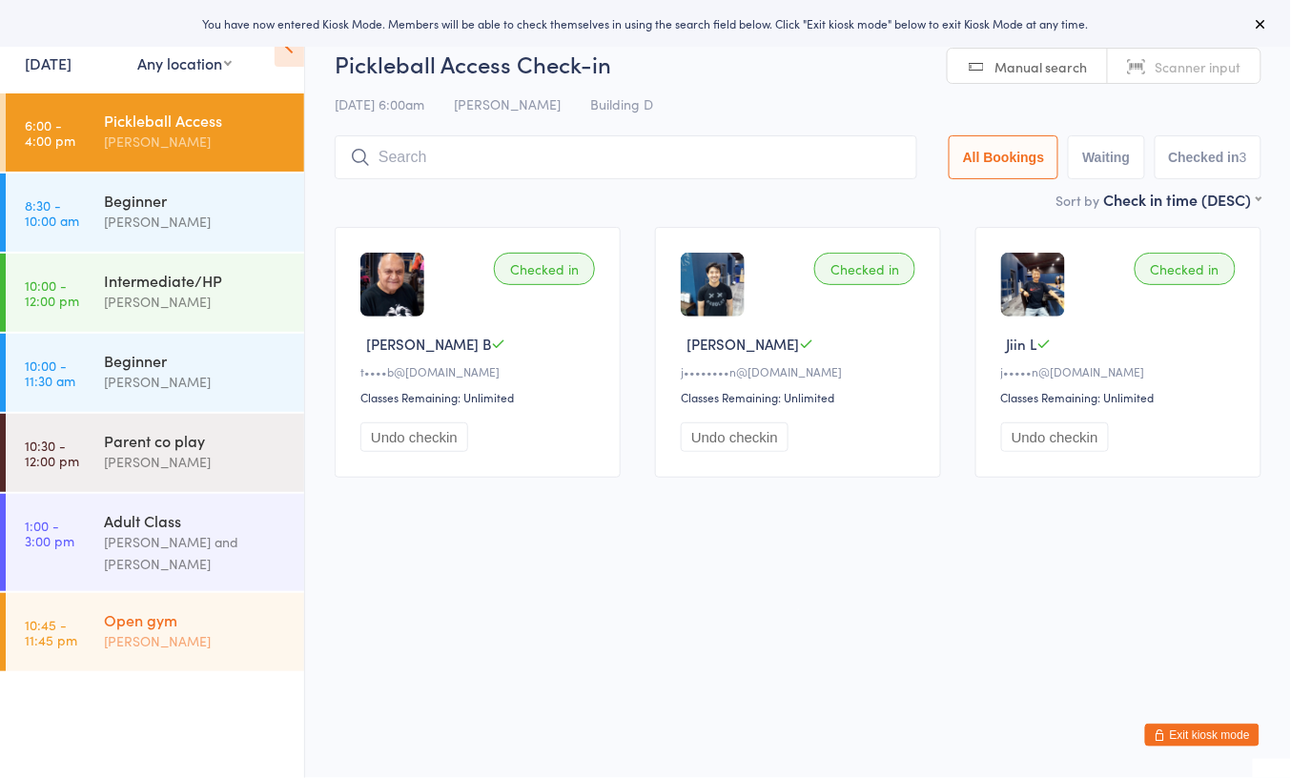
click at [179, 626] on div "Open gym" at bounding box center [196, 619] width 184 height 21
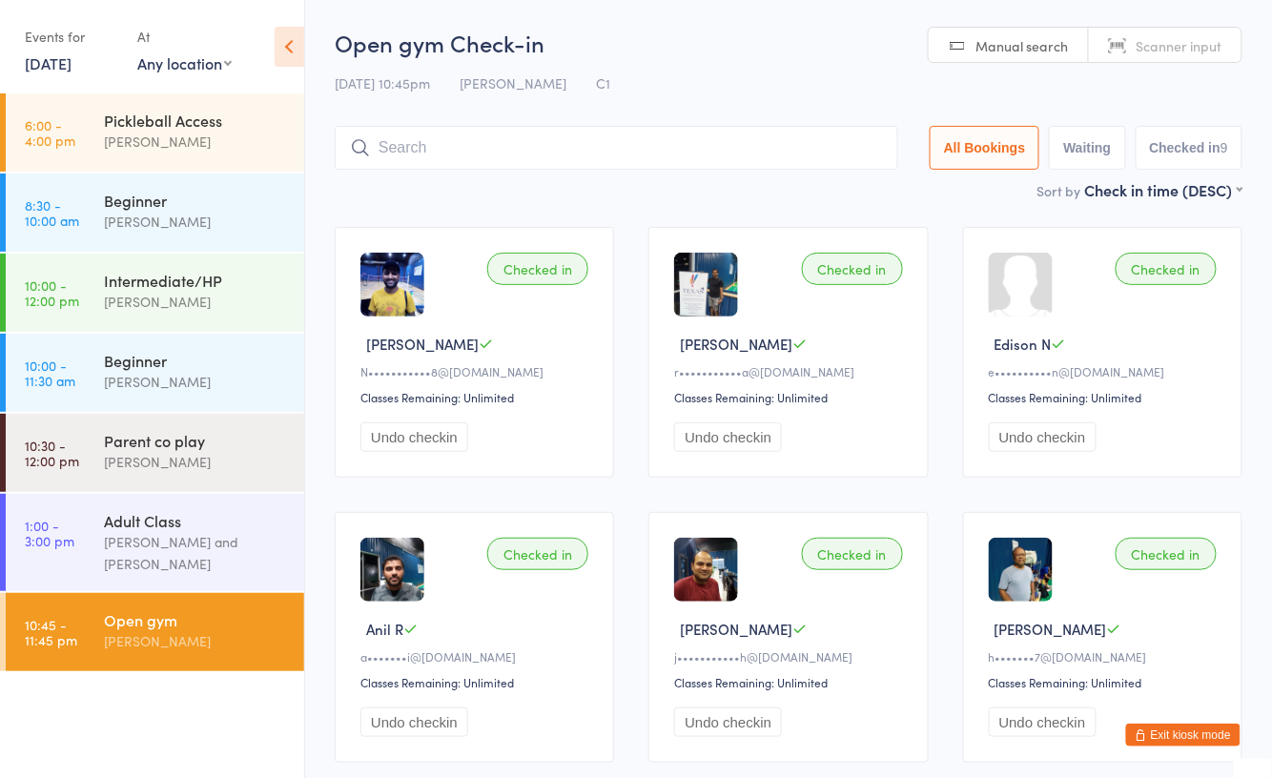
click at [1175, 738] on button "Exit kiosk mode" at bounding box center [1183, 735] width 114 height 23
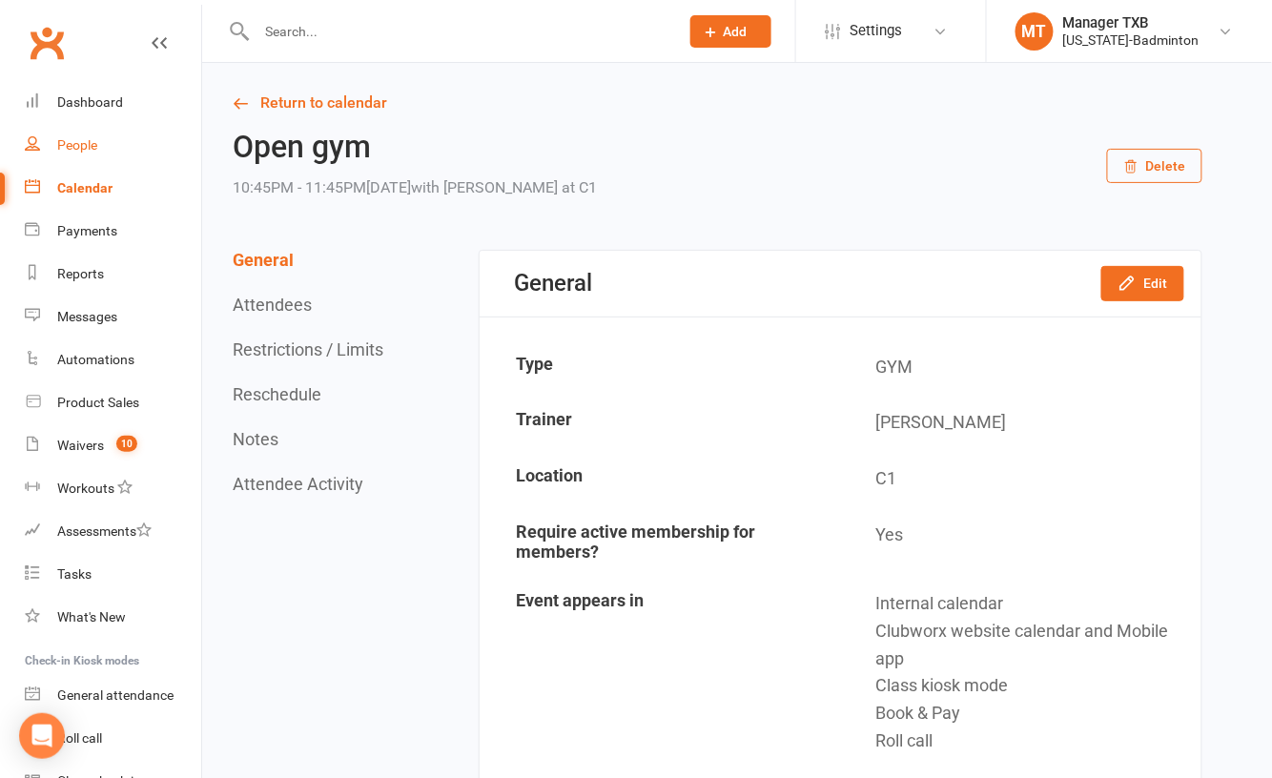
click at [81, 142] on div "People" at bounding box center [77, 144] width 40 height 15
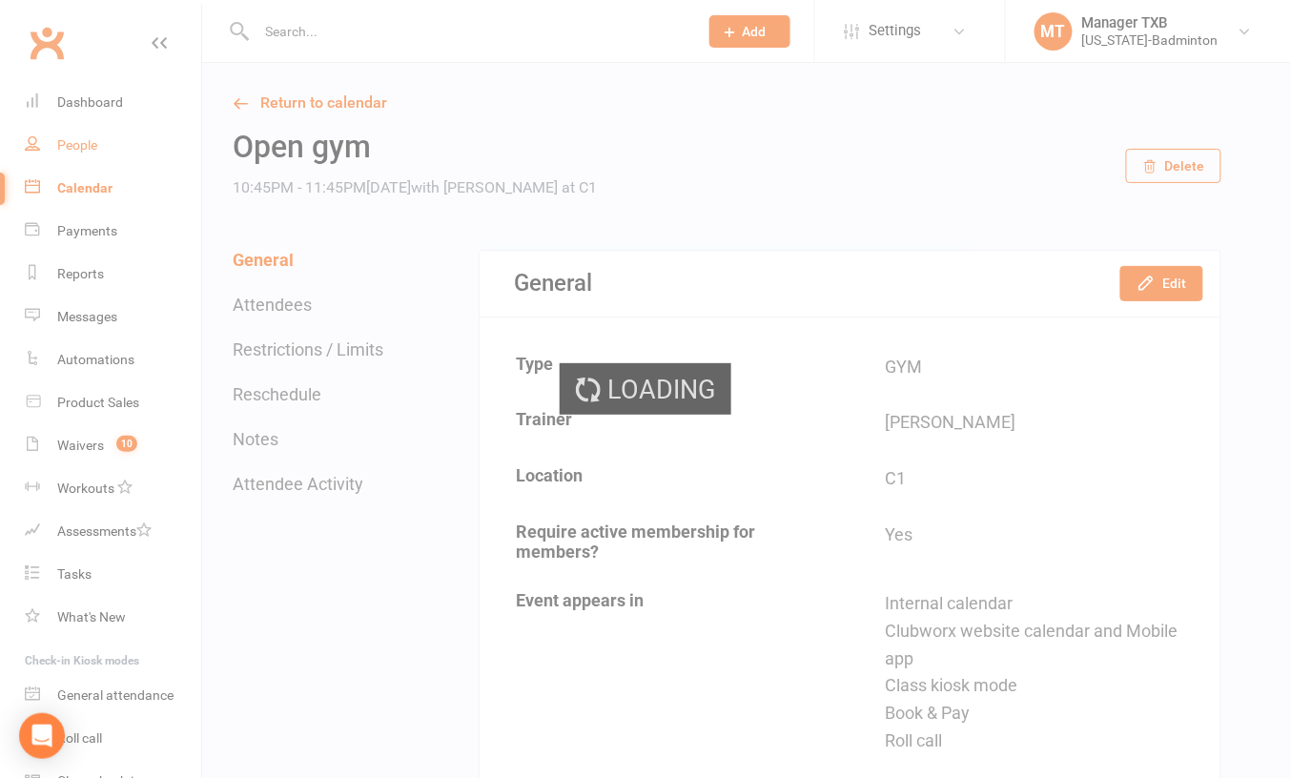
select select "100"
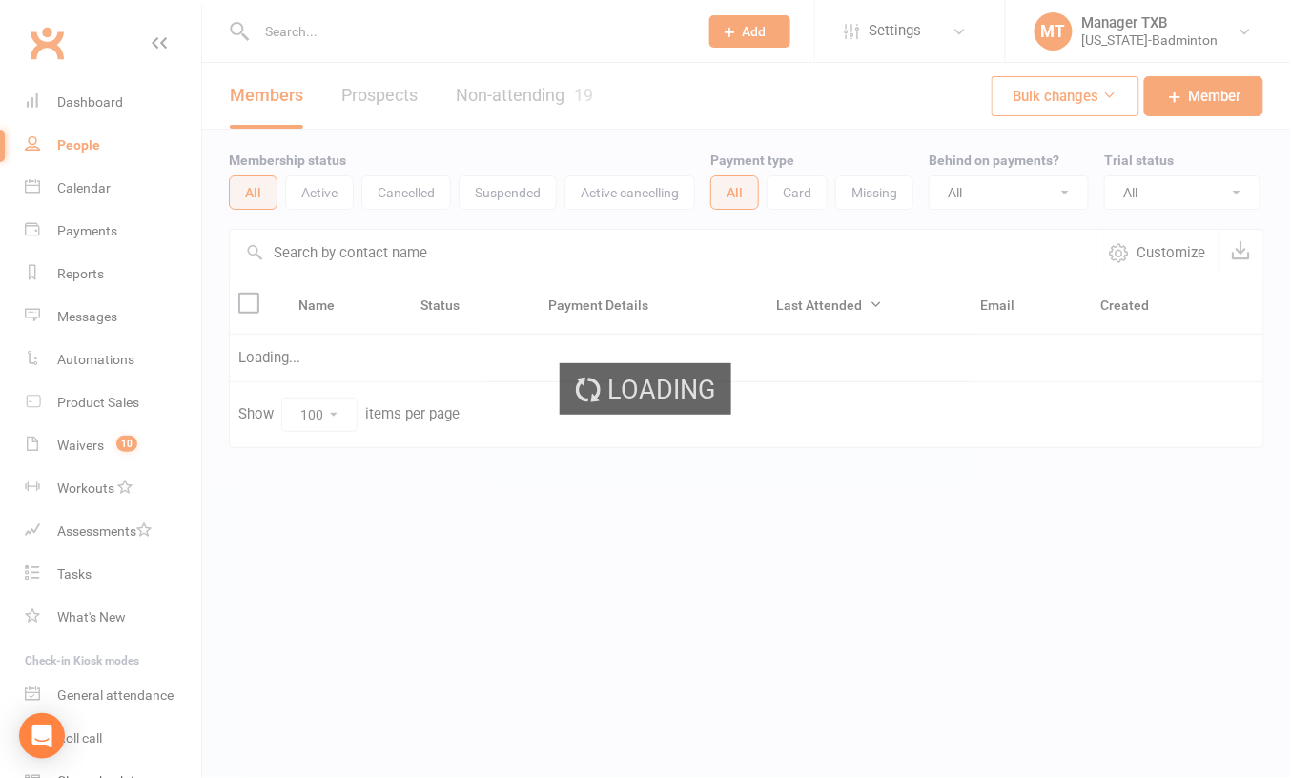
click at [374, 38] on input "text" at bounding box center [468, 31] width 434 height 27
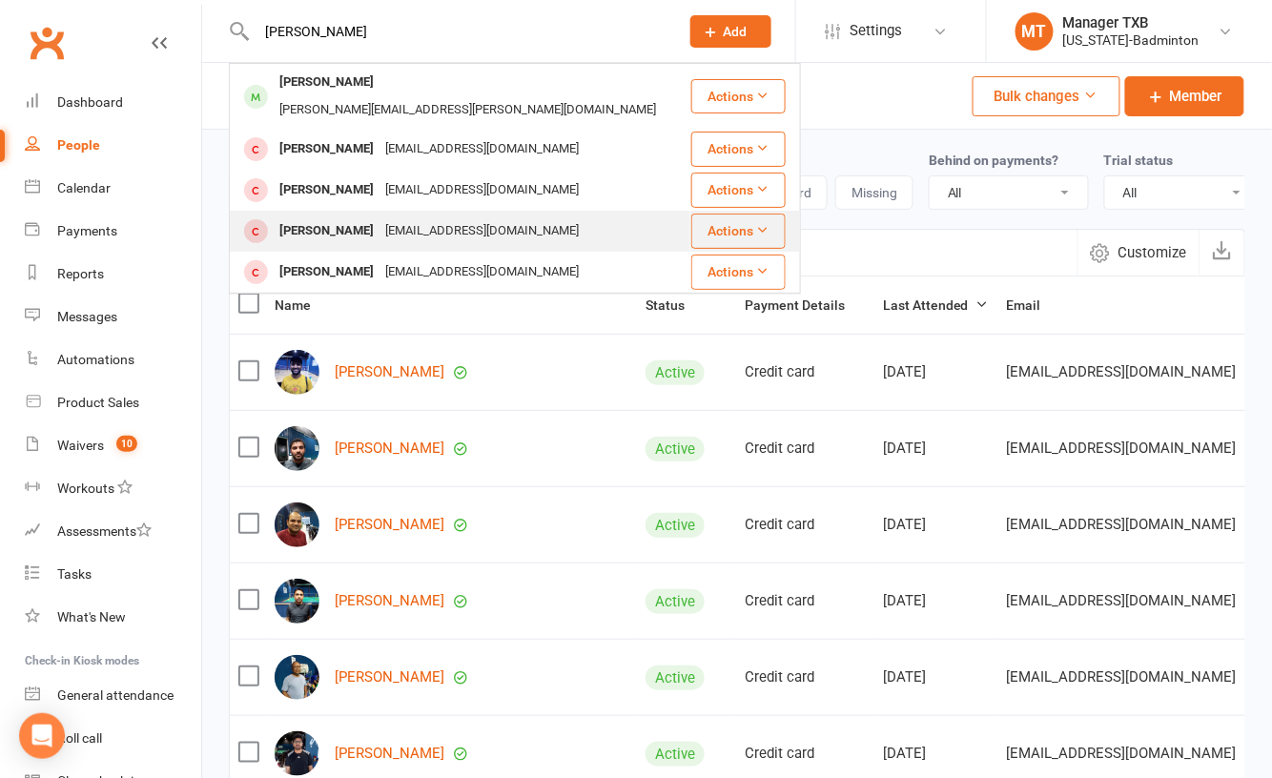
type input "amy"
click at [379, 217] on div "tambode375@gmail.com" at bounding box center [481, 231] width 205 height 28
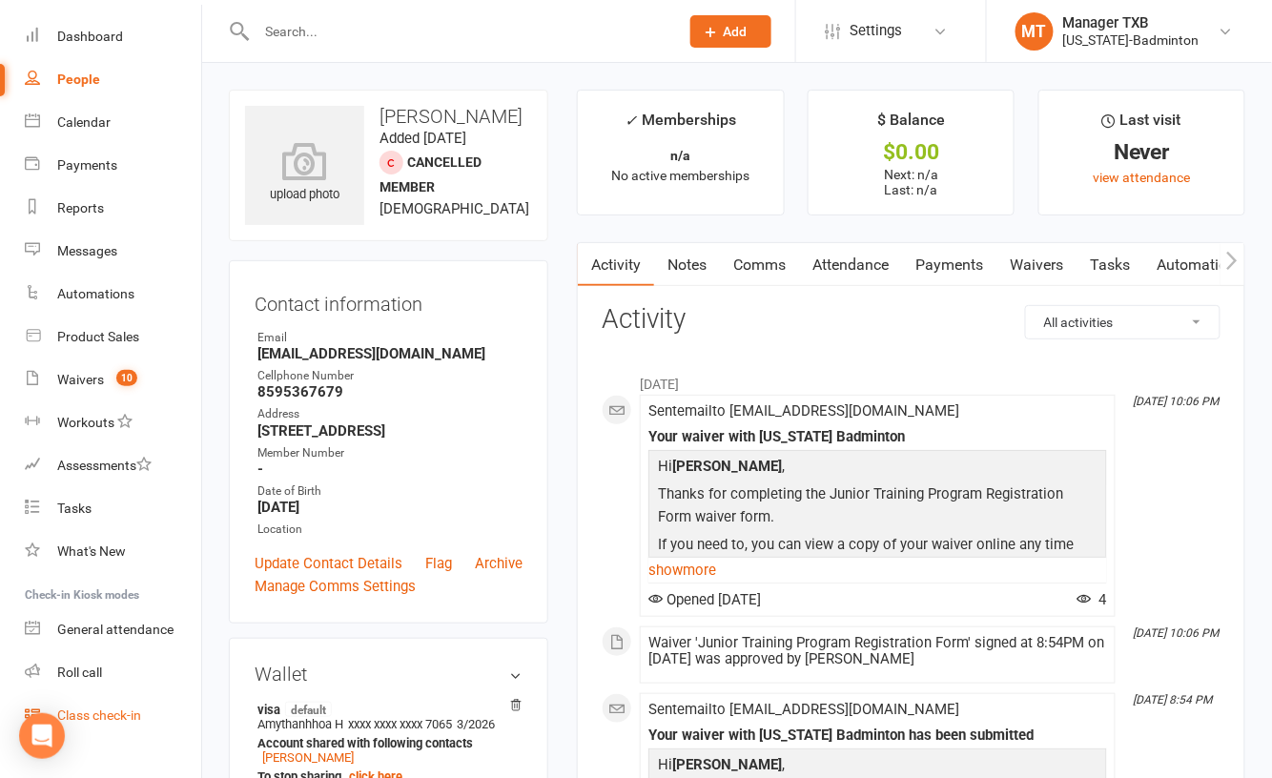
scroll to position [96, 0]
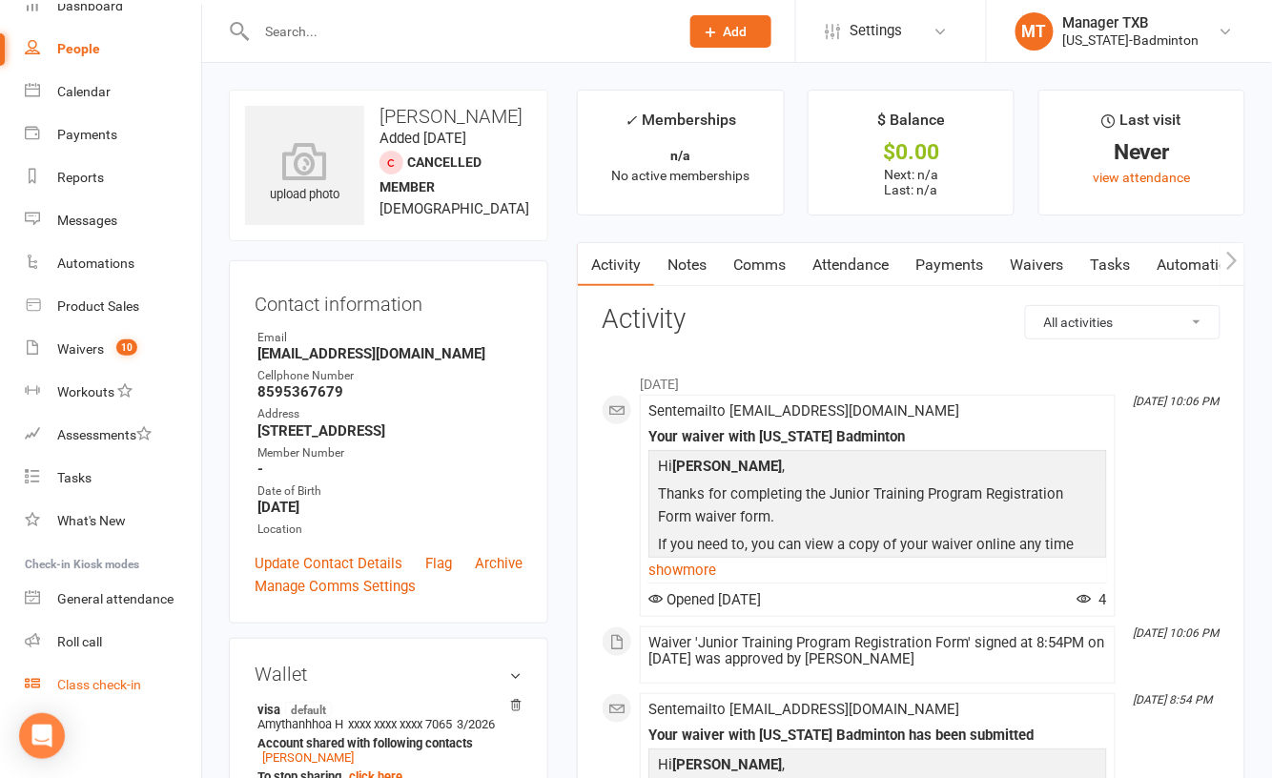
click at [119, 684] on div "Class check-in" at bounding box center [99, 684] width 84 height 15
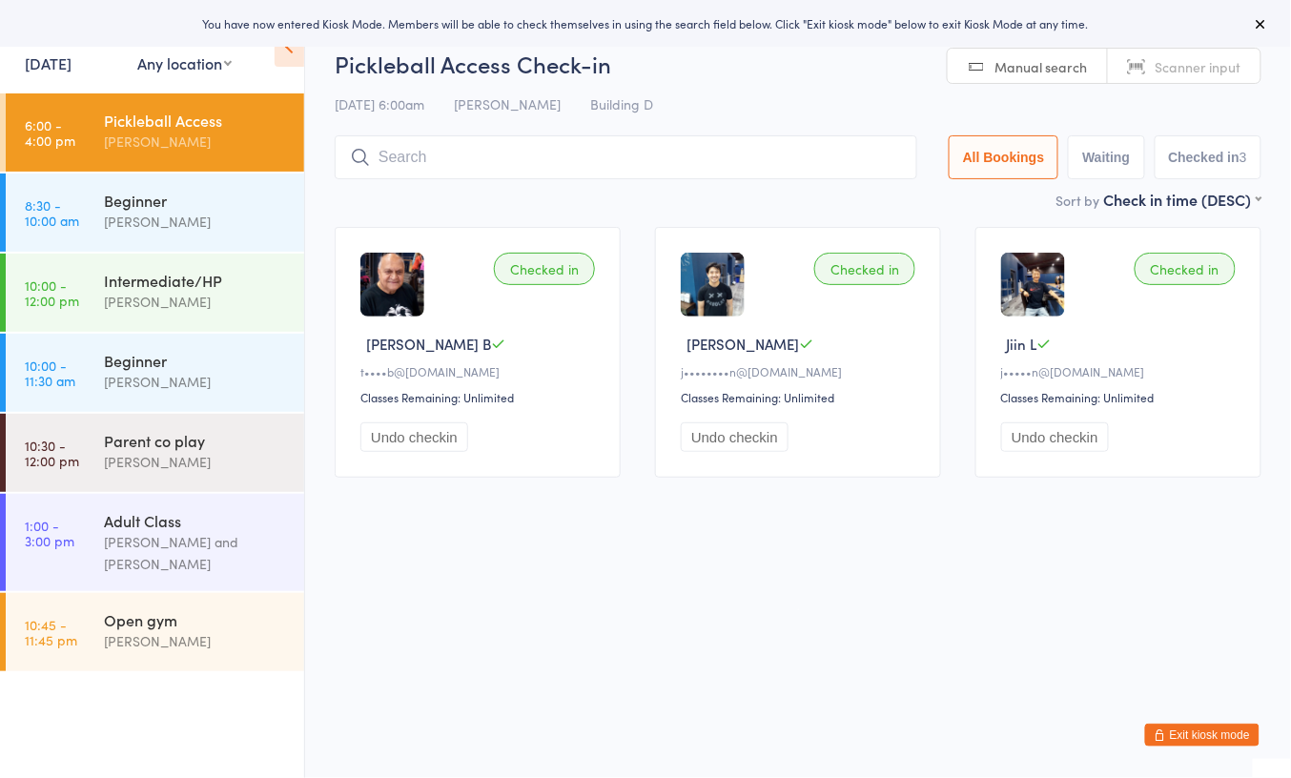
click at [179, 677] on ul "6:00 - 4:00 pm Pickleball Access [PERSON_NAME] 8:30 - 10:00 am Beginner [PERSON…" at bounding box center [152, 435] width 304 height 685
click at [179, 649] on div "[PERSON_NAME]" at bounding box center [196, 641] width 184 height 22
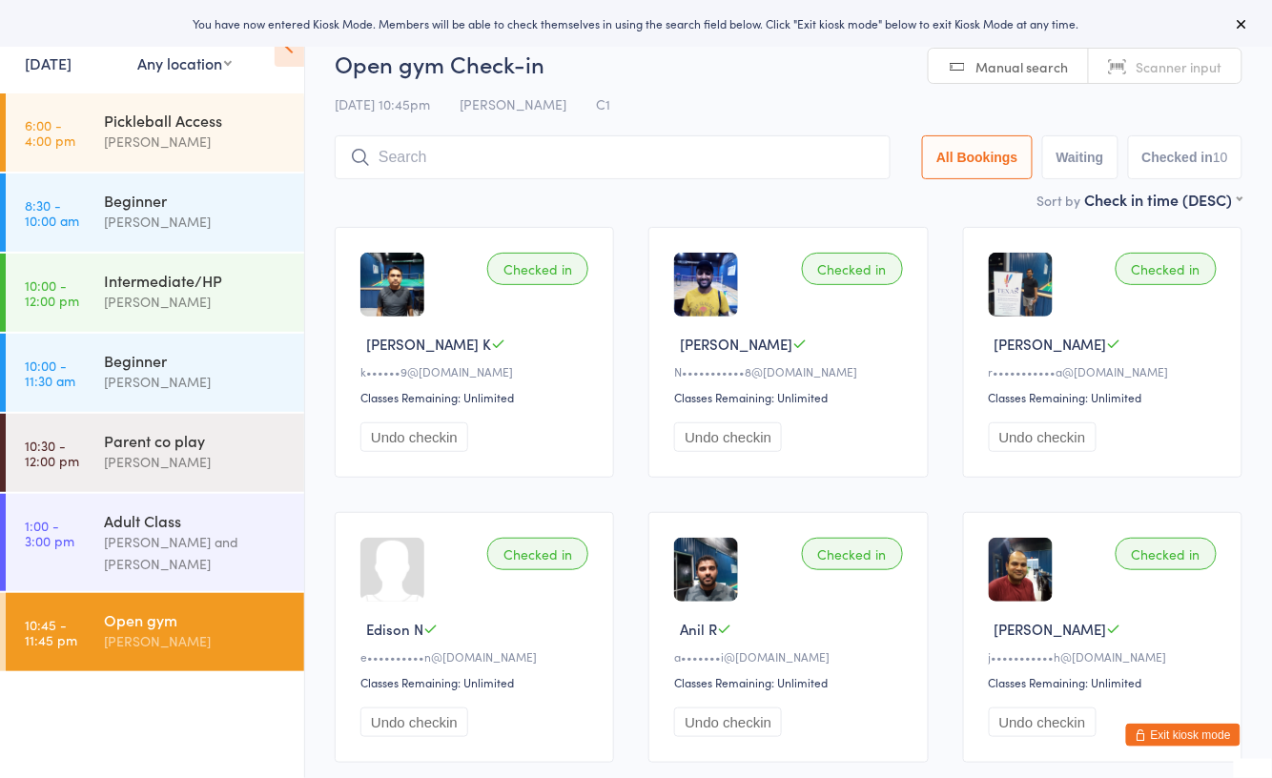
click at [425, 166] on input "search" at bounding box center [613, 157] width 556 height 44
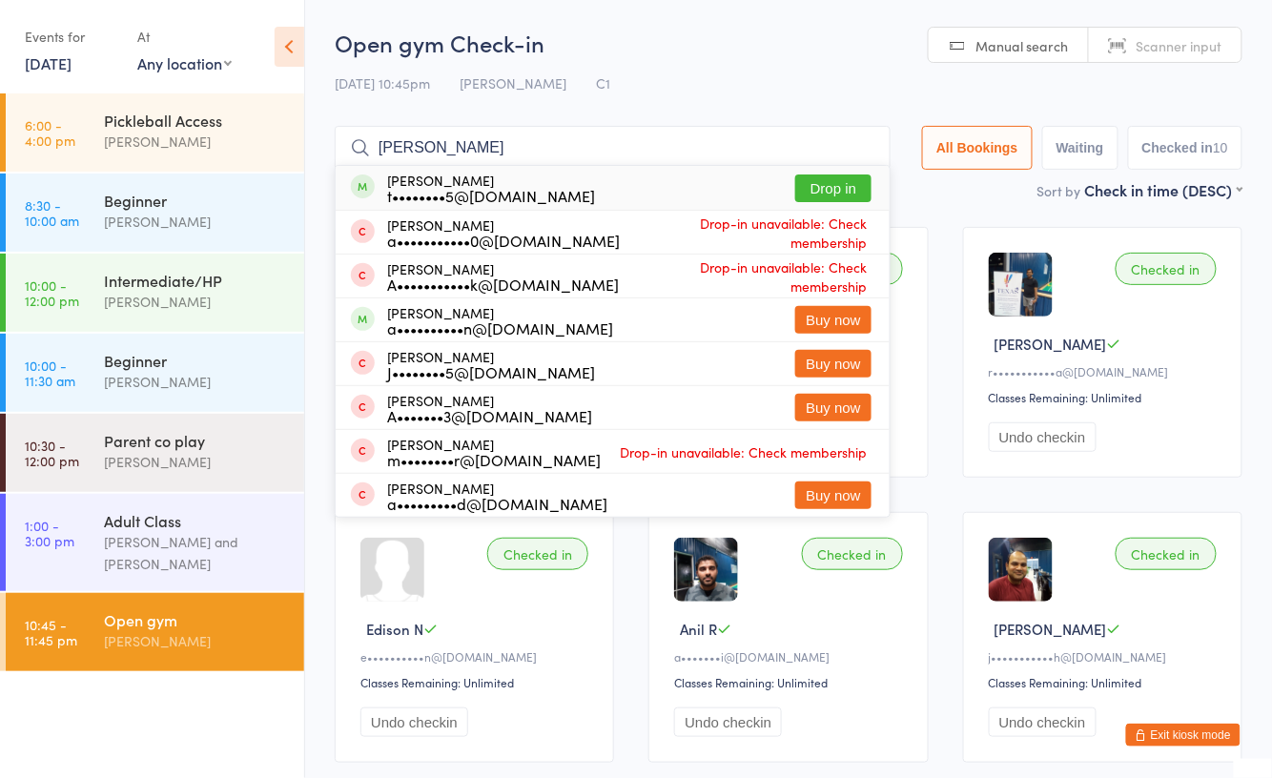
type input "[PERSON_NAME]"
click at [828, 207] on div "[PERSON_NAME] t••••••••5@[DOMAIN_NAME] Drop in" at bounding box center [613, 188] width 554 height 44
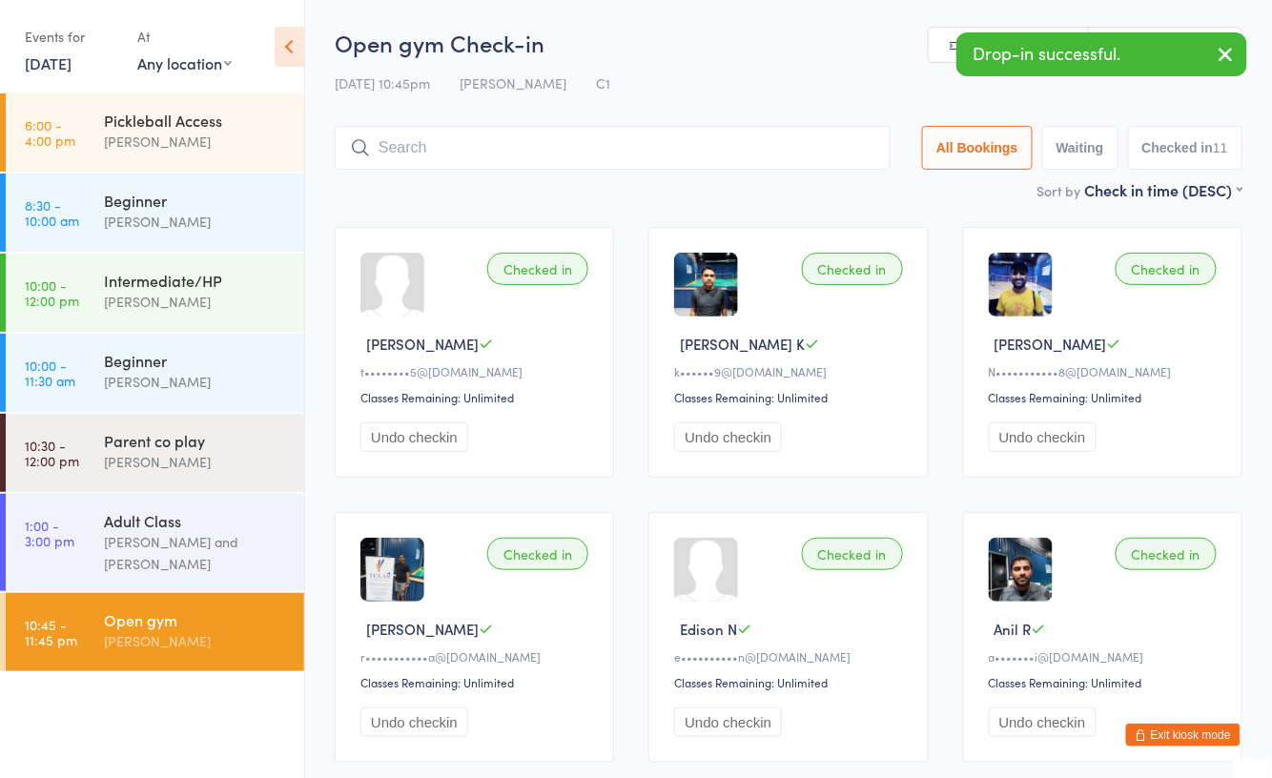
click at [1187, 730] on button "Exit kiosk mode" at bounding box center [1183, 735] width 114 height 23
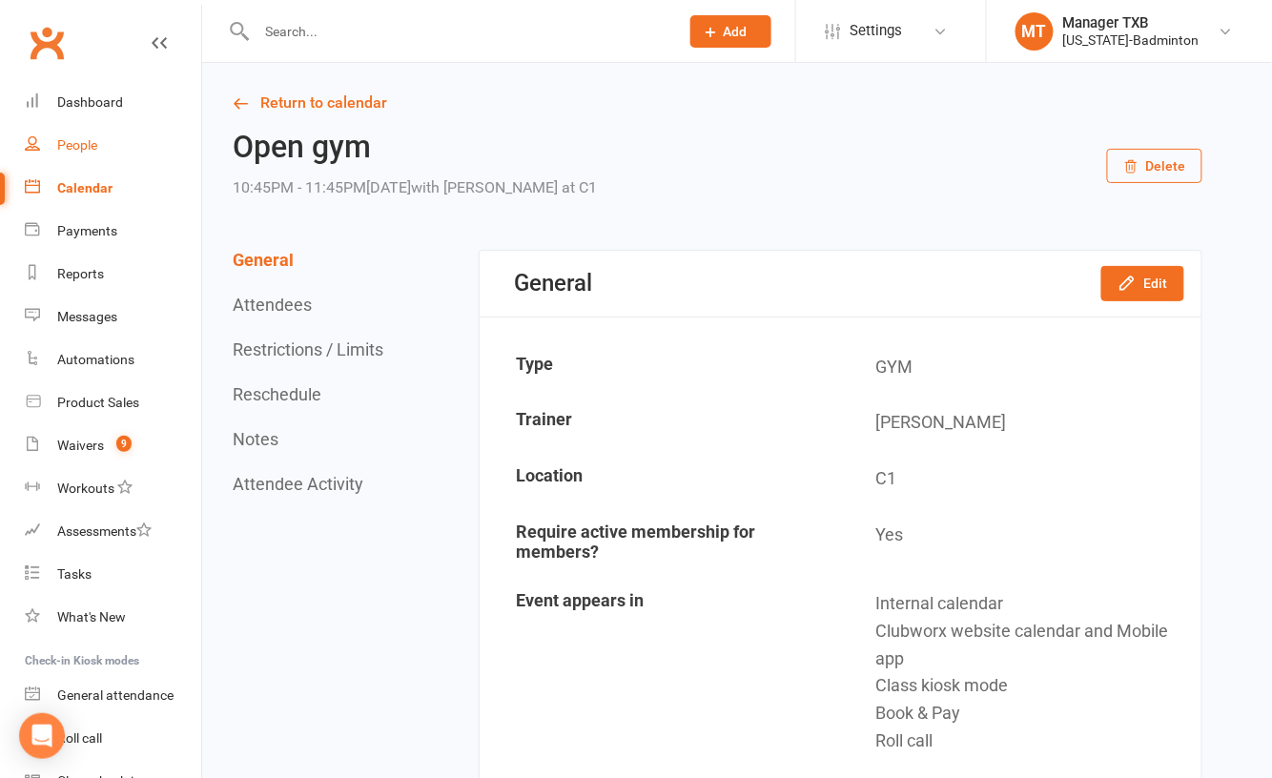
click at [78, 134] on link "People" at bounding box center [113, 145] width 176 height 43
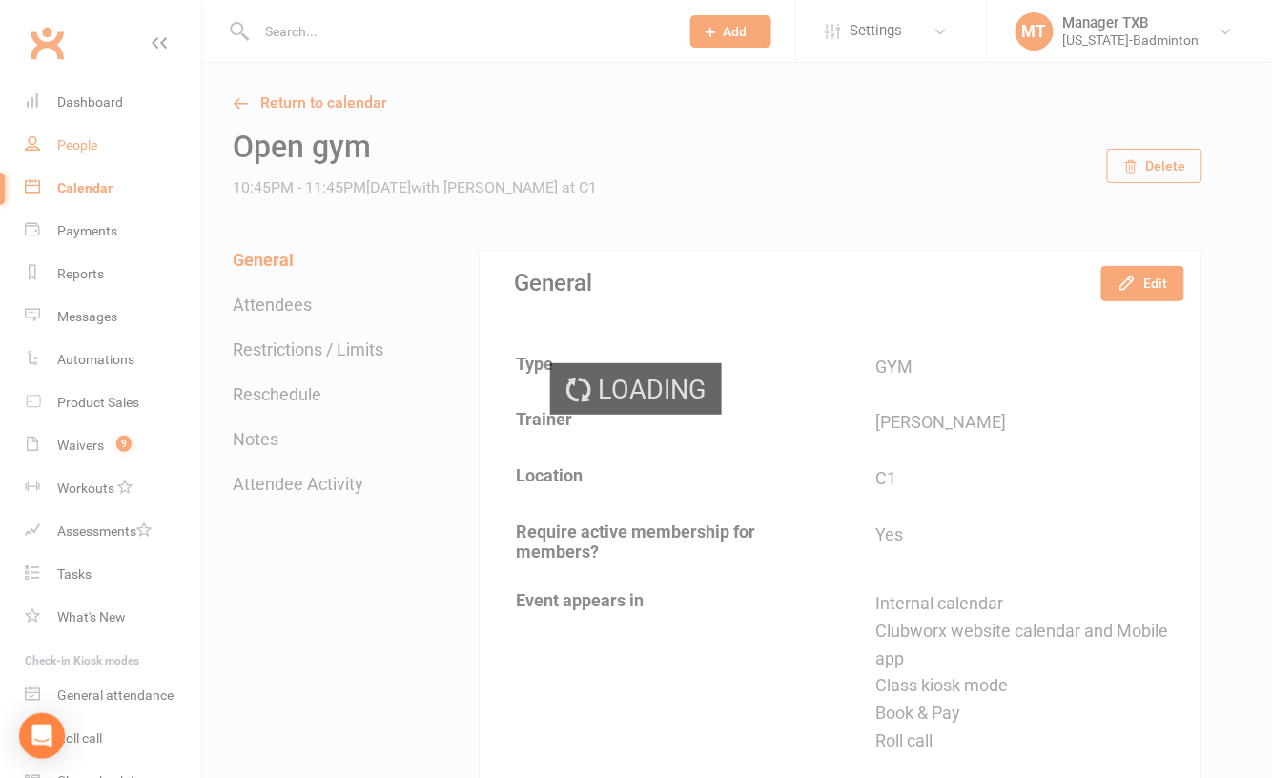
select select "100"
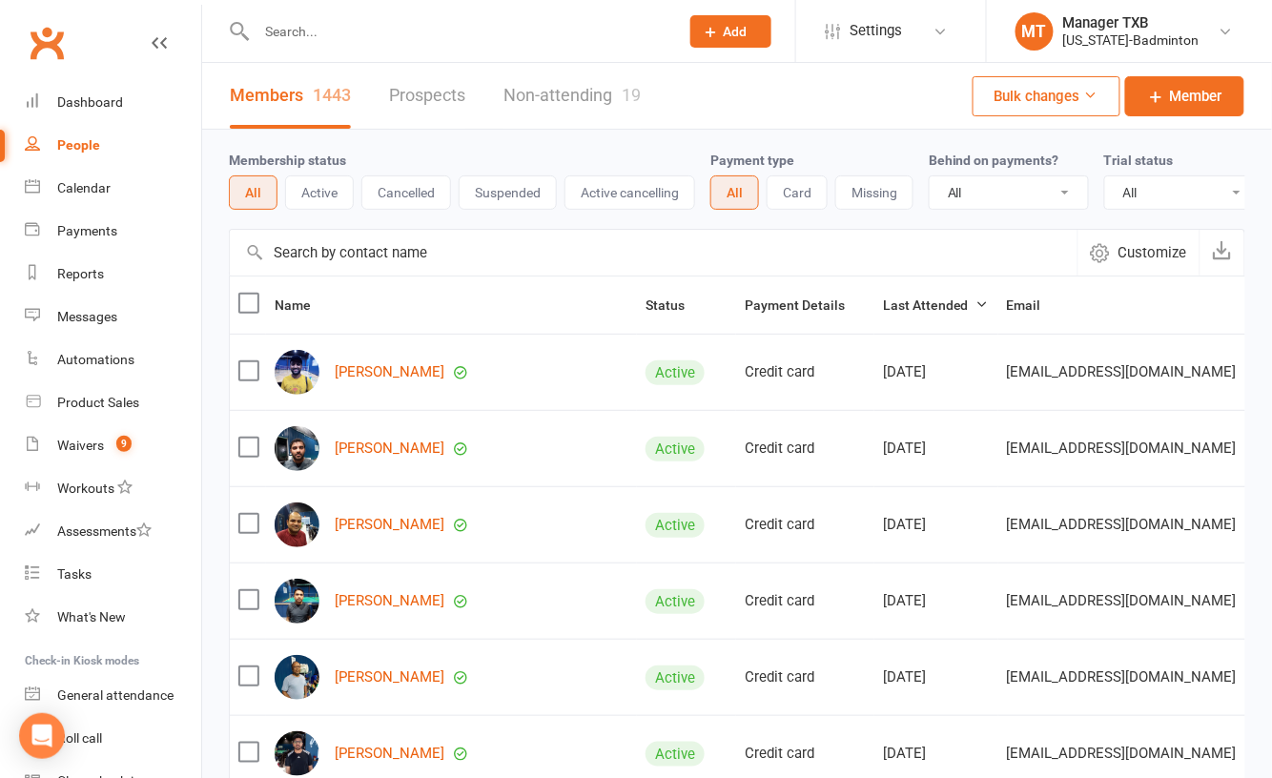
click at [390, 27] on input "text" at bounding box center [458, 31] width 415 height 27
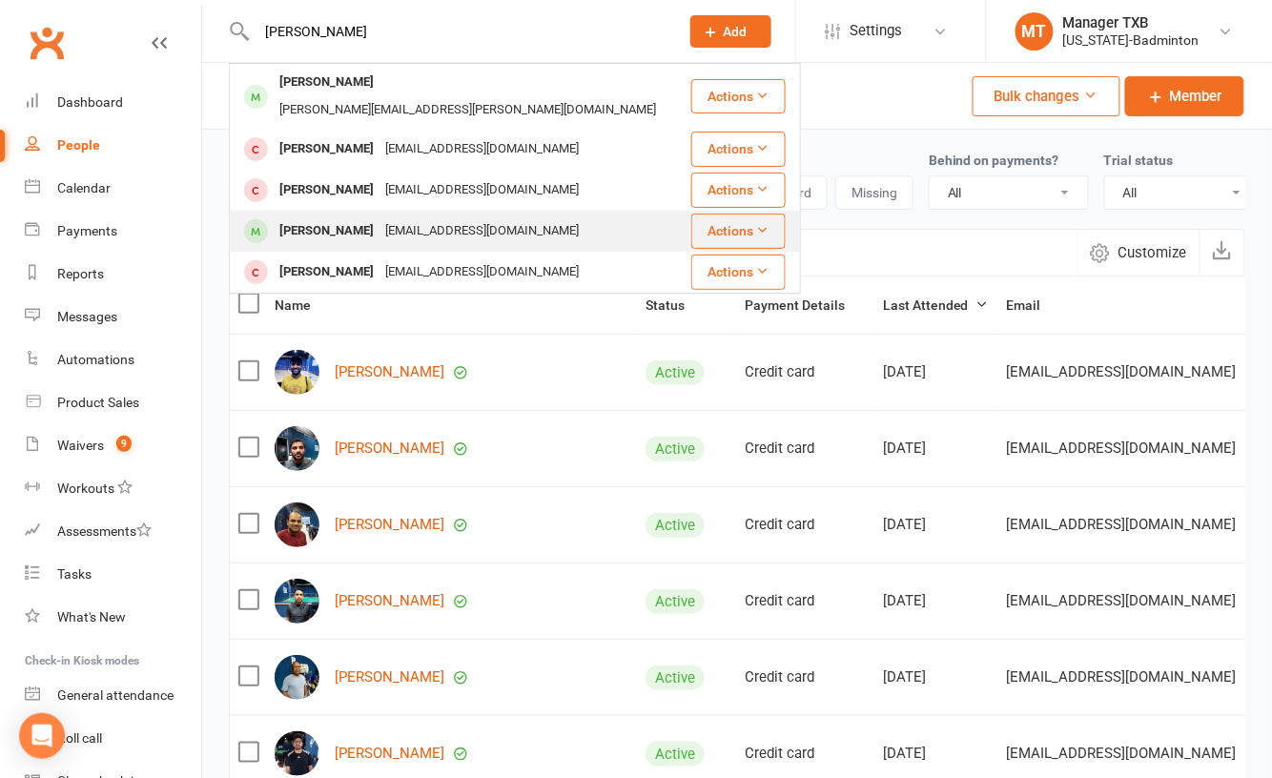
type input "[PERSON_NAME]"
click at [326, 217] on div "[PERSON_NAME]" at bounding box center [327, 231] width 106 height 28
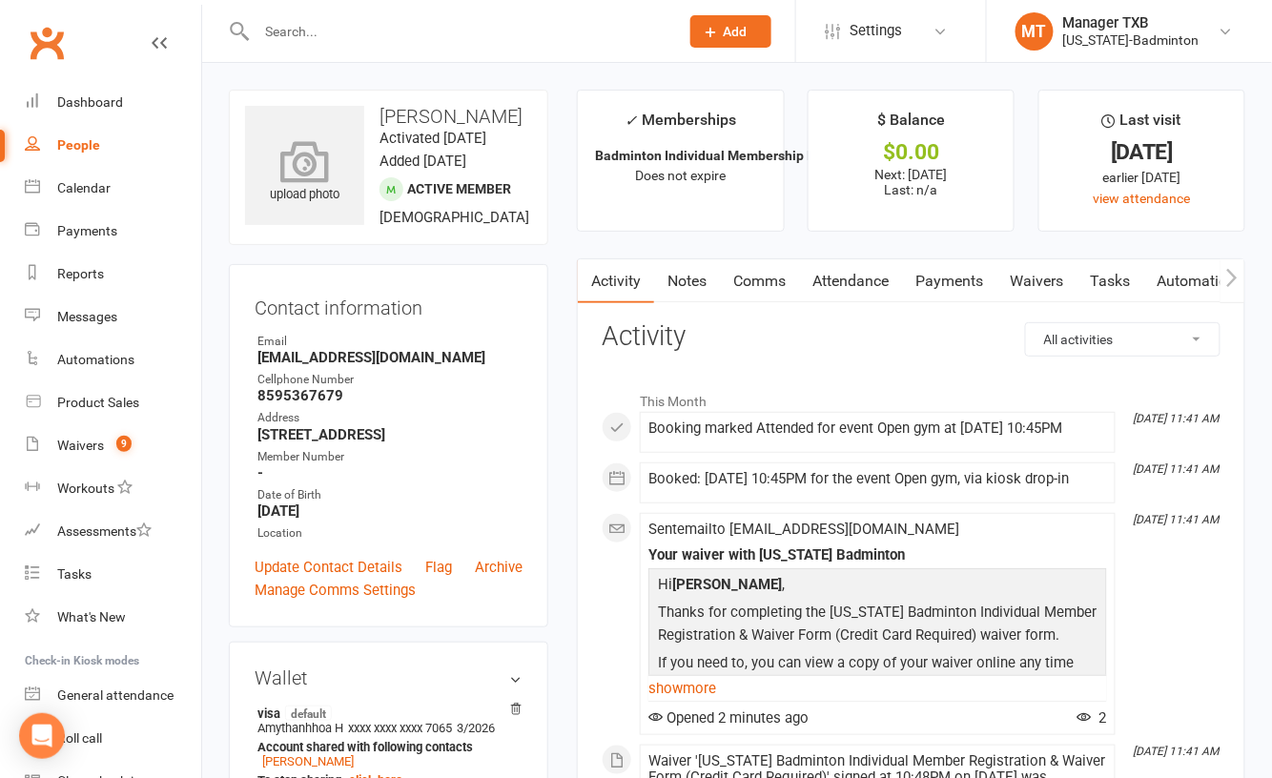
click at [332, 168] on icon at bounding box center [305, 161] width 132 height 42
click at [256, 188] on div "change photo" at bounding box center [304, 165] width 119 height 119
click at [256, 181] on div "change photo" at bounding box center [304, 165] width 119 height 119
click at [324, 149] on icon at bounding box center [304, 152] width 49 height 42
click at [259, 180] on div "change photo" at bounding box center [304, 165] width 119 height 119
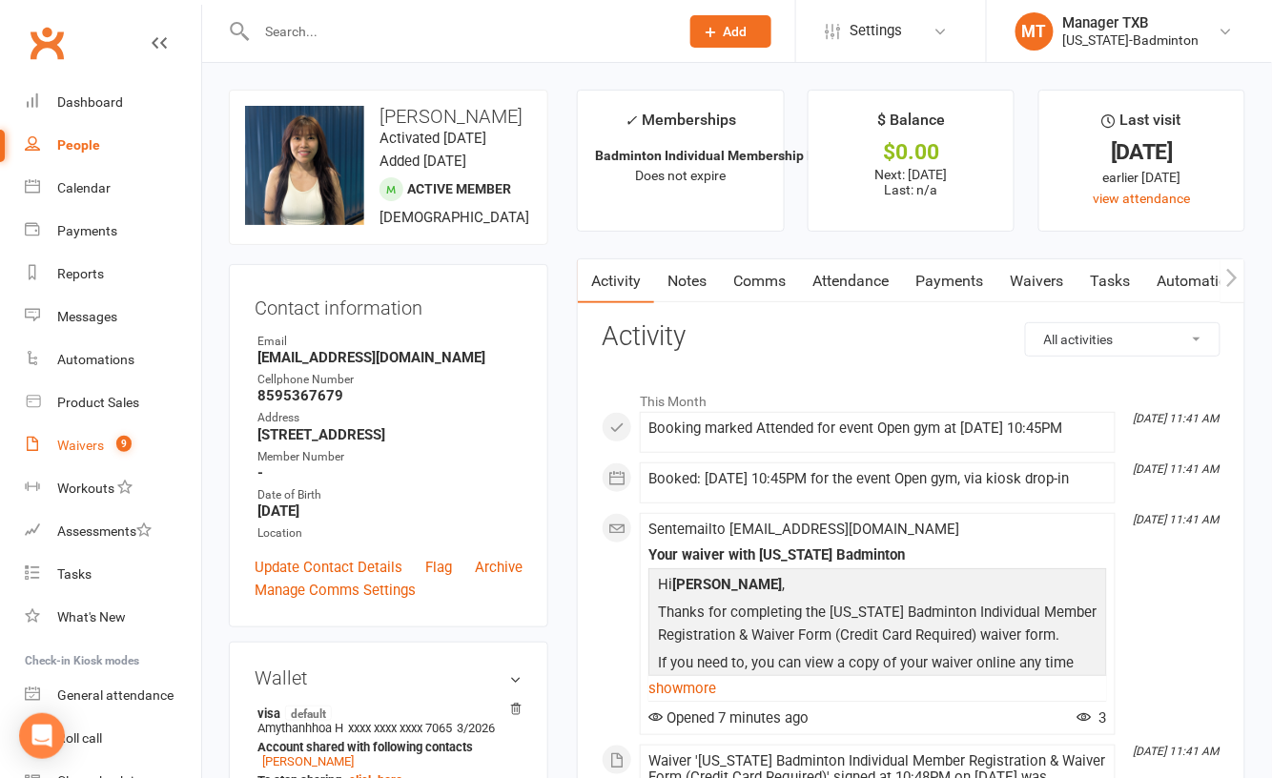
scroll to position [96, 0]
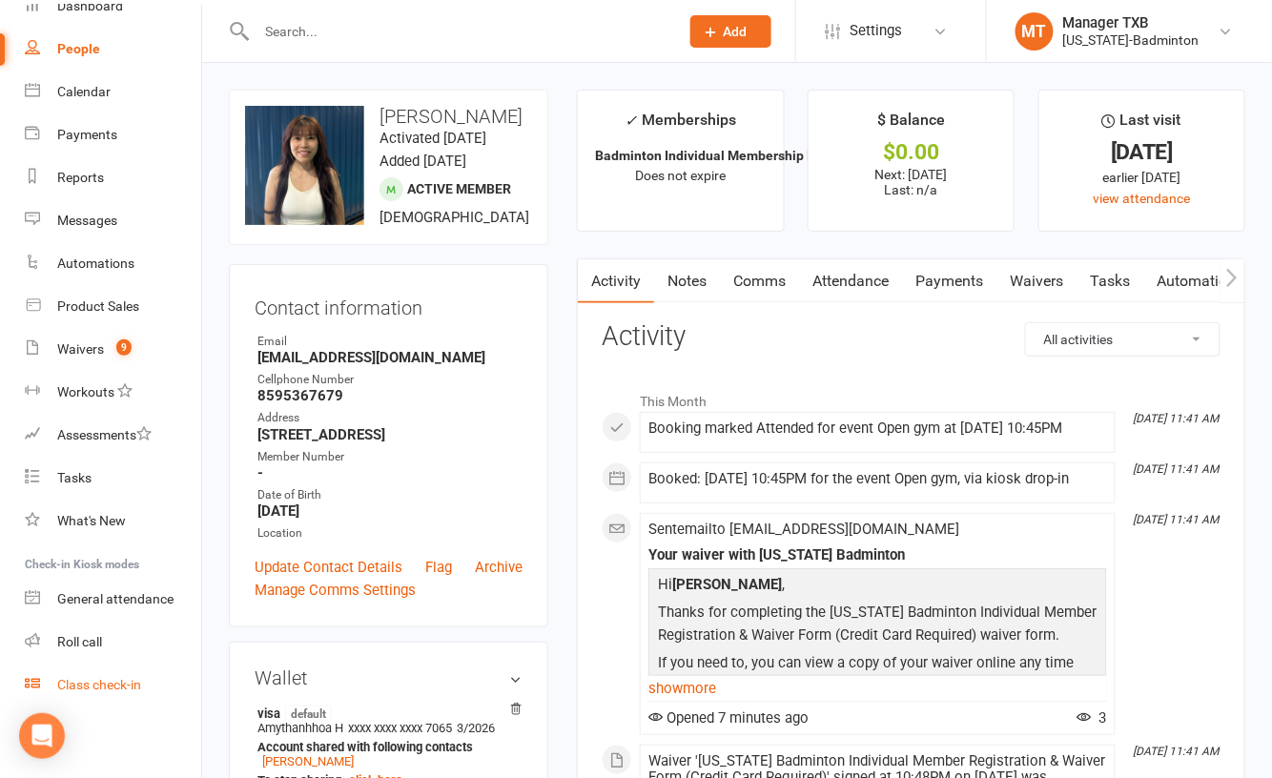
click at [100, 684] on div "Class check-in" at bounding box center [99, 684] width 84 height 15
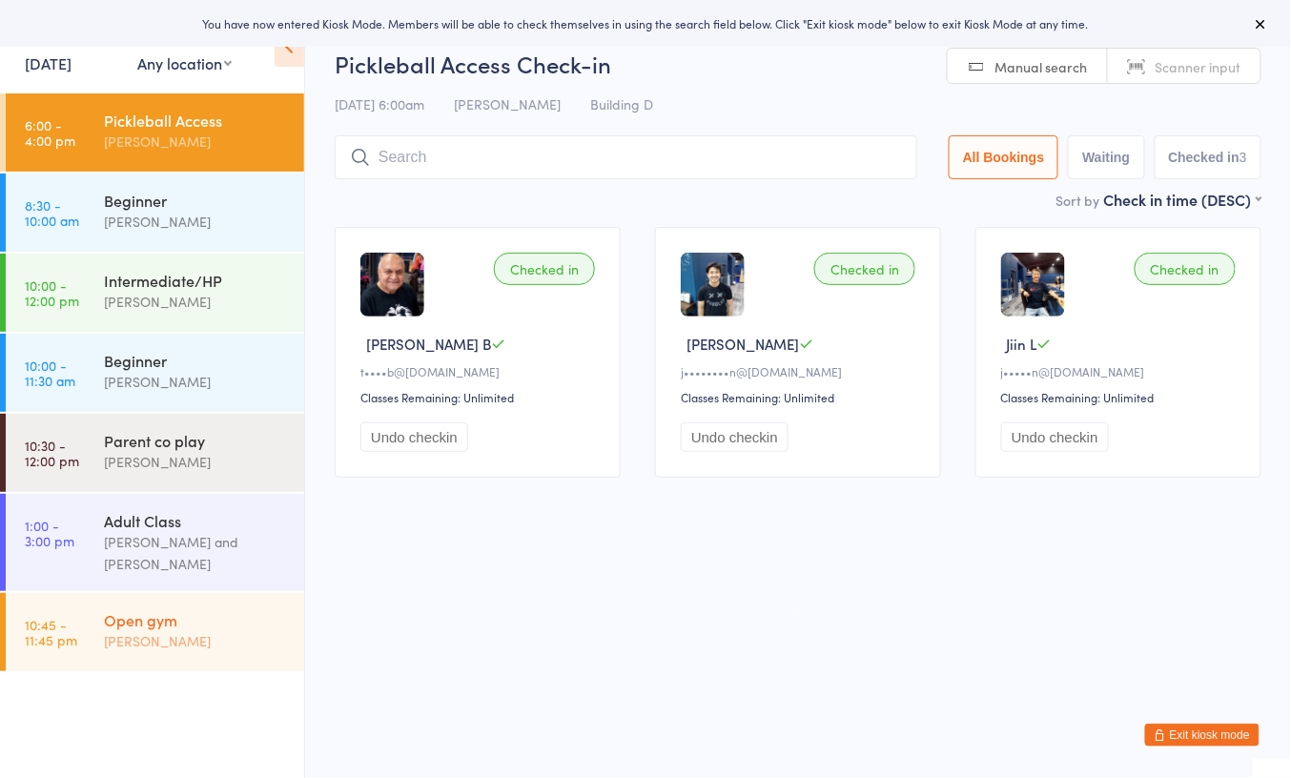
click at [161, 619] on div "Open gym" at bounding box center [196, 619] width 184 height 21
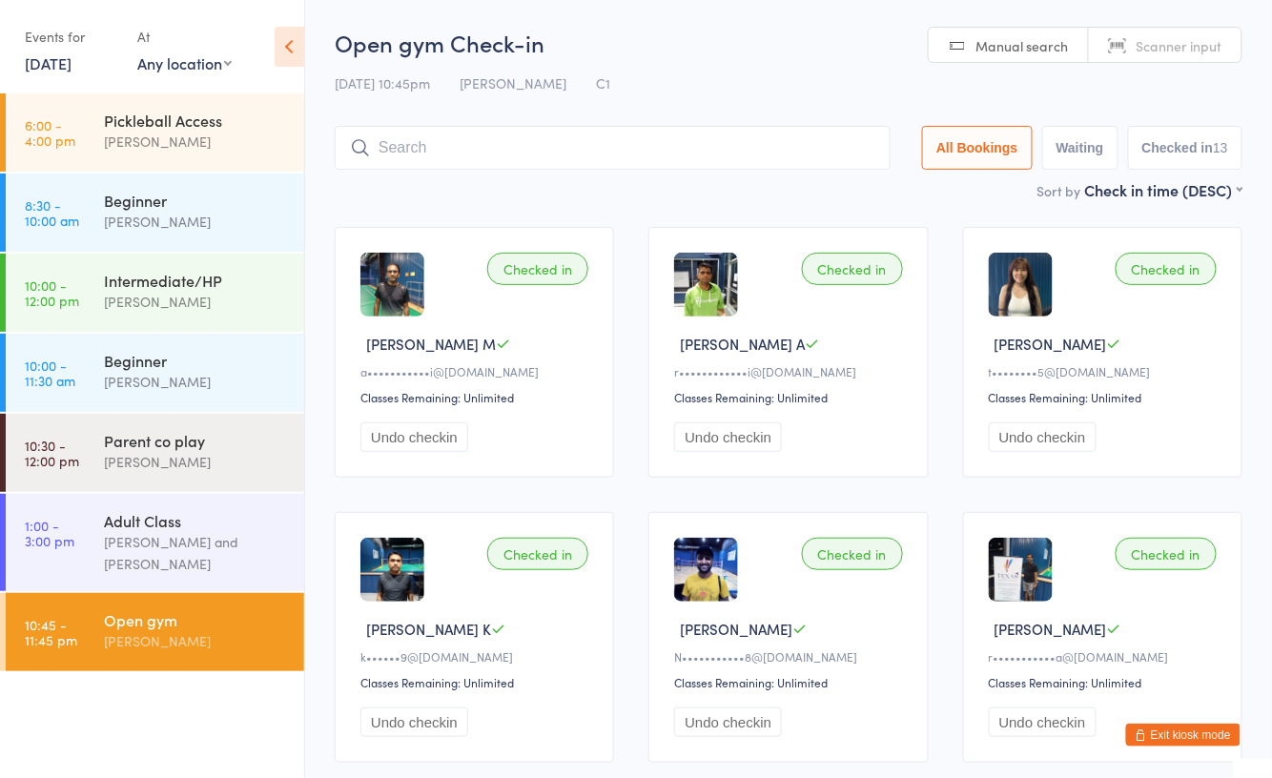
click at [61, 55] on link "[DATE]" at bounding box center [48, 62] width 47 height 21
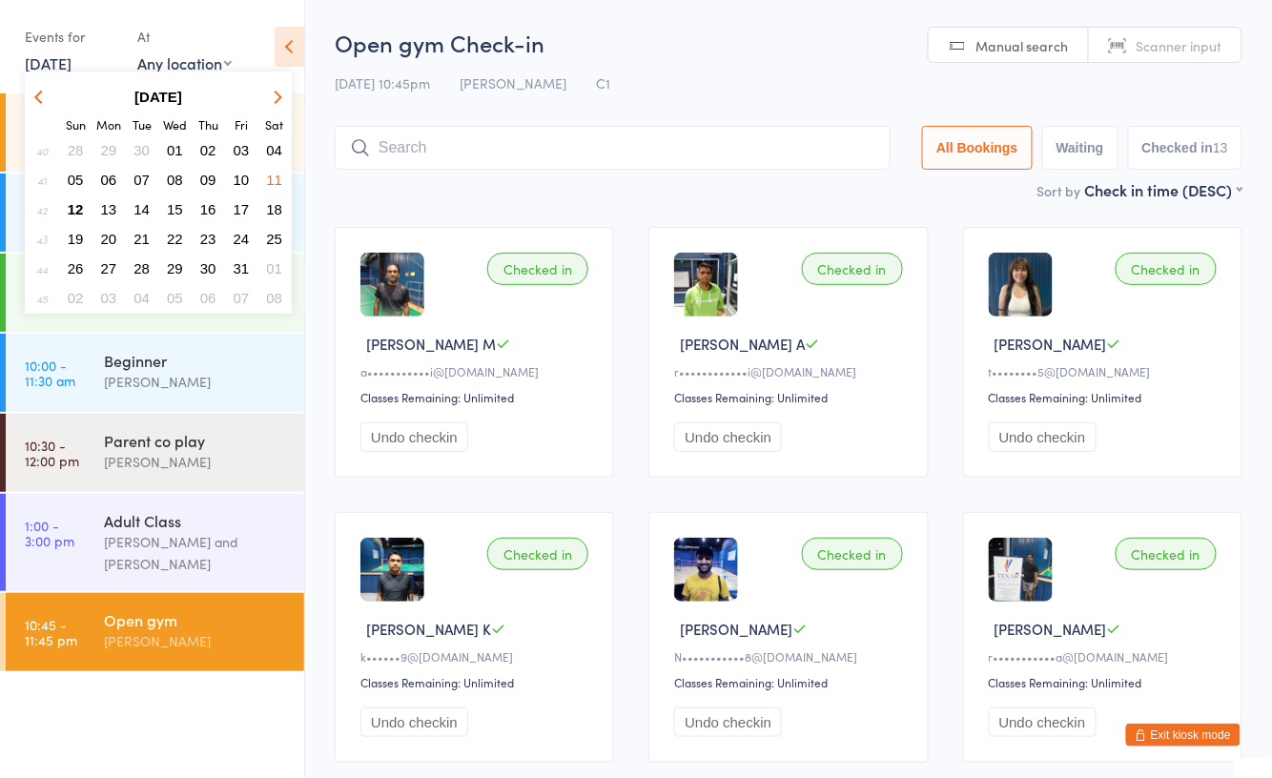
click at [72, 174] on span "05" at bounding box center [76, 180] width 16 height 16
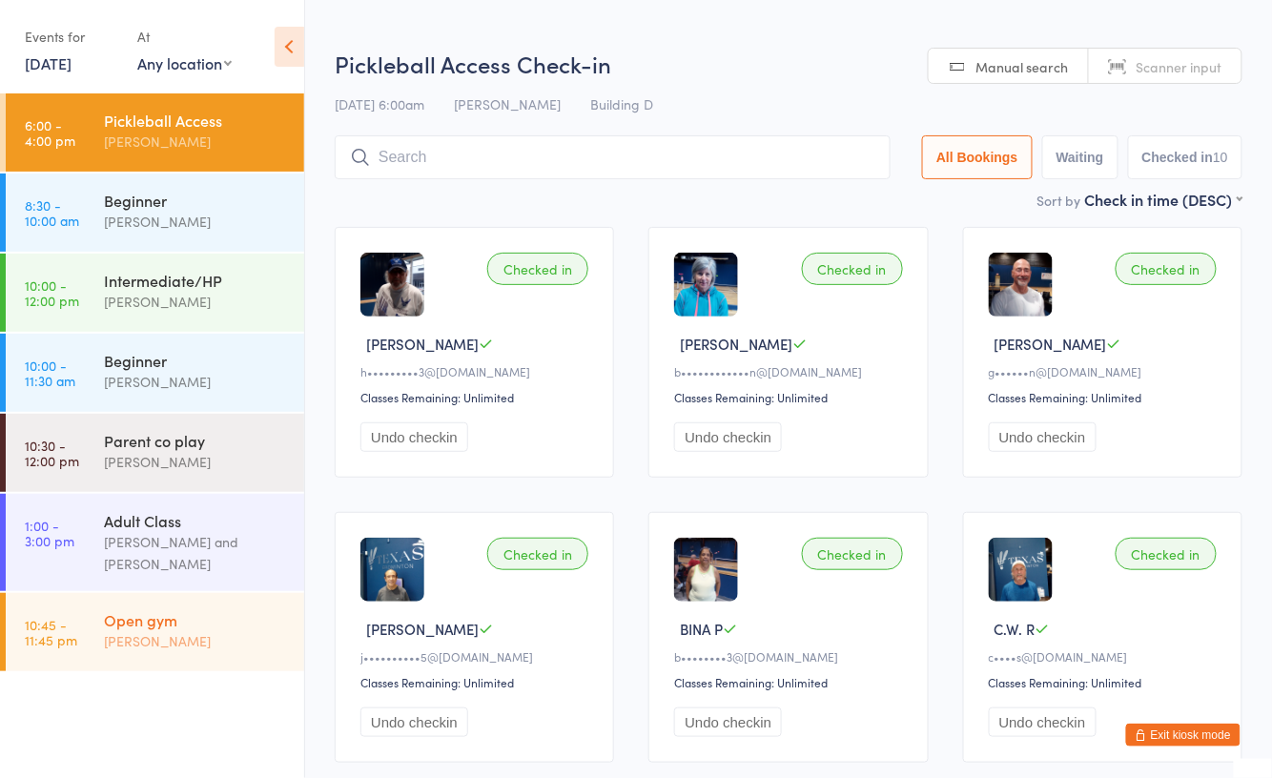
click at [229, 603] on div "Open gym [PERSON_NAME]" at bounding box center [204, 630] width 200 height 75
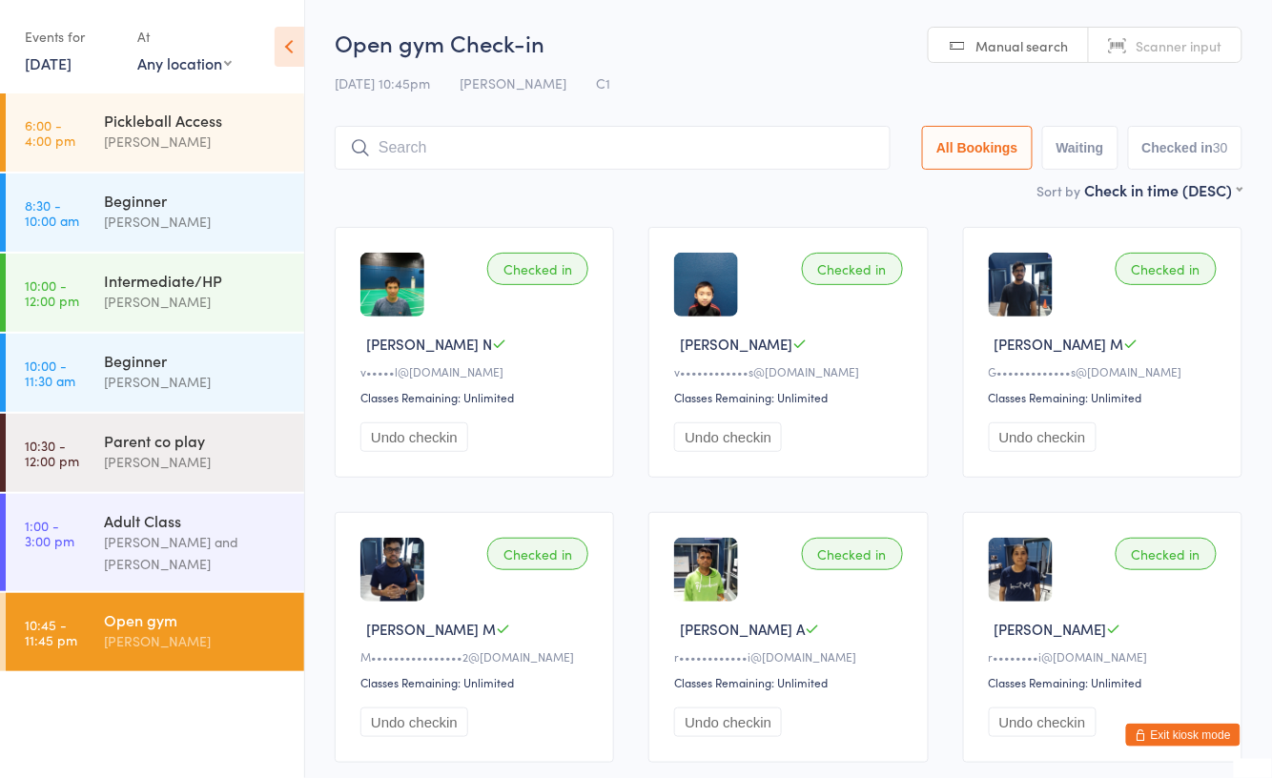
click at [36, 52] on link "5 Oct, 2025" at bounding box center [48, 62] width 47 height 21
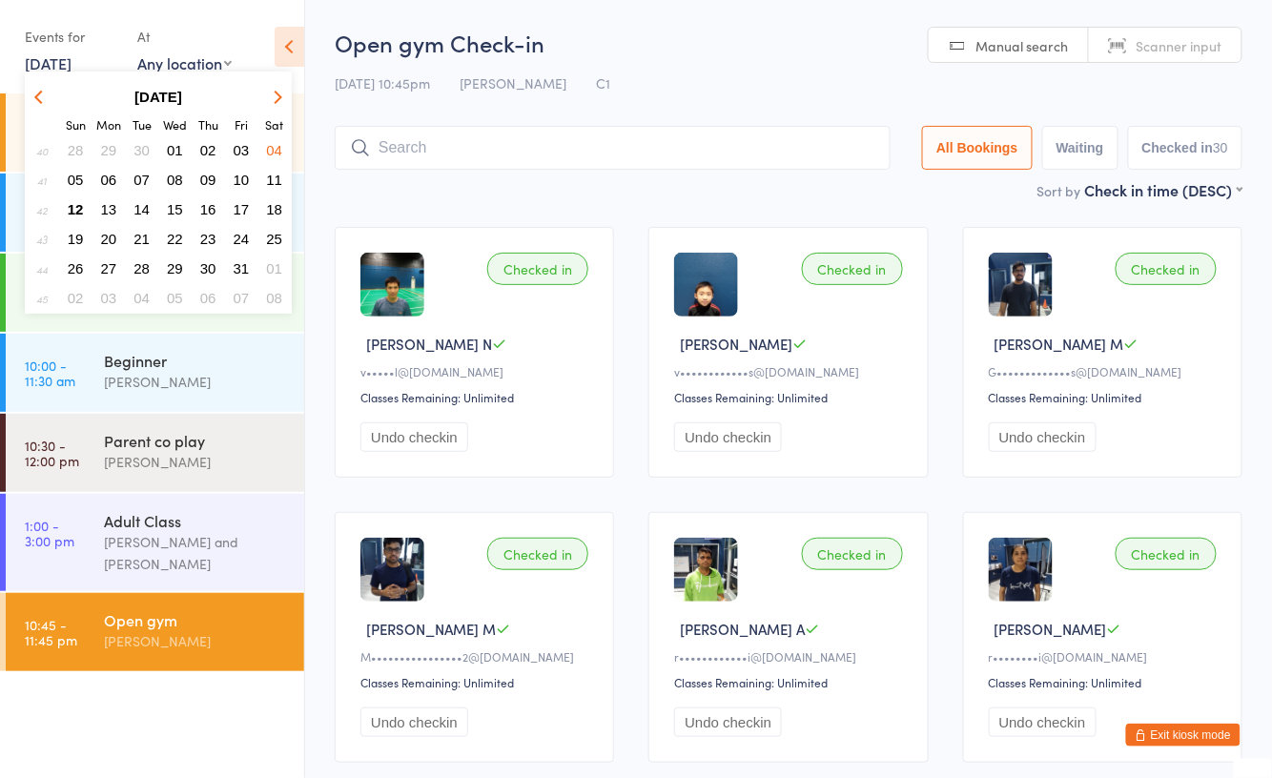
click at [74, 149] on span "28" at bounding box center [76, 150] width 16 height 16
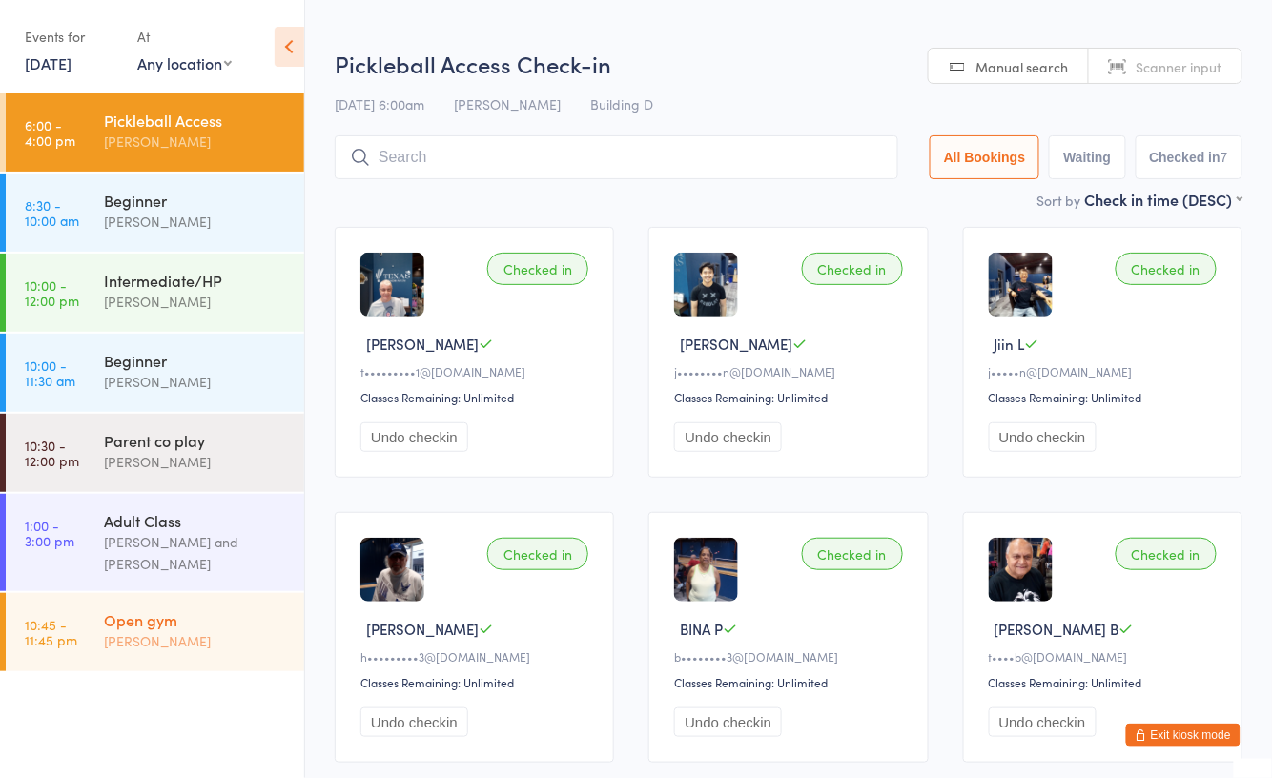
click at [146, 612] on div "Open gym" at bounding box center [196, 619] width 184 height 21
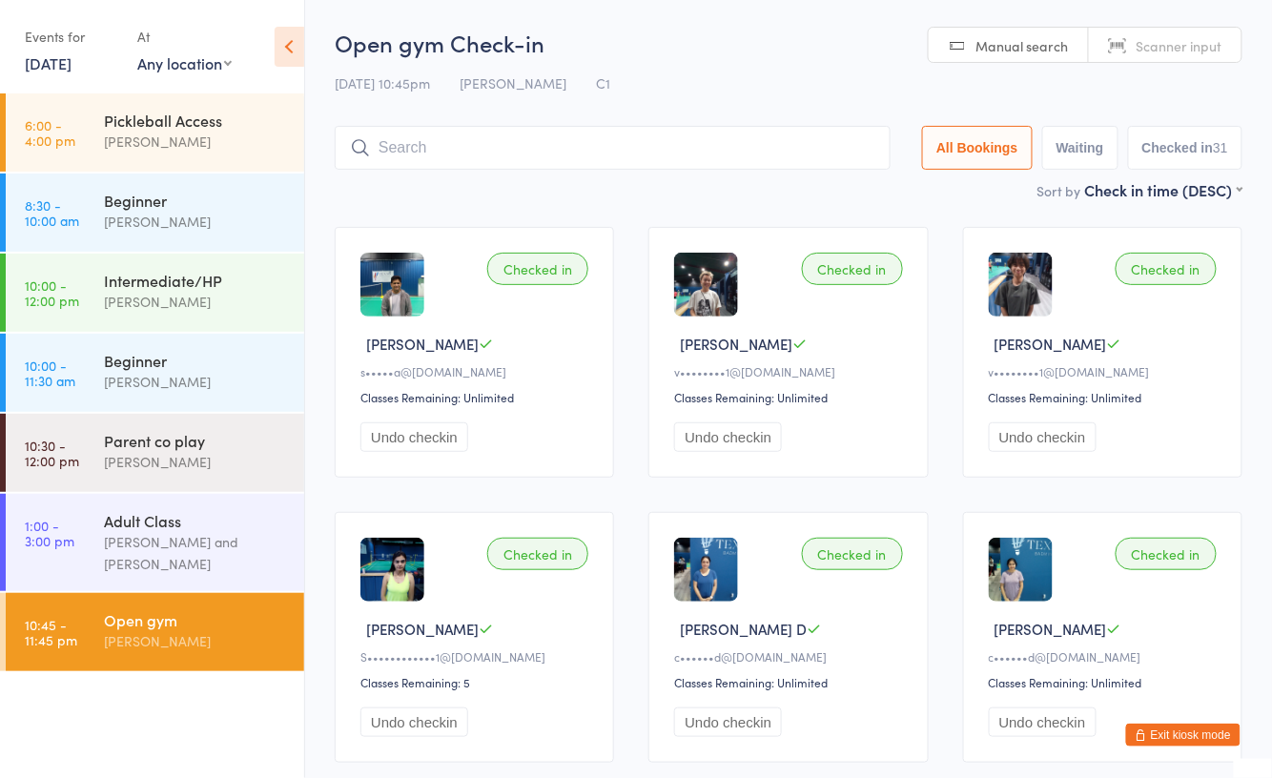
click at [42, 55] on link "28 Sep, 2025" at bounding box center [48, 62] width 47 height 21
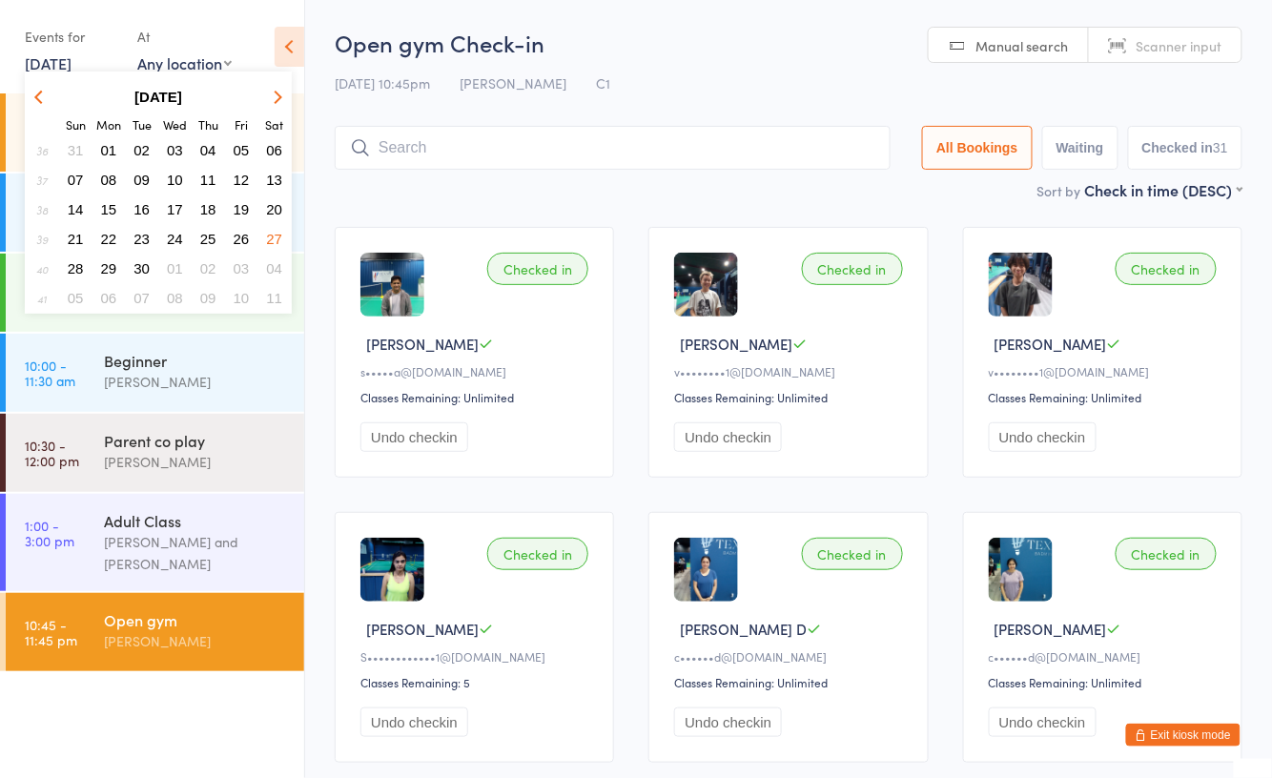
click at [73, 260] on span "28" at bounding box center [76, 268] width 16 height 16
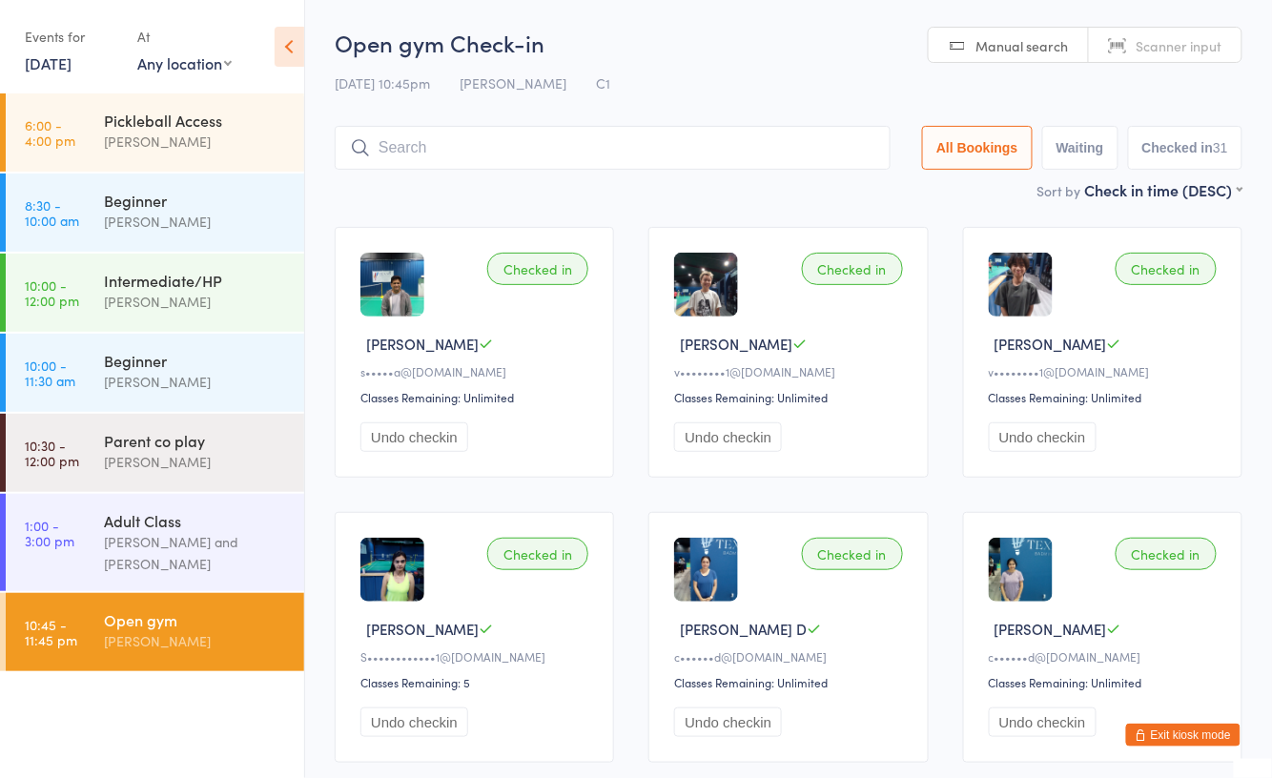
click at [53, 61] on link "28 Sep, 2025" at bounding box center [48, 62] width 47 height 21
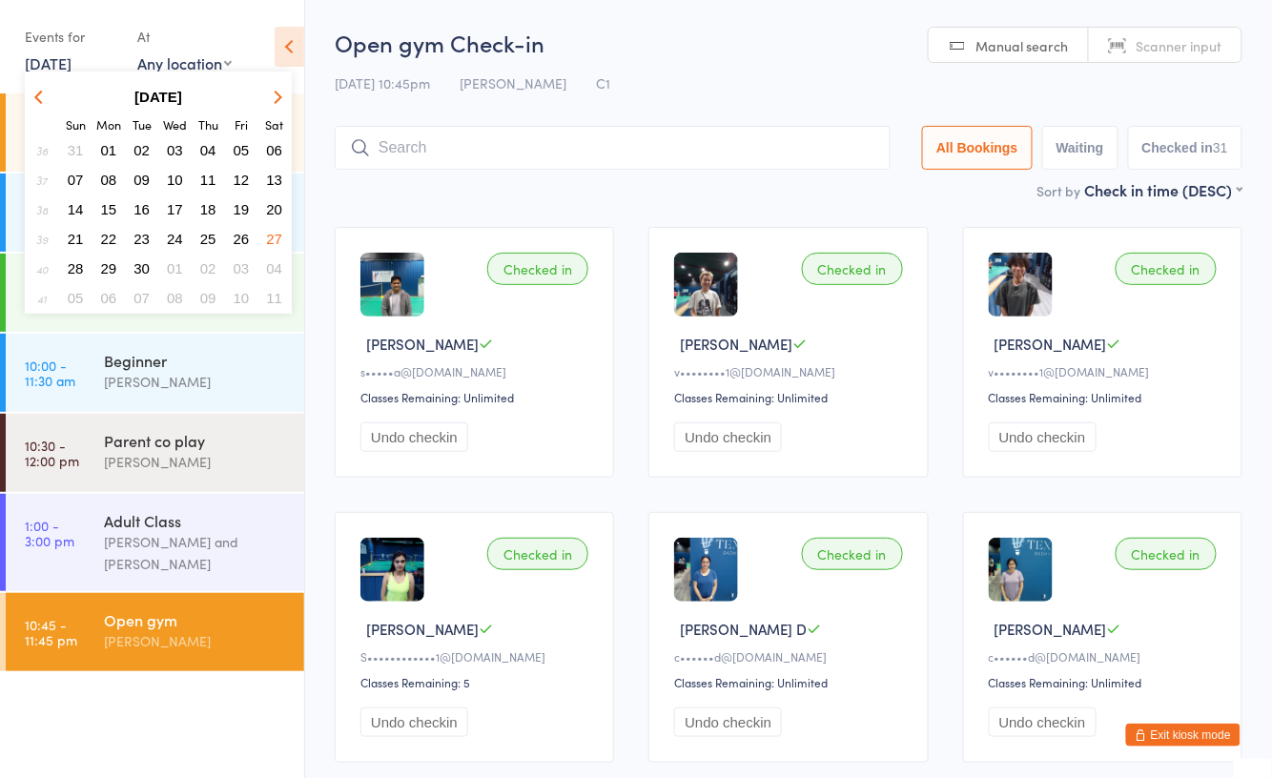
click at [77, 291] on span "05" at bounding box center [76, 298] width 16 height 16
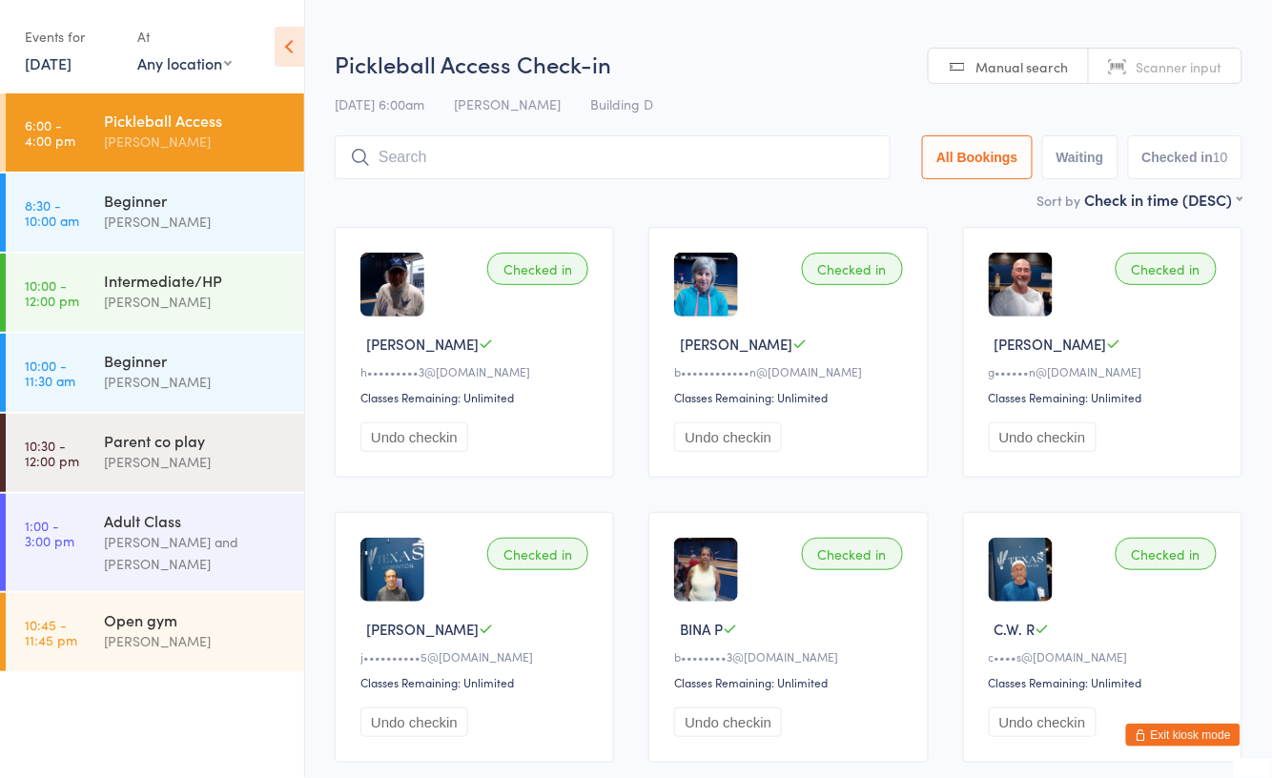
click at [55, 63] on link "5 Oct, 2025" at bounding box center [48, 62] width 47 height 21
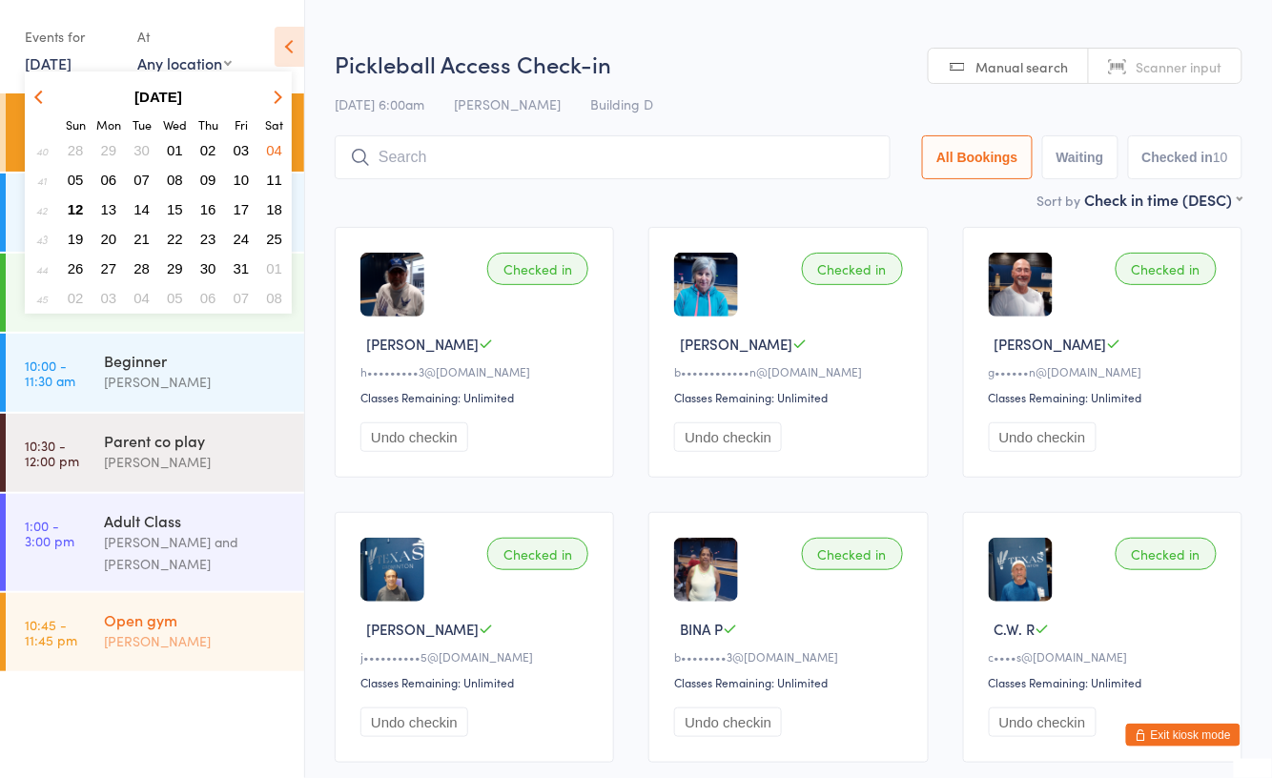
click at [175, 623] on div "Open gym" at bounding box center [196, 619] width 184 height 21
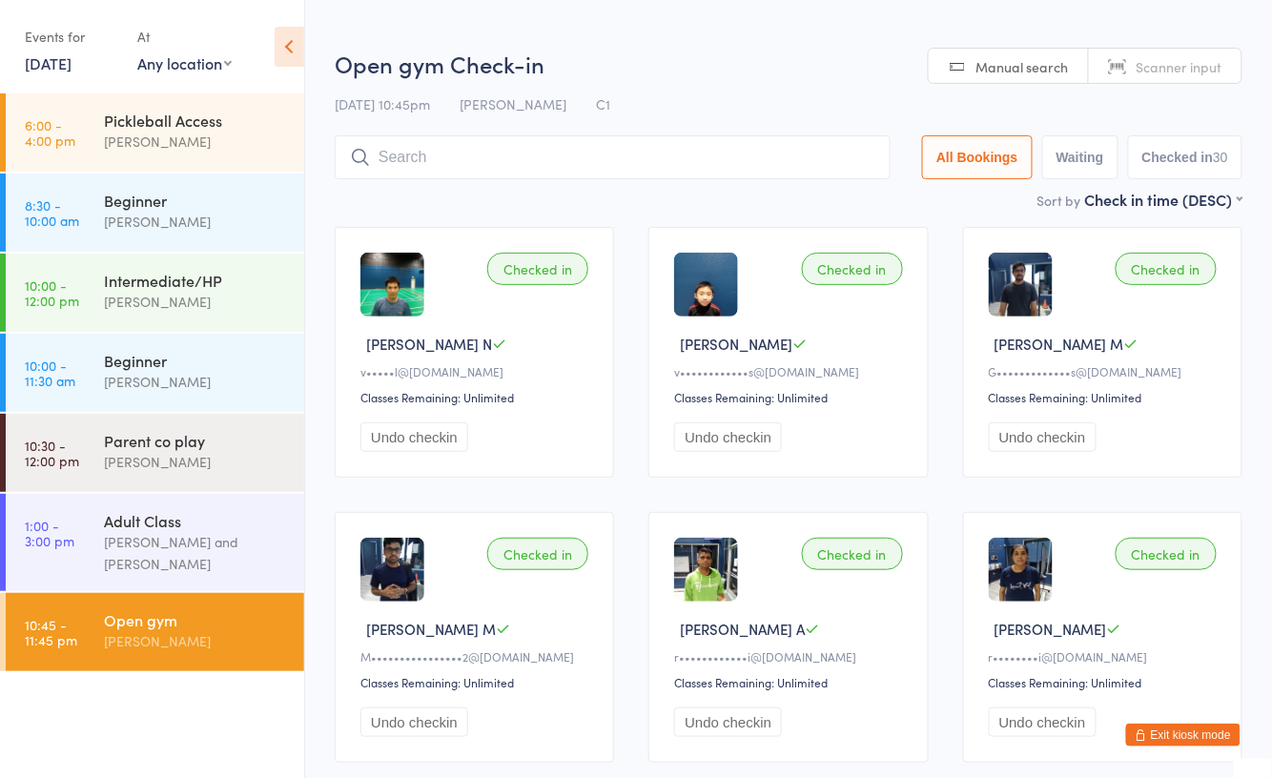
click at [80, 34] on div "Events for" at bounding box center [71, 36] width 93 height 31
click at [71, 63] on link "5 Oct, 2025" at bounding box center [48, 62] width 47 height 21
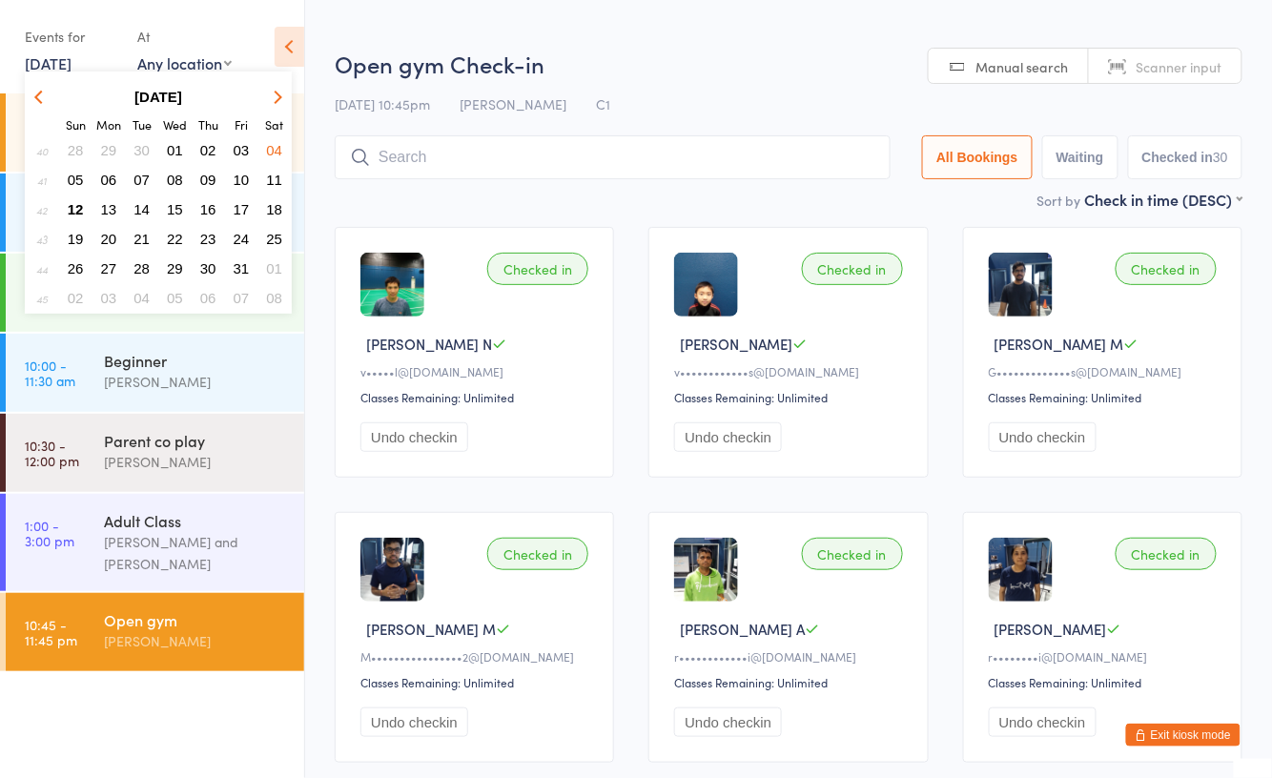
click at [72, 203] on span "12" at bounding box center [76, 209] width 16 height 16
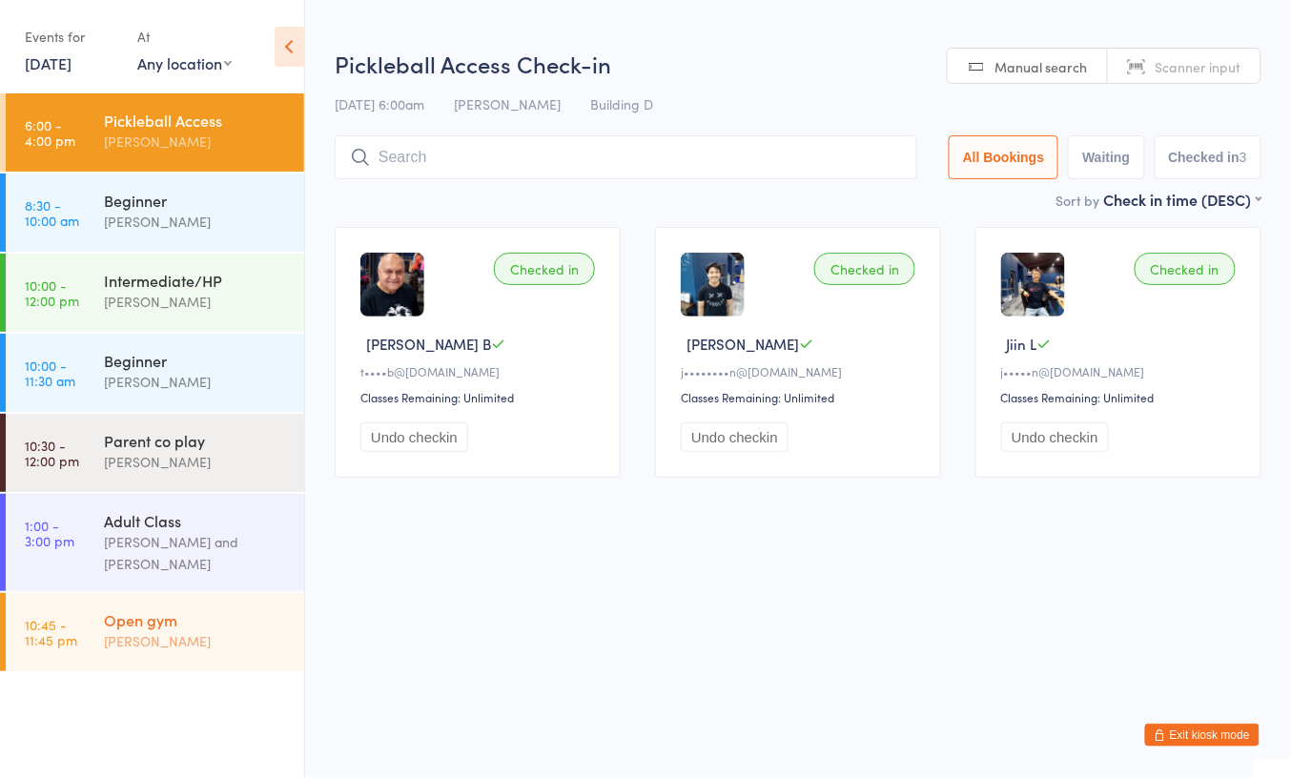
click at [183, 622] on div "Open gym" at bounding box center [196, 619] width 184 height 21
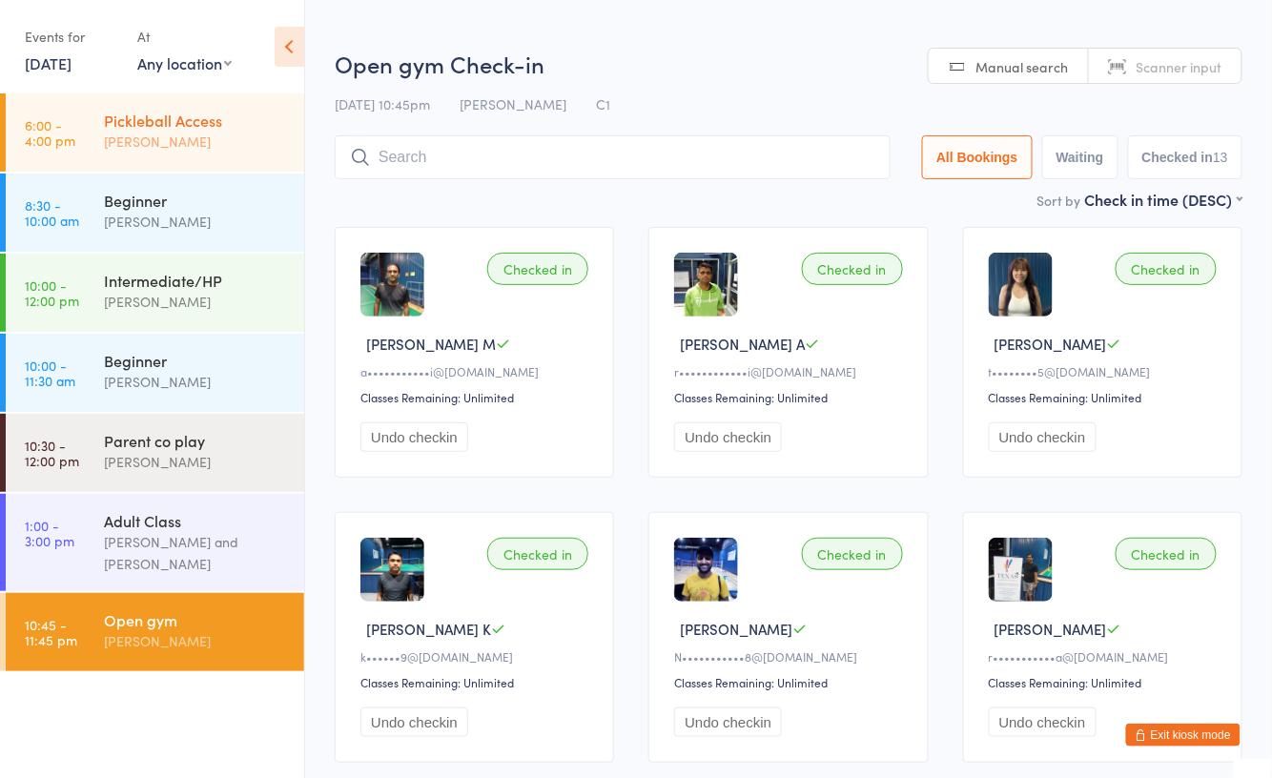
click at [184, 123] on div "Pickleball Access" at bounding box center [196, 120] width 184 height 21
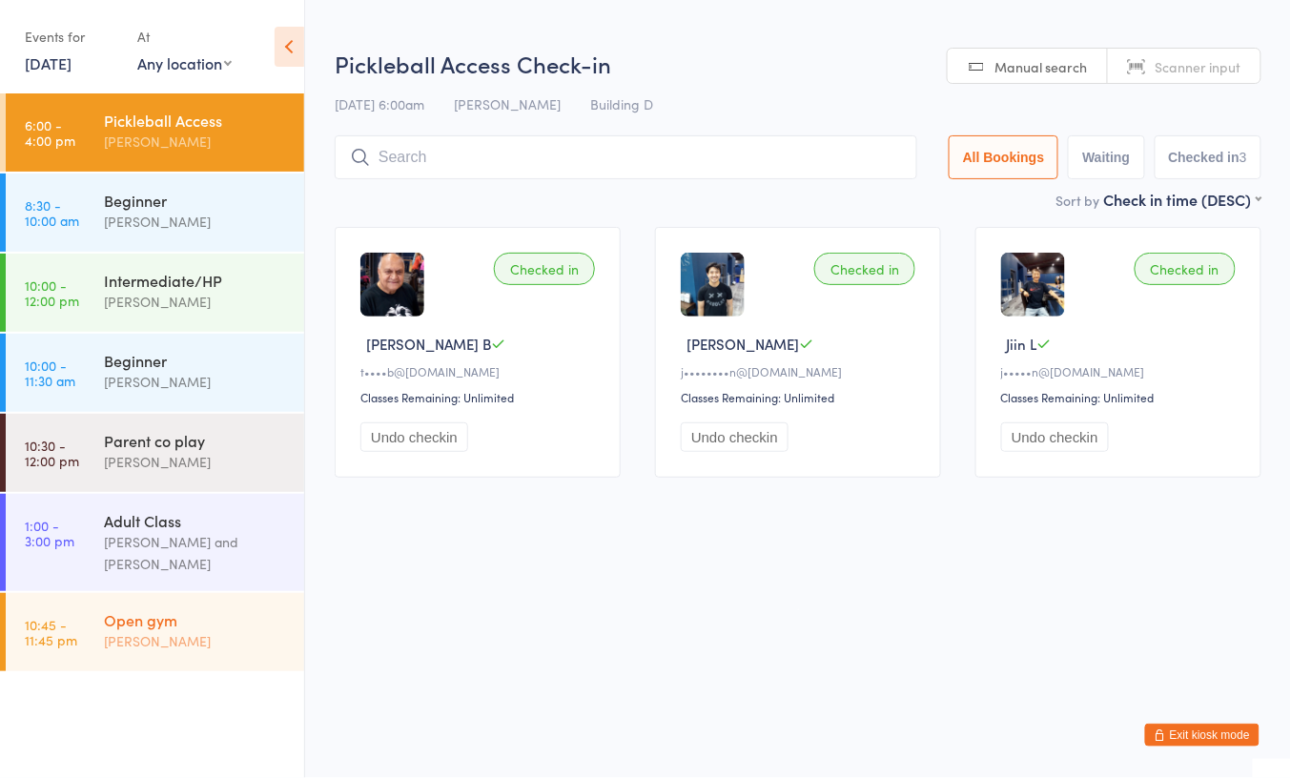
click at [175, 625] on div "Open gym" at bounding box center [196, 619] width 184 height 21
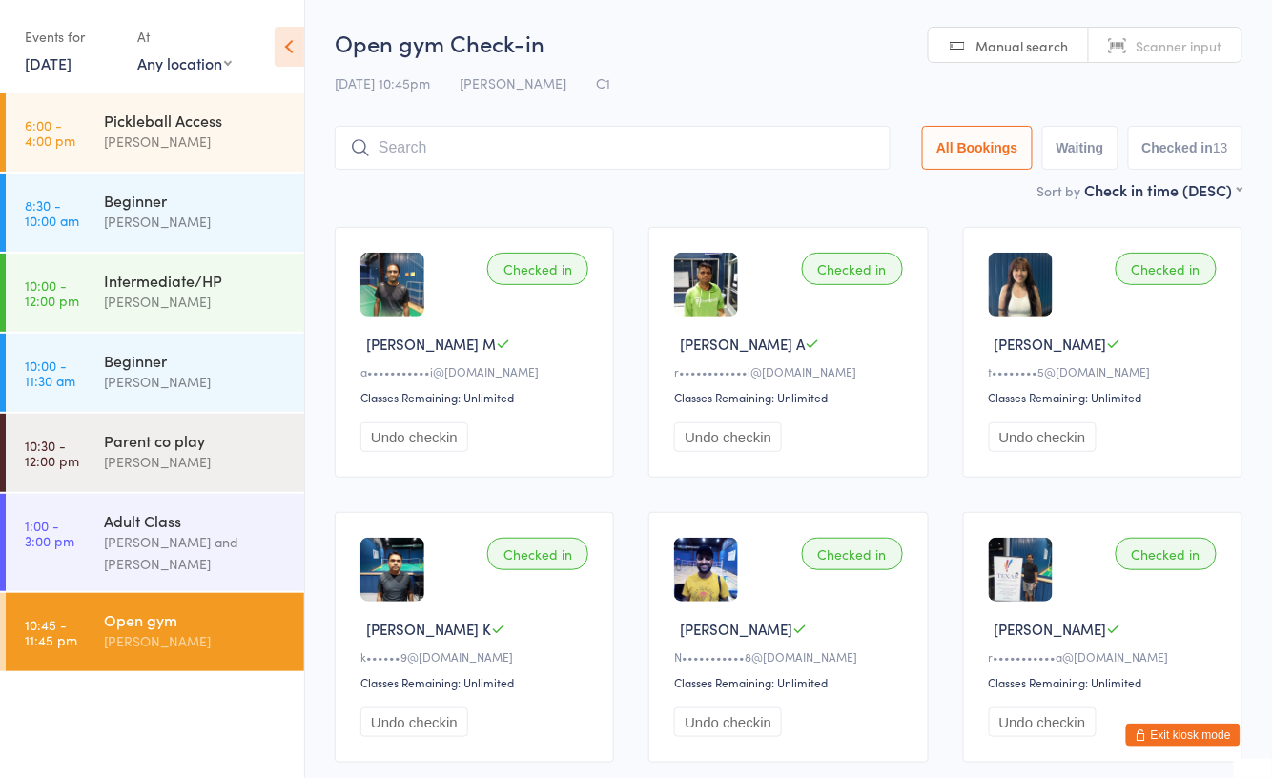
click at [684, 68] on div "12 Oct 10:45pm Boyd Tahtat C1" at bounding box center [789, 83] width 908 height 31
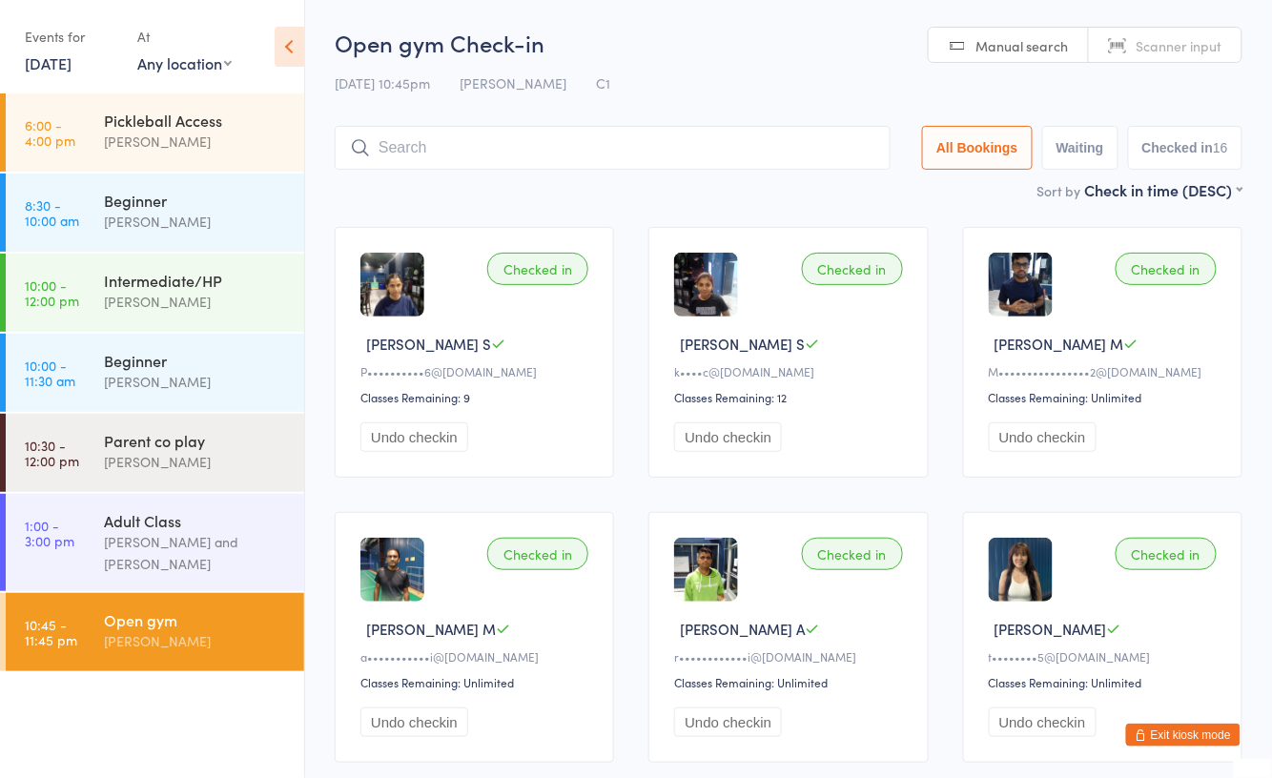
click at [394, 349] on span "[PERSON_NAME] S" at bounding box center [428, 344] width 125 height 20
drag, startPoint x: 425, startPoint y: 345, endPoint x: 364, endPoint y: 347, distance: 61.0
click at [364, 347] on div "[PERSON_NAME] S" at bounding box center [477, 344] width 234 height 20
copy span "[PERSON_NAME] S"
click at [1202, 732] on button "Exit kiosk mode" at bounding box center [1183, 735] width 114 height 23
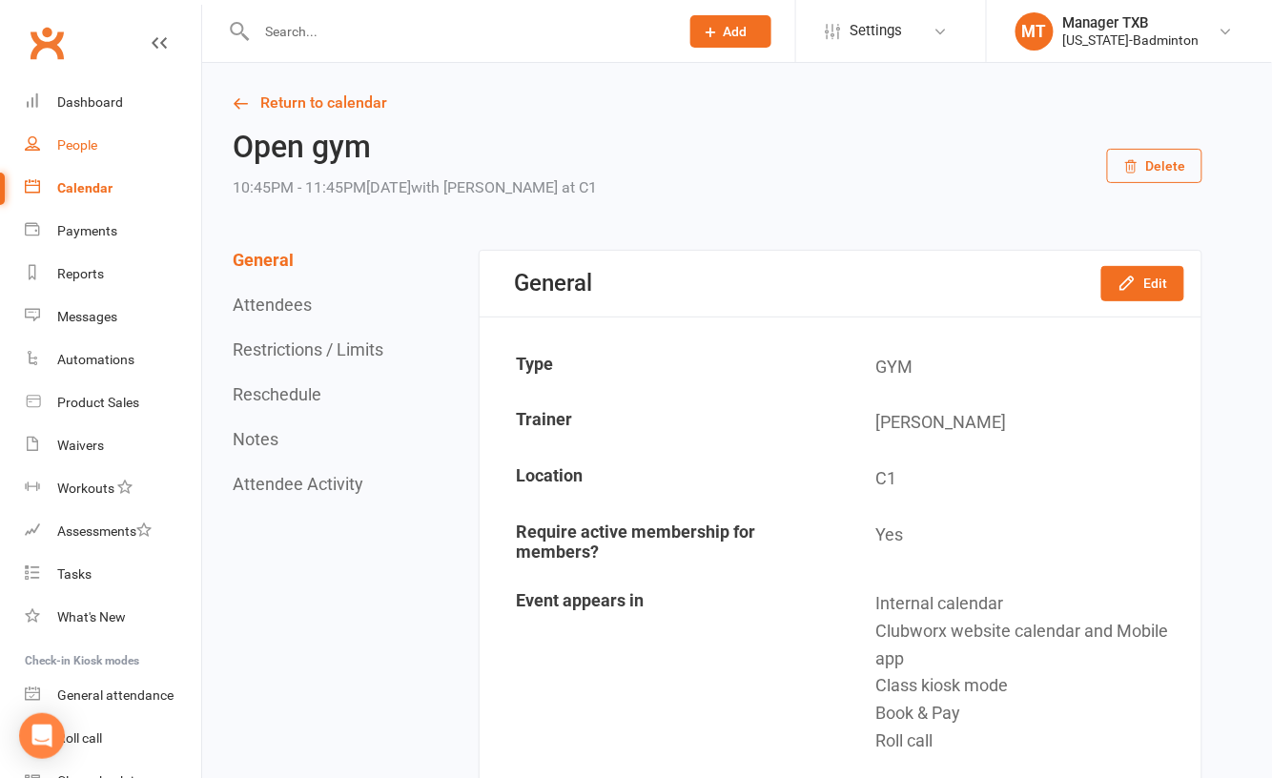
click at [81, 147] on div "People" at bounding box center [77, 144] width 40 height 15
select select "100"
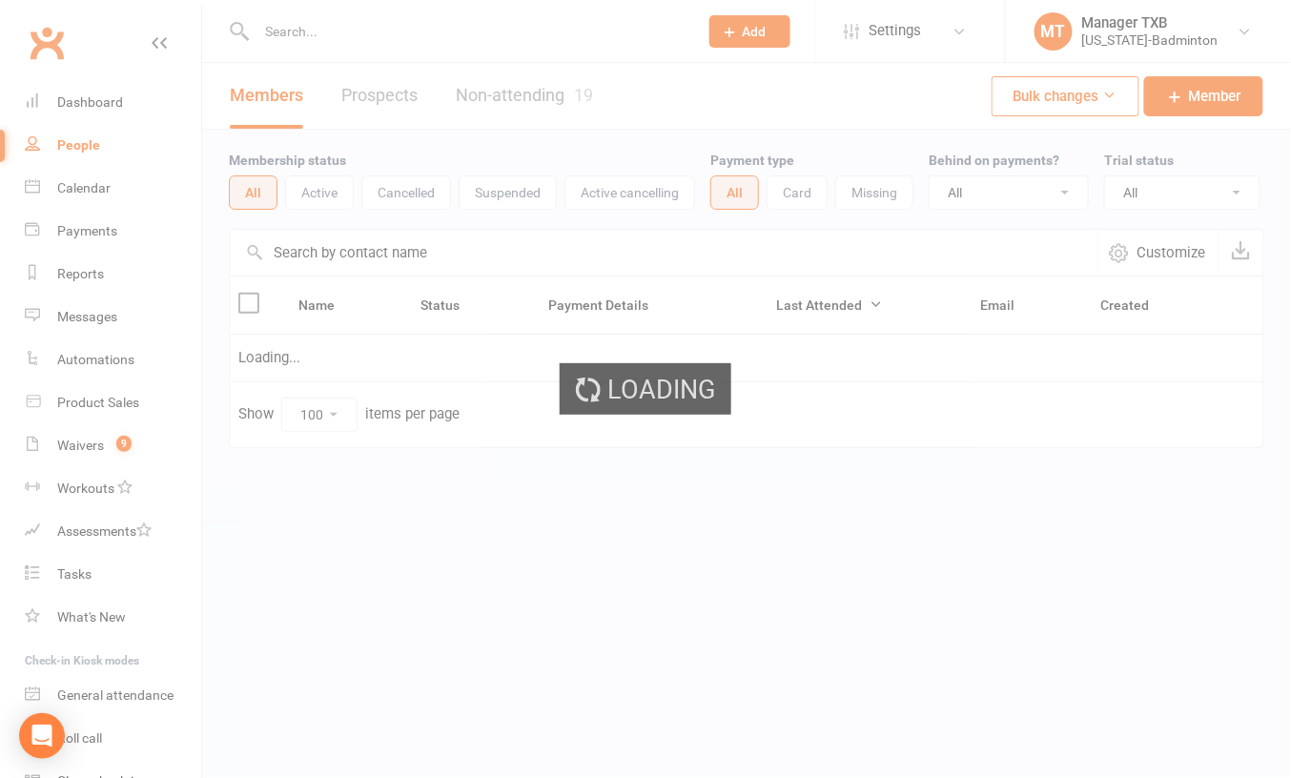
click at [333, 46] on ui-view "Prospect Member Non-attending contact Class / event Appointment Task Membership…" at bounding box center [645, 264] width 1291 height 518
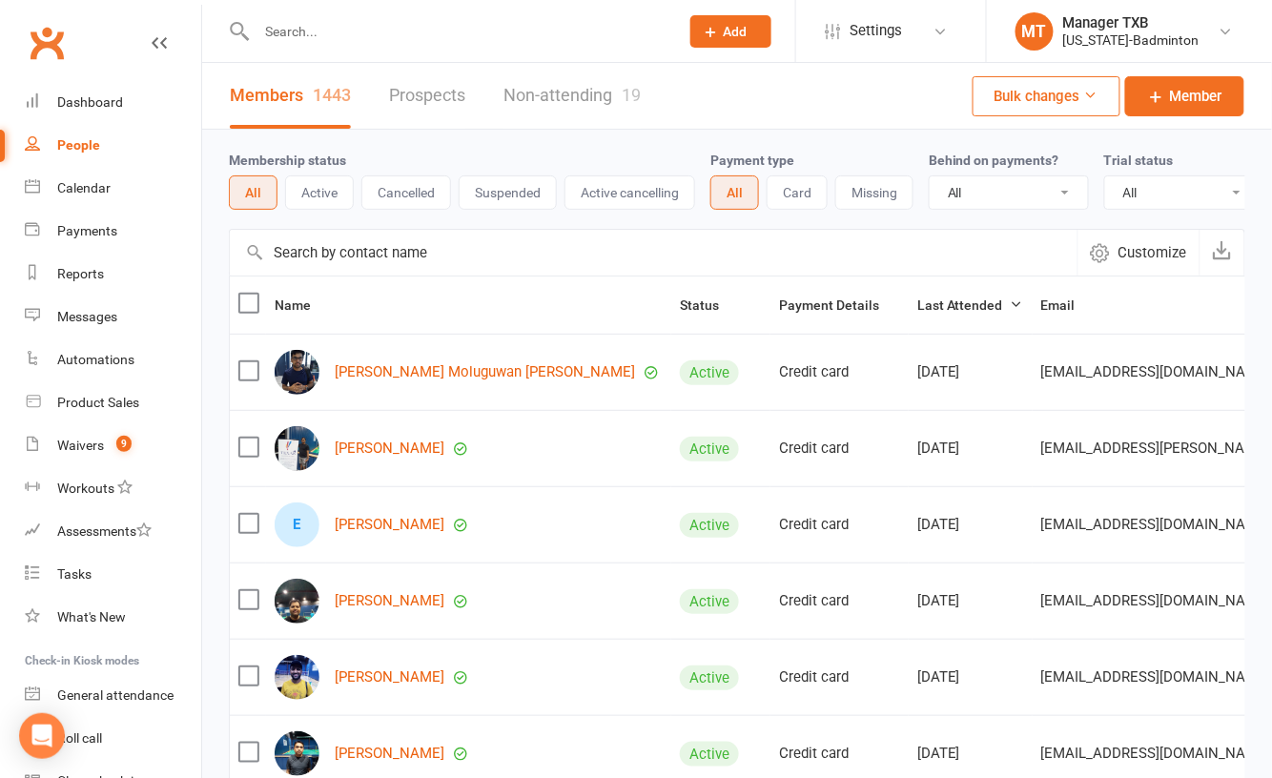
click at [330, 24] on input "text" at bounding box center [458, 31] width 415 height 27
paste input "[PERSON_NAME] S"
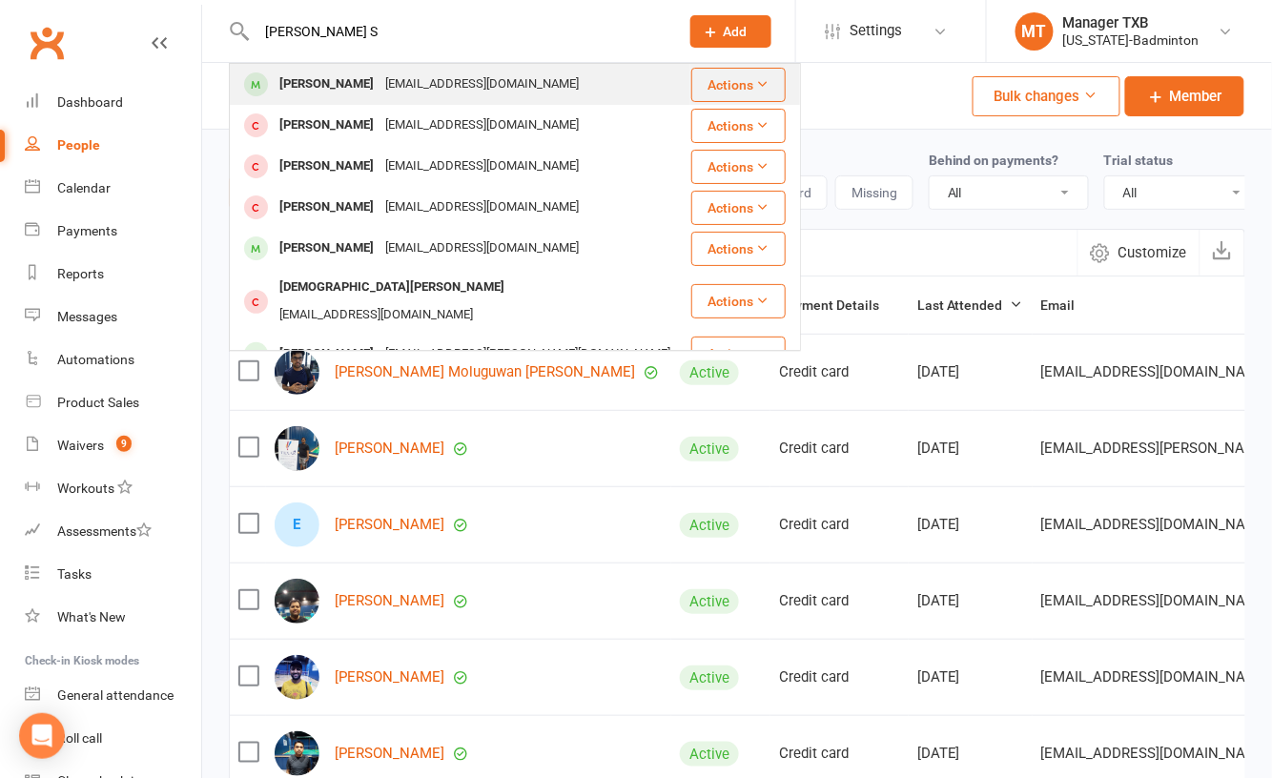
type input "[PERSON_NAME] S"
click at [336, 85] on div "Paridhi Singi" at bounding box center [327, 85] width 106 height 28
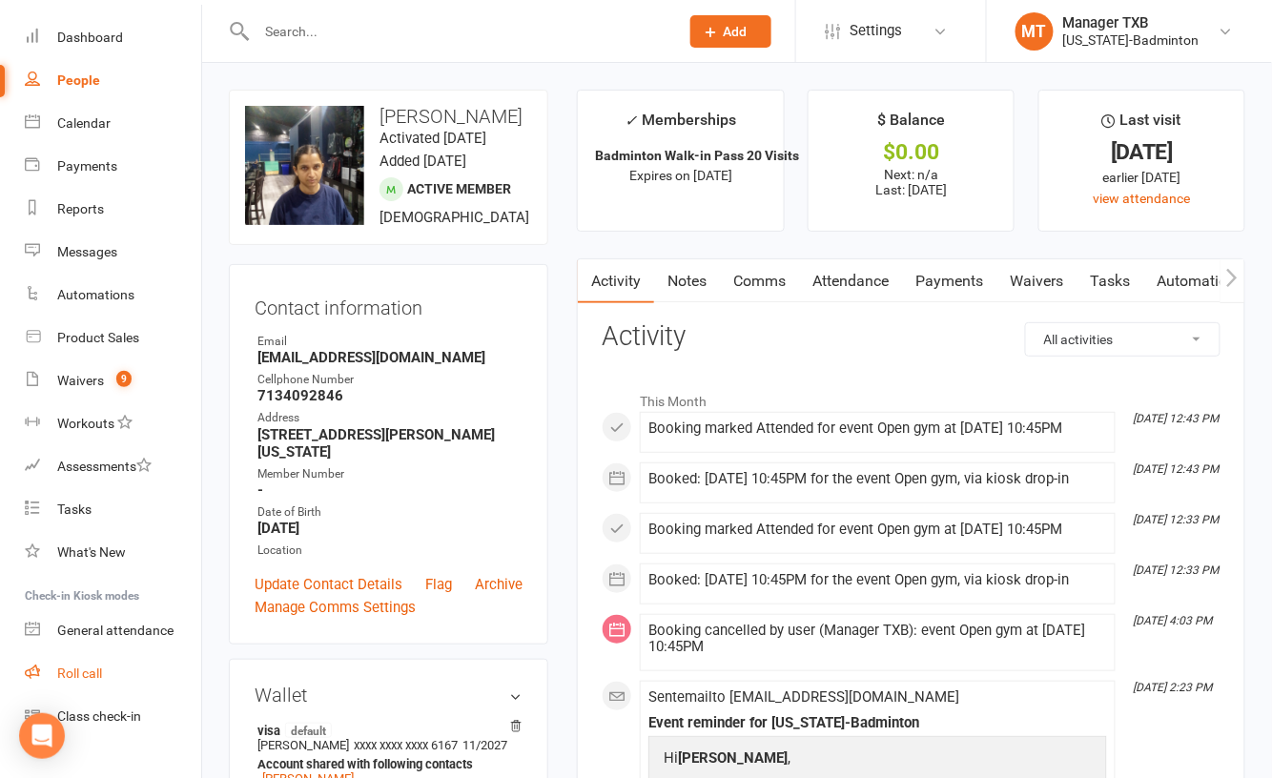
scroll to position [96, 0]
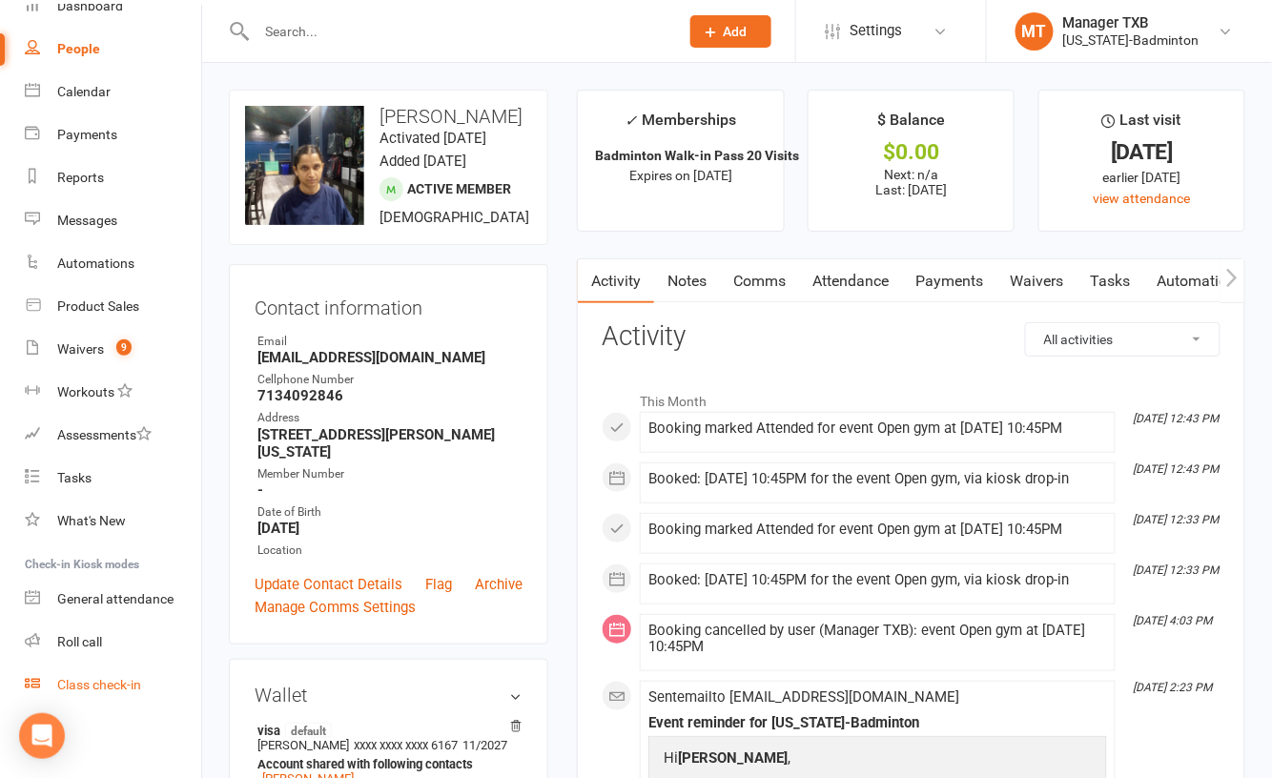
click at [107, 685] on div "Class check-in" at bounding box center [99, 684] width 84 height 15
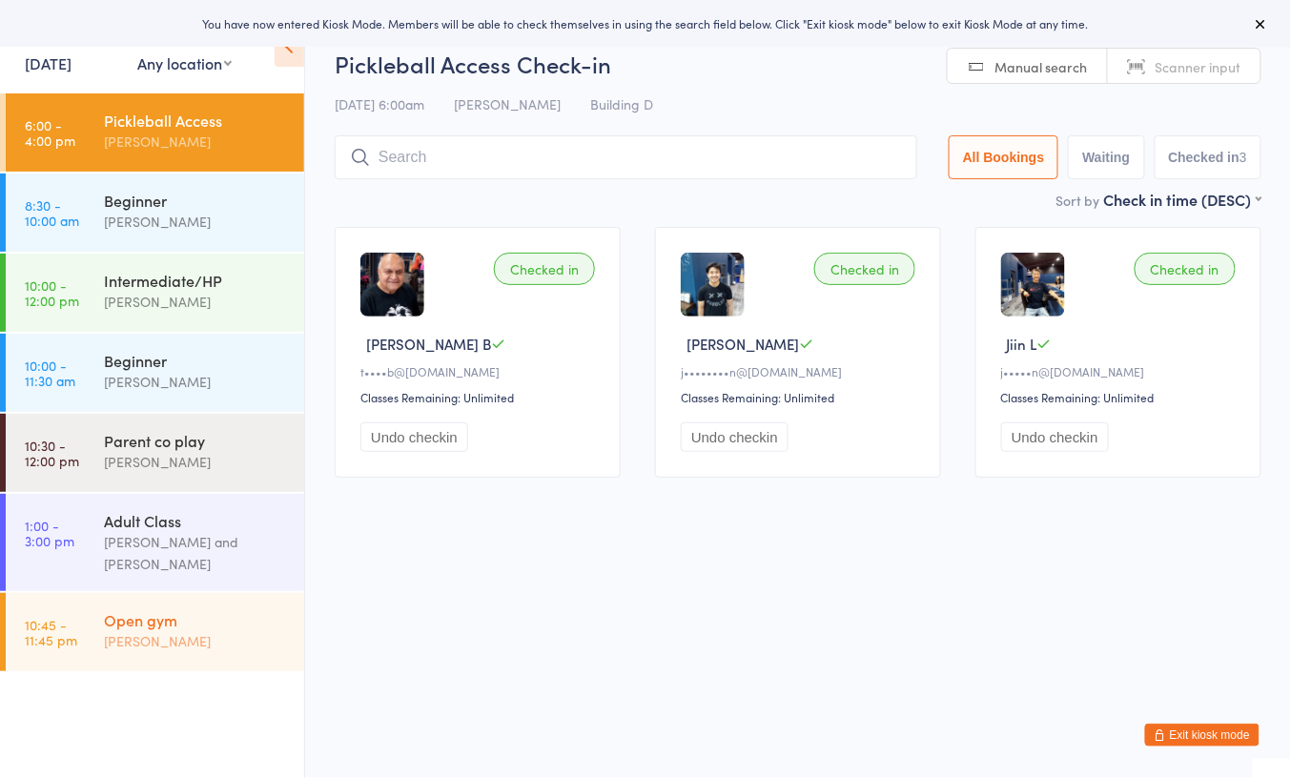
click at [135, 634] on div "[PERSON_NAME]" at bounding box center [196, 641] width 184 height 22
